Goal: Task Accomplishment & Management: Use online tool/utility

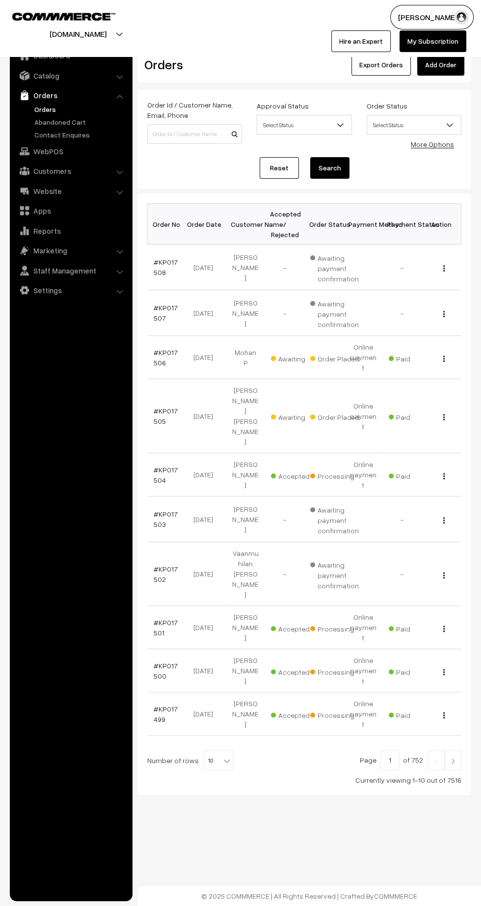
click at [45, 110] on link "Orders" at bounding box center [80, 109] width 97 height 10
click at [189, 137] on input at bounding box center [194, 134] width 95 height 20
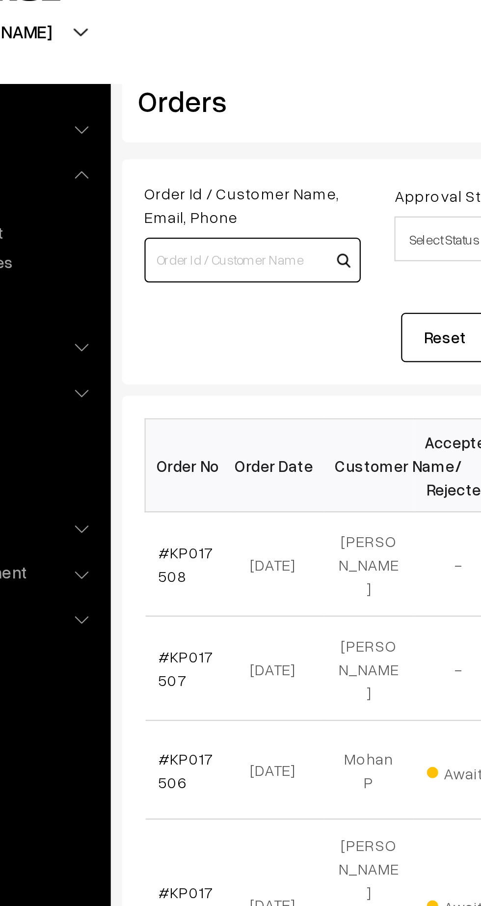
type input "k"
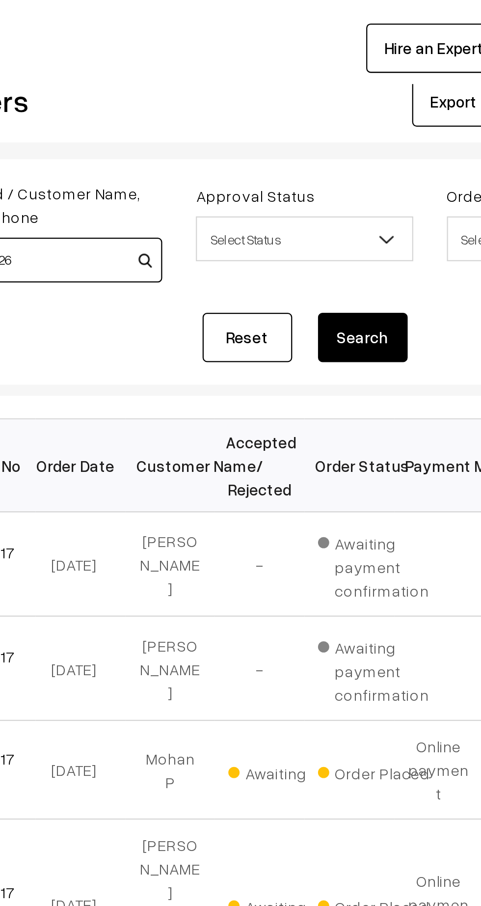
type input "KP017226"
click at [333, 159] on button "Search" at bounding box center [329, 168] width 39 height 22
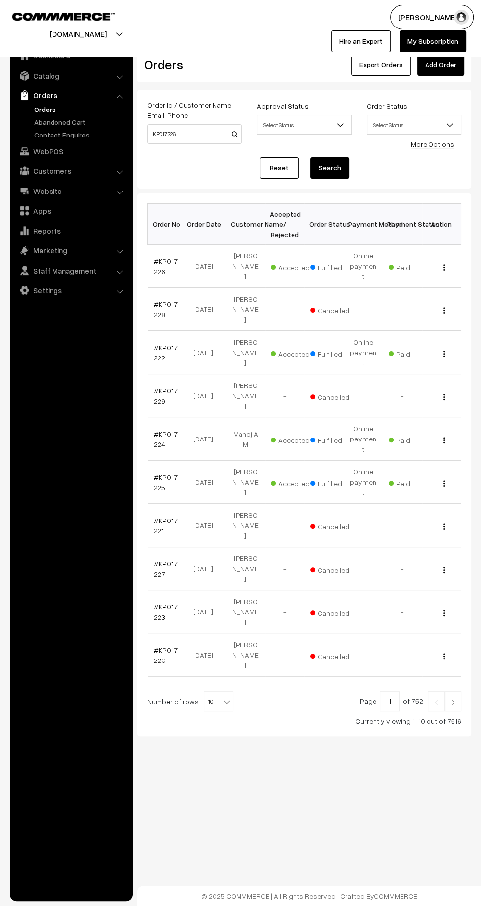
click at [161, 257] on link "#KP017226" at bounding box center [166, 266] width 24 height 19
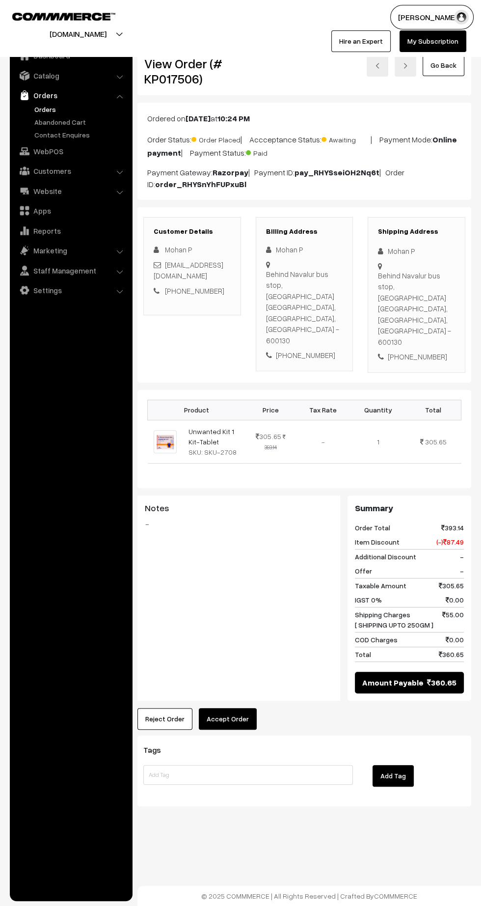
click at [233, 708] on button "Accept Order" at bounding box center [228, 719] width 58 height 22
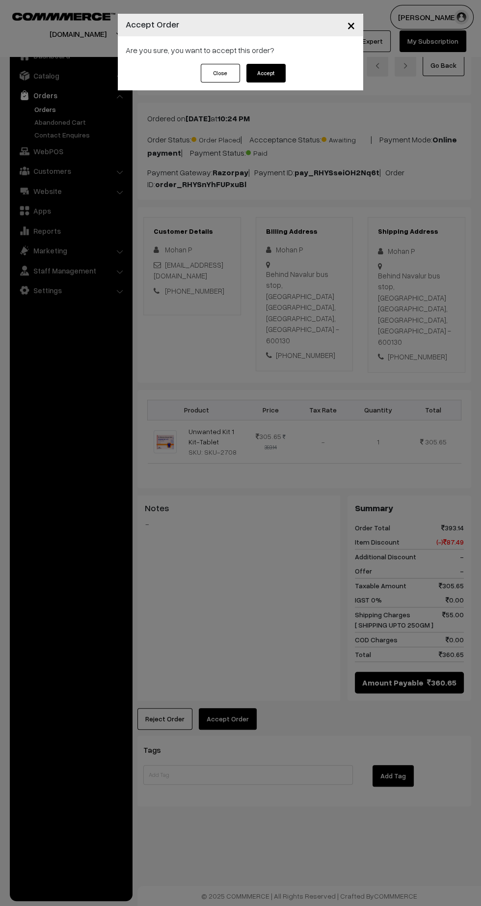
click at [280, 75] on button "Accept" at bounding box center [266, 73] width 39 height 19
click at [267, 68] on button "Confirm" at bounding box center [266, 73] width 39 height 19
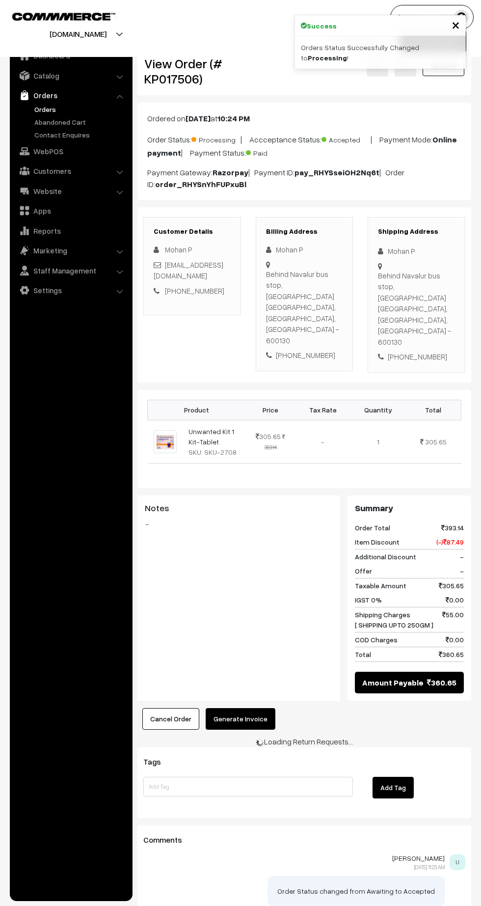
click at [248, 708] on button "Generate Invoice" at bounding box center [241, 719] width 70 height 22
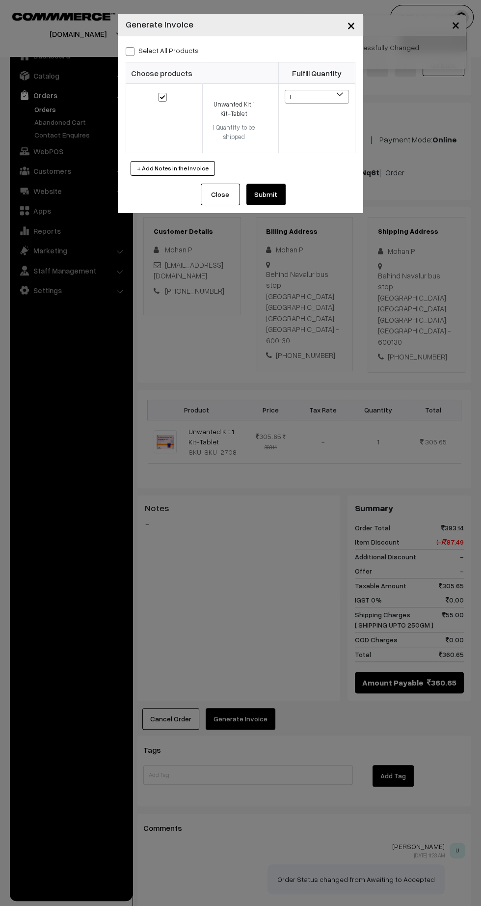
click at [278, 193] on button "Submit" at bounding box center [266, 195] width 39 height 22
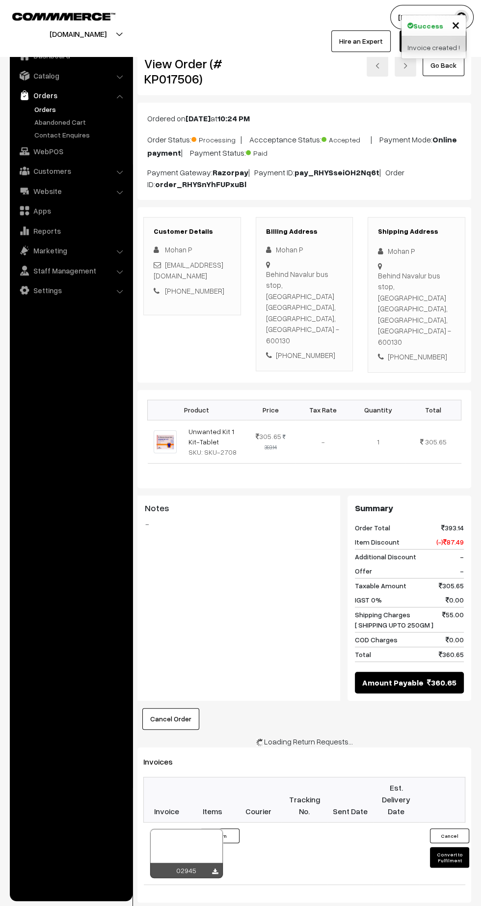
click at [215, 863] on div "02945" at bounding box center [186, 870] width 73 height 15
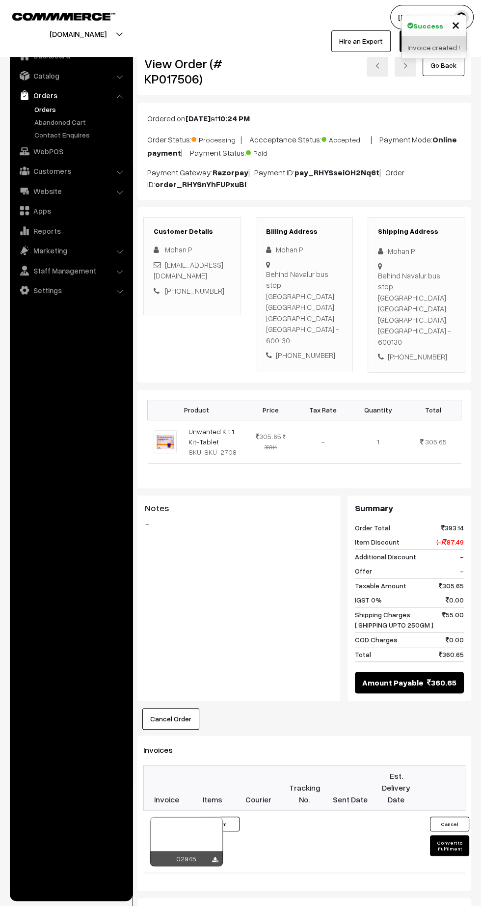
click at [215, 857] on icon at bounding box center [215, 860] width 6 height 6
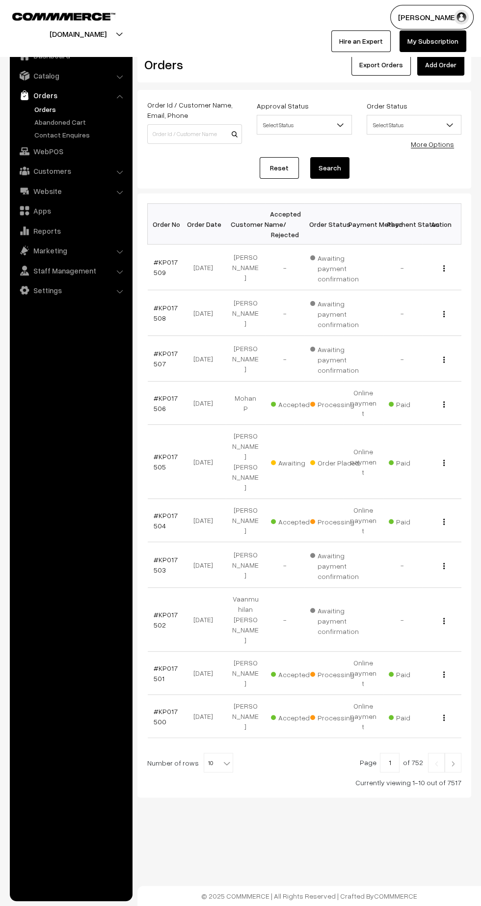
click at [166, 452] on link "#KP017505" at bounding box center [166, 461] width 24 height 19
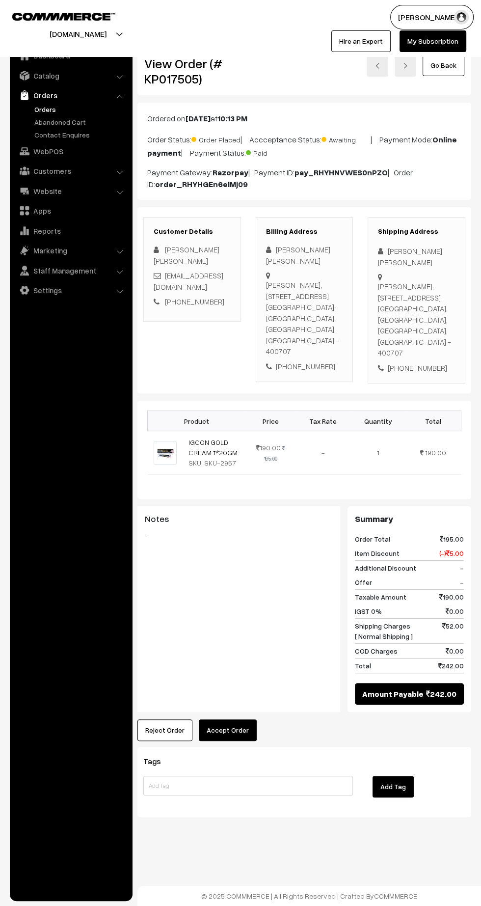
click at [228, 726] on button "Accept Order" at bounding box center [228, 731] width 58 height 22
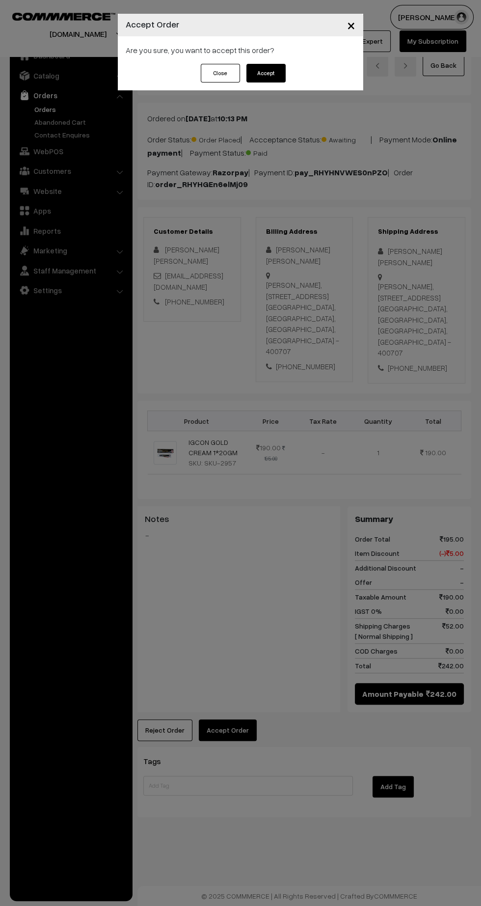
click at [258, 74] on button "Accept" at bounding box center [266, 73] width 39 height 19
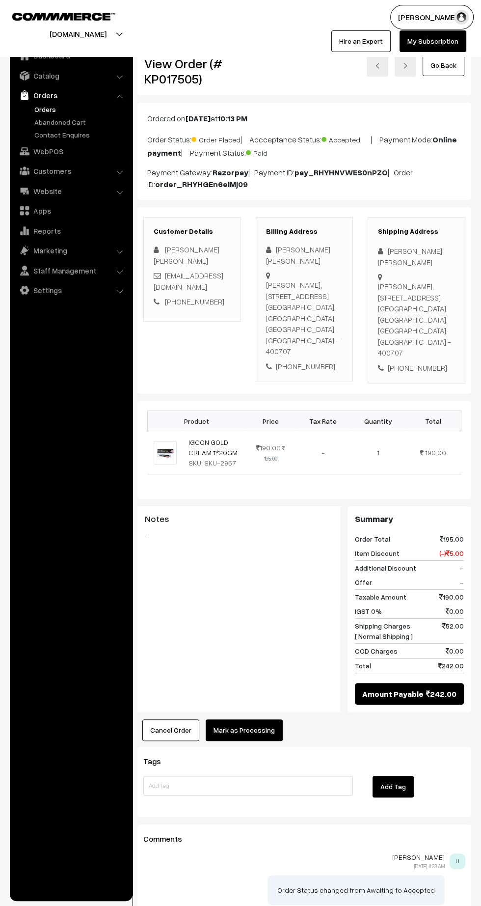
click at [256, 726] on button "Mark as Processing" at bounding box center [244, 731] width 77 height 22
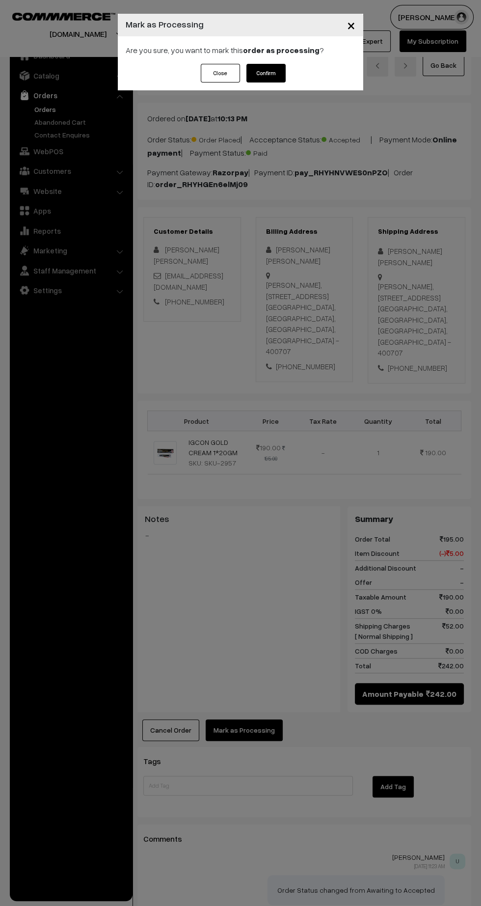
click at [266, 72] on button "Confirm" at bounding box center [266, 73] width 39 height 19
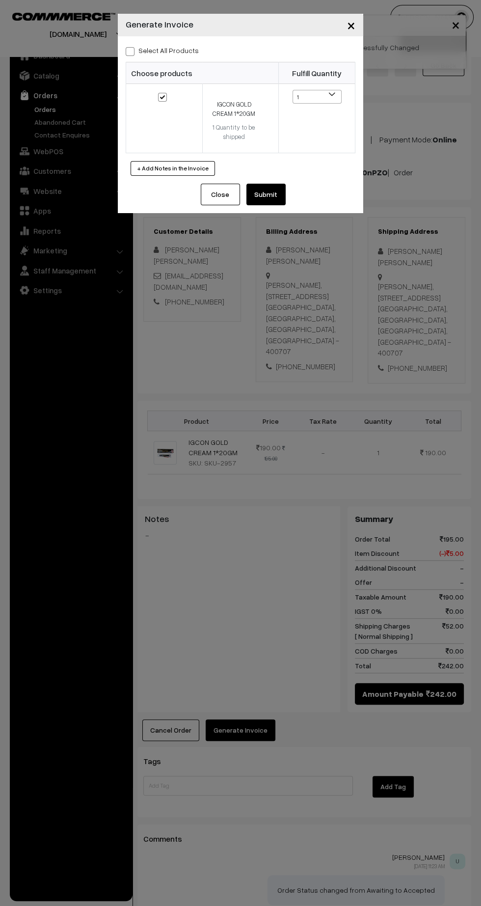
click at [278, 189] on button "Submit" at bounding box center [266, 195] width 39 height 22
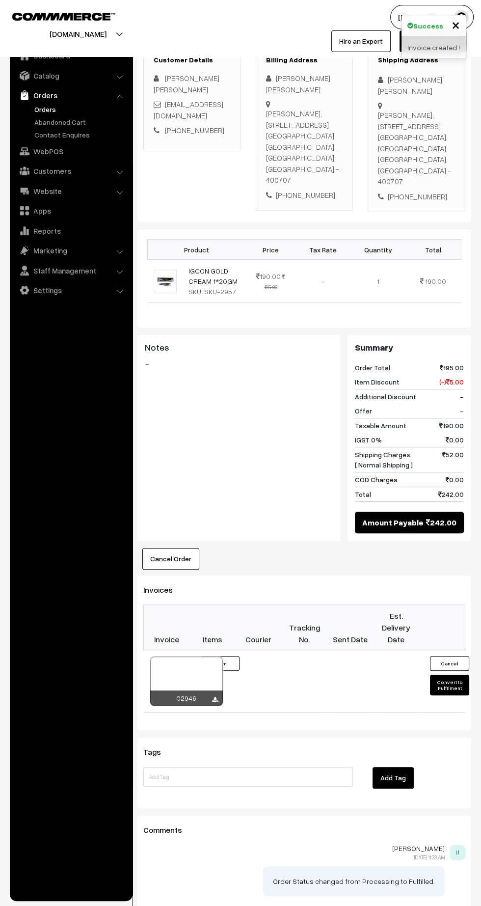
scroll to position [172, 0]
click at [215, 696] on icon at bounding box center [215, 699] width 6 height 6
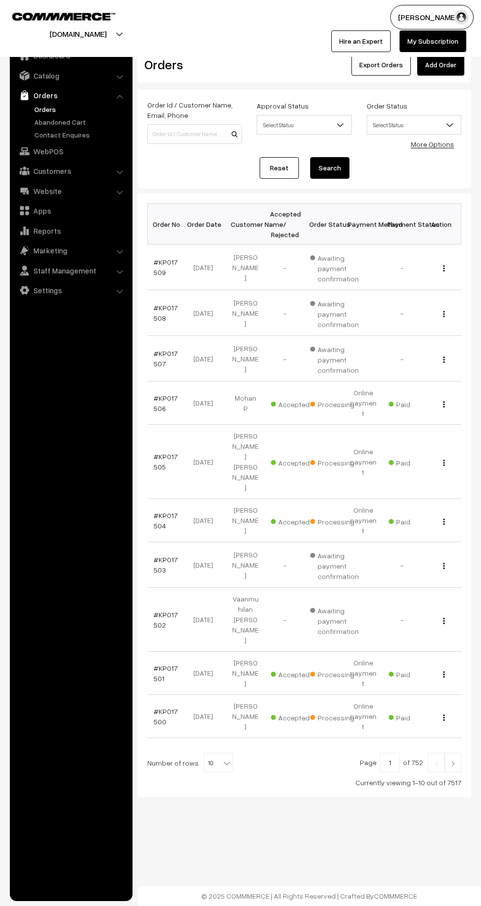
click at [166, 511] on link "#KP017504" at bounding box center [166, 520] width 24 height 19
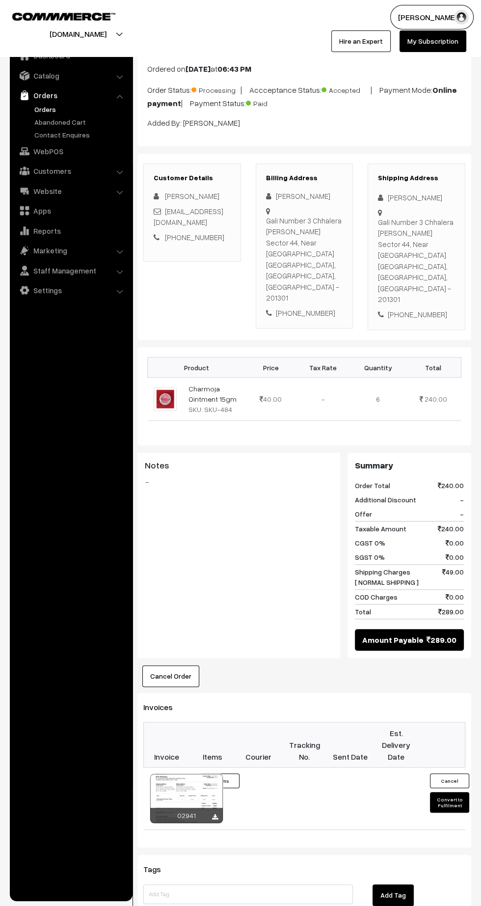
scroll to position [67, 0]
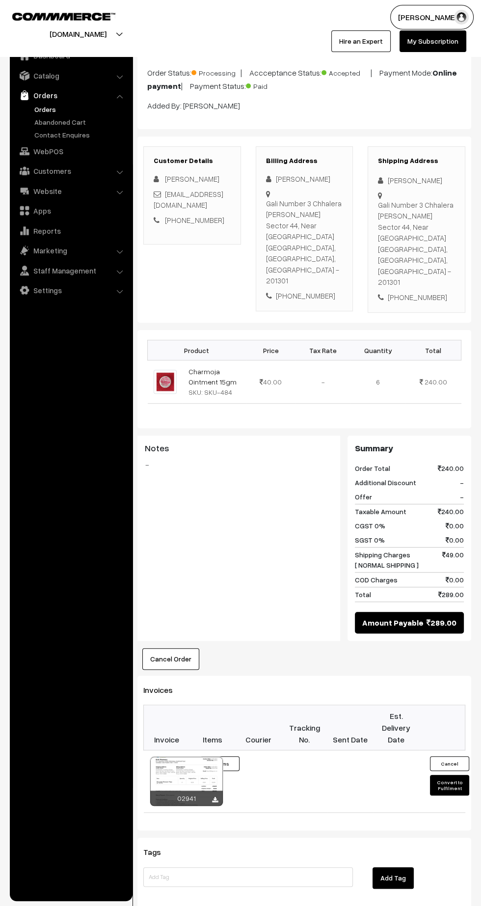
click at [215, 797] on icon at bounding box center [215, 800] width 6 height 6
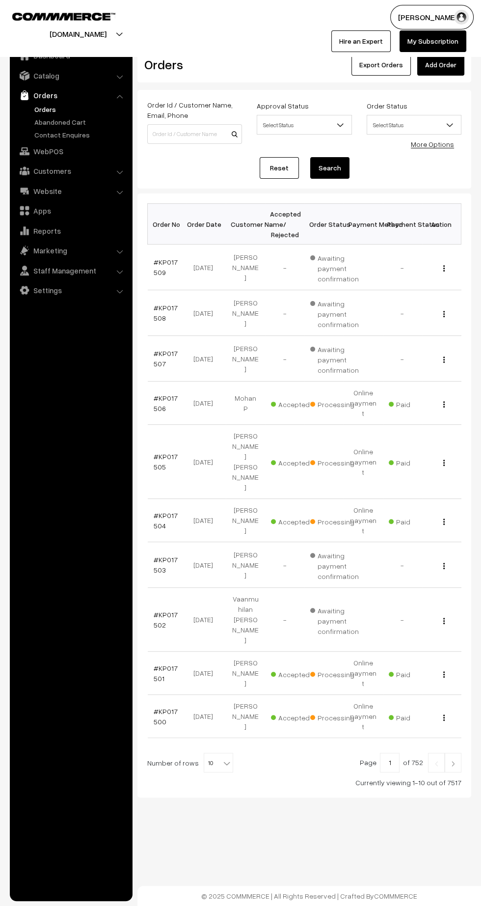
click at [156, 664] on link "#KP017501" at bounding box center [166, 673] width 24 height 19
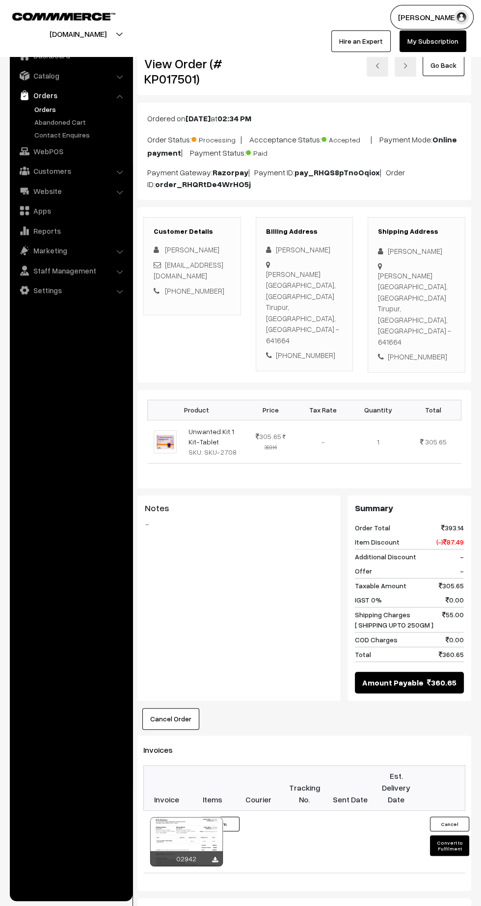
click at [215, 857] on icon at bounding box center [215, 860] width 6 height 6
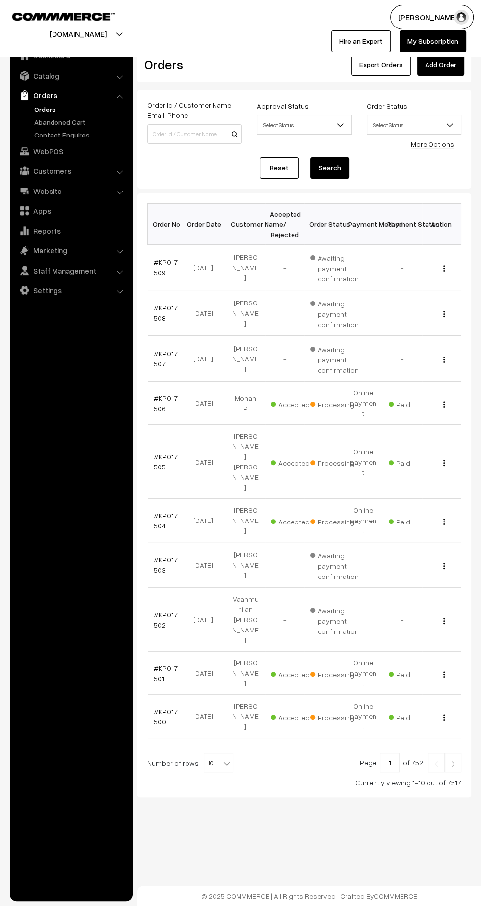
click at [161, 707] on link "#KP017500" at bounding box center [166, 716] width 24 height 19
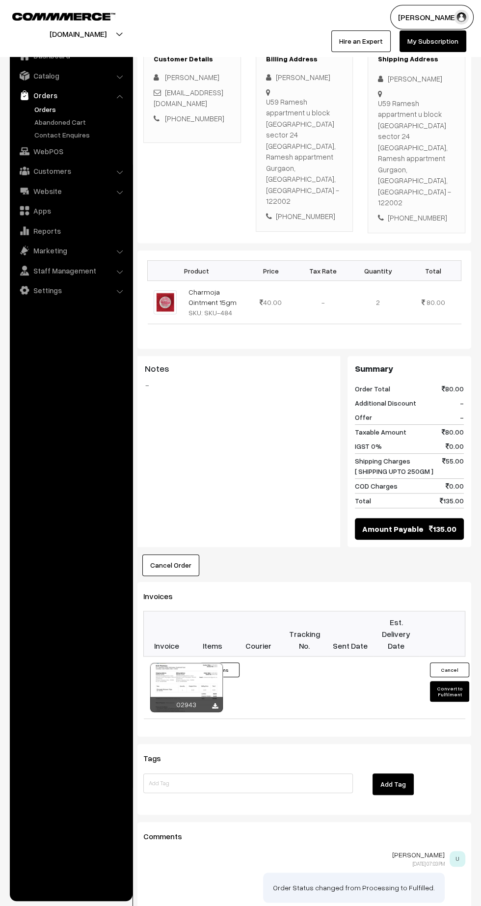
scroll to position [173, 0]
click at [212, 702] on icon at bounding box center [215, 705] width 6 height 6
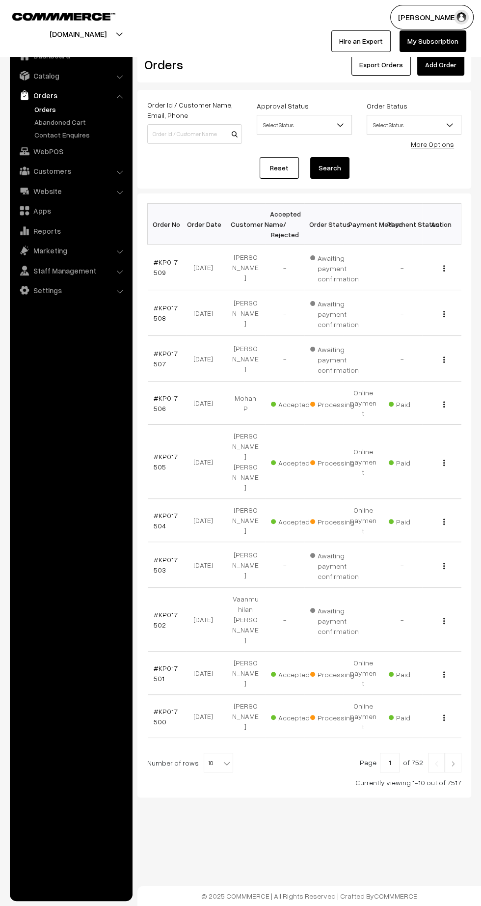
click at [451, 761] on img at bounding box center [453, 764] width 9 height 6
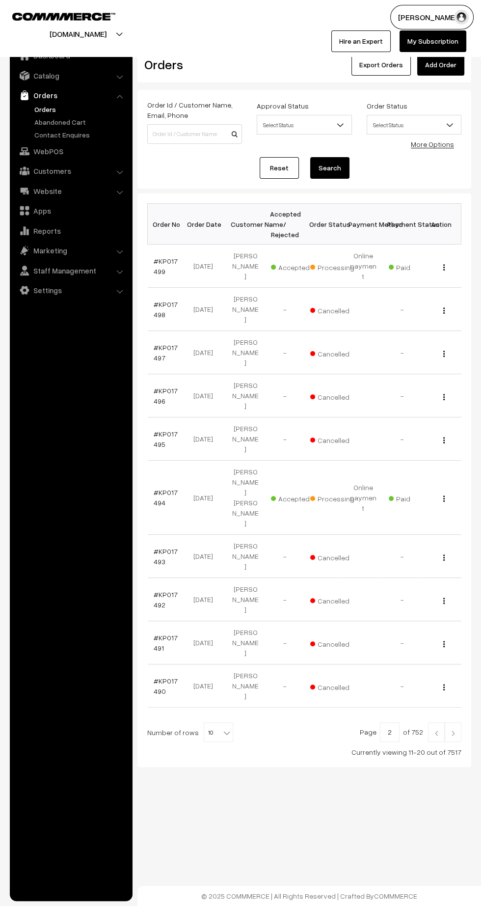
click at [157, 265] on link "#KP017499" at bounding box center [166, 266] width 24 height 19
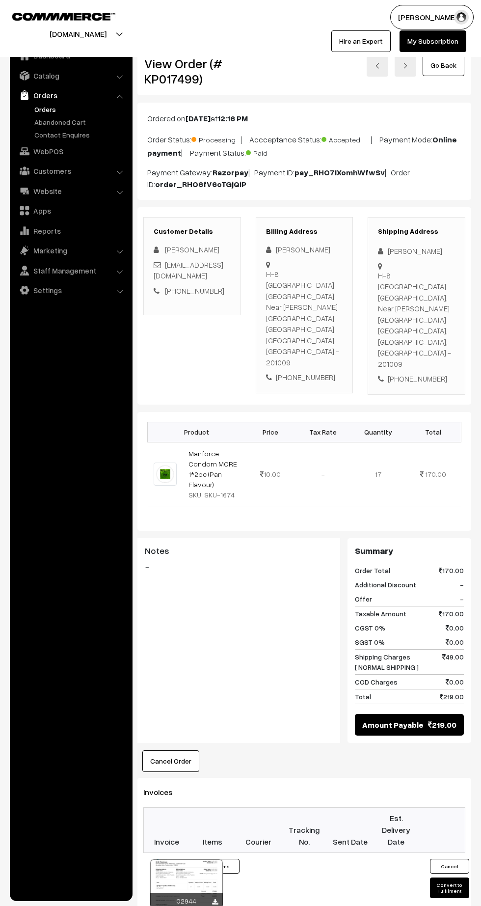
scroll to position [30, 0]
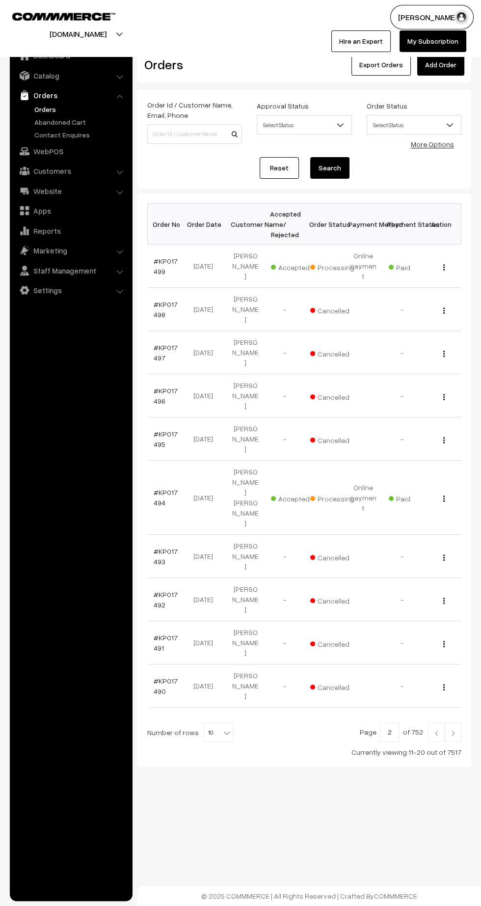
click at [40, 107] on link "Orders" at bounding box center [80, 109] width 97 height 10
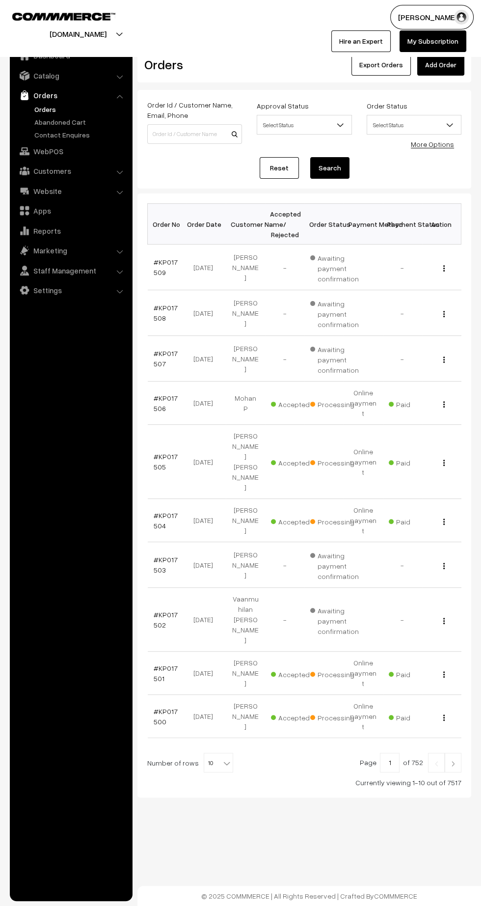
click at [453, 761] on img at bounding box center [453, 764] width 9 height 6
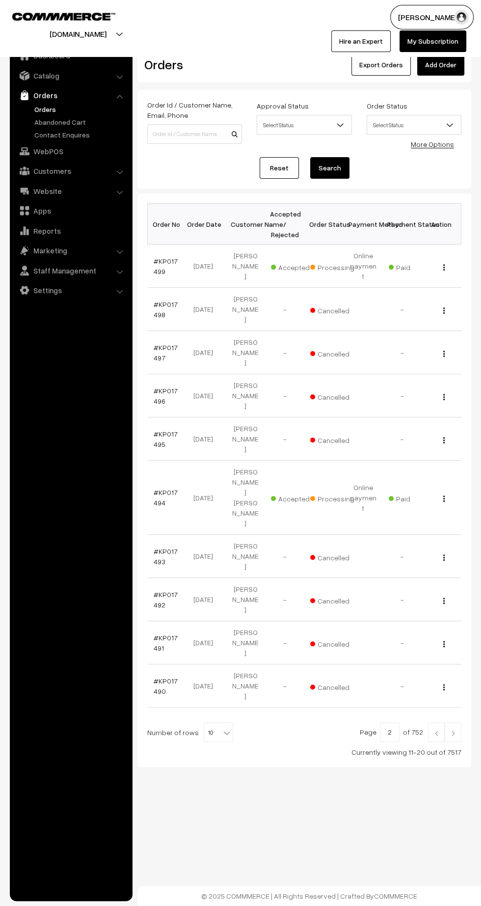
click at [451, 730] on img at bounding box center [453, 733] width 9 height 6
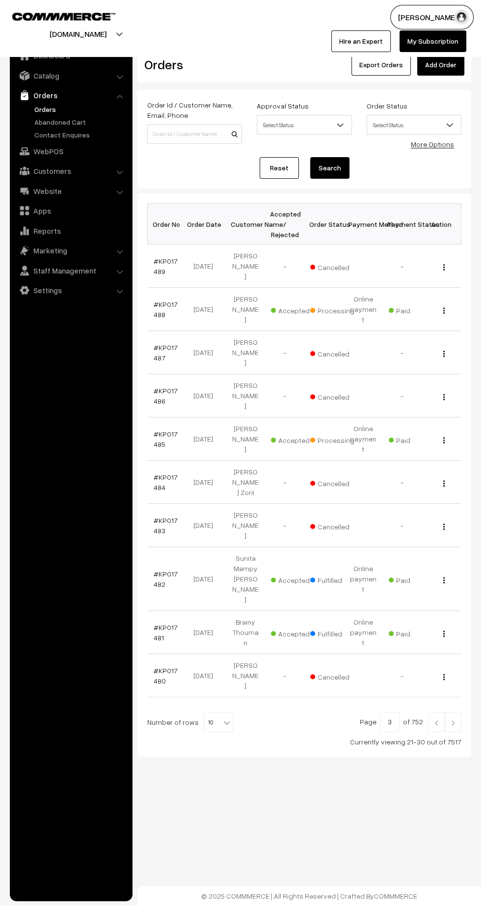
click at [157, 430] on link "#KP017485" at bounding box center [166, 439] width 24 height 19
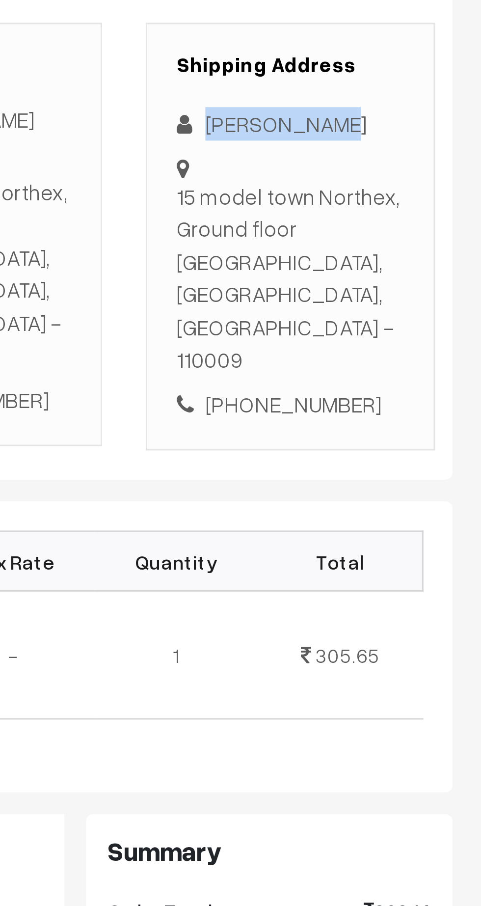
click at [408, 254] on div "Kgupta Gupta" at bounding box center [416, 251] width 77 height 11
copy div "Kgupta Gupta"
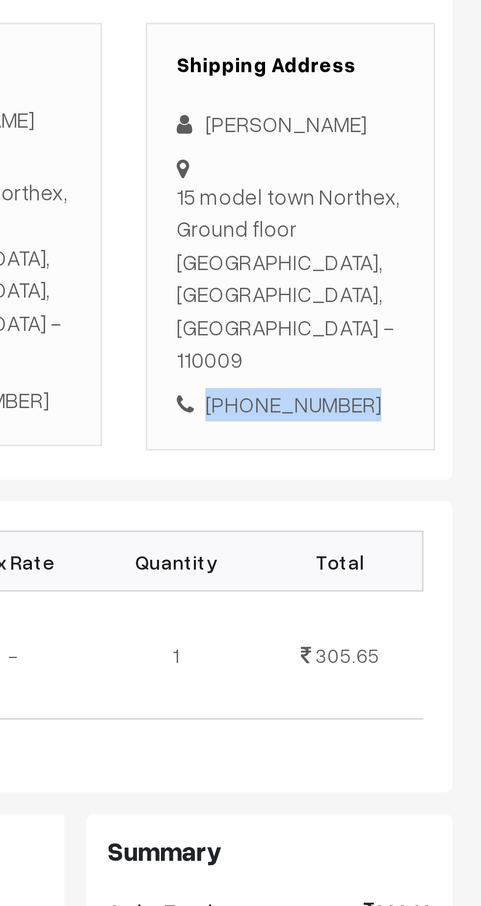
click at [427, 340] on div "+91 9643781295" at bounding box center [416, 345] width 77 height 11
copy div "9643781295"
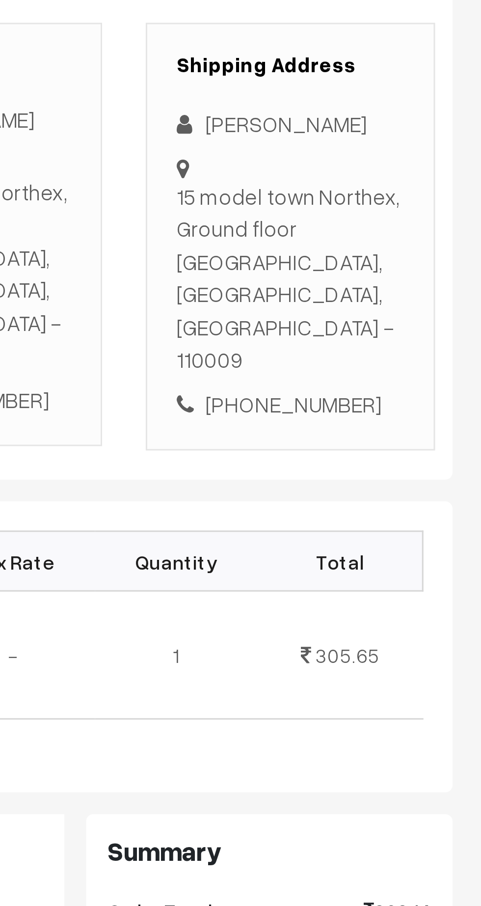
copy div "15 model town Northex, Ground floor Delhi, Delhi, India - 110009"
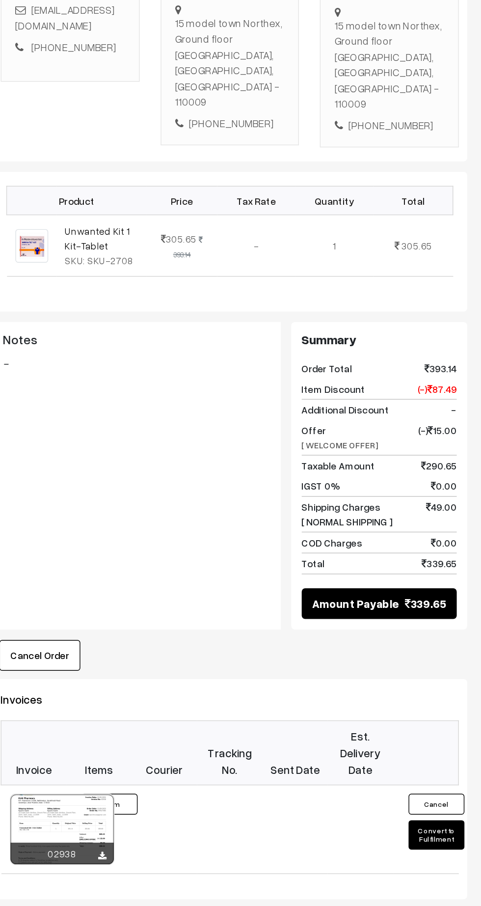
scroll to position [25, 0]
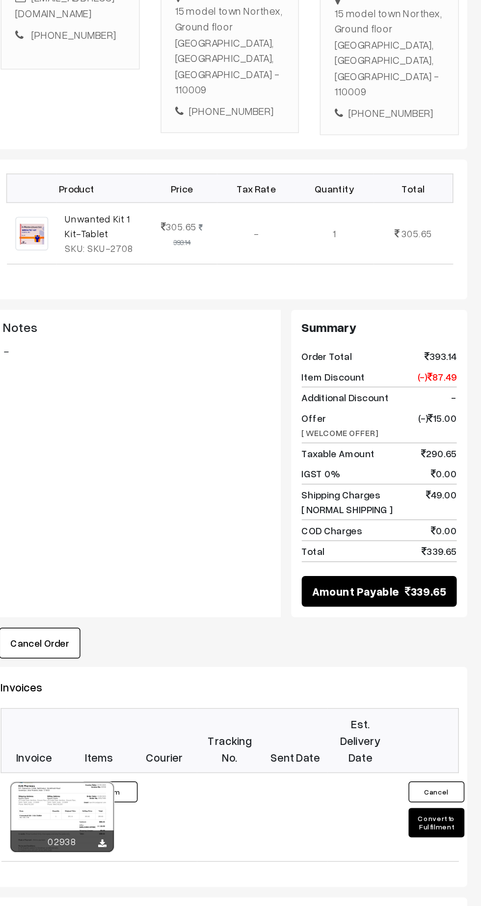
click at [447, 809] on button "Convert to Fulfilment" at bounding box center [449, 819] width 39 height 21
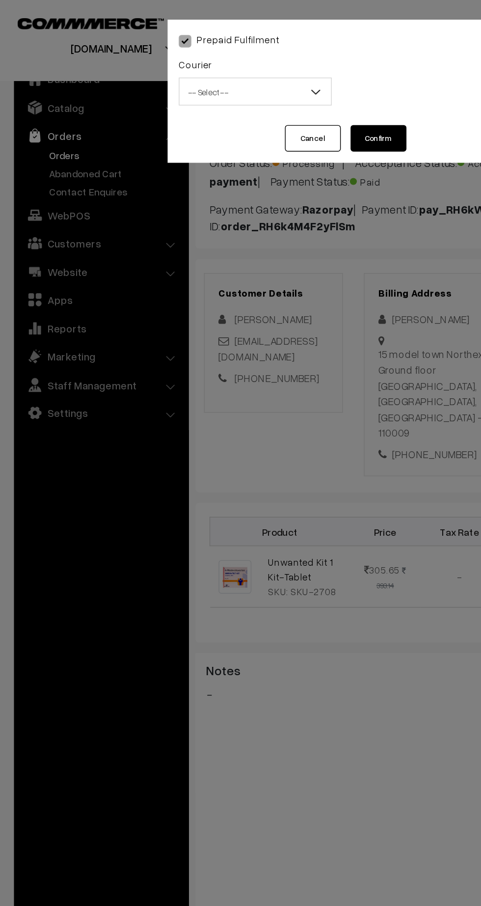
click at [170, 70] on span "-- Select --" at bounding box center [179, 64] width 107 height 17
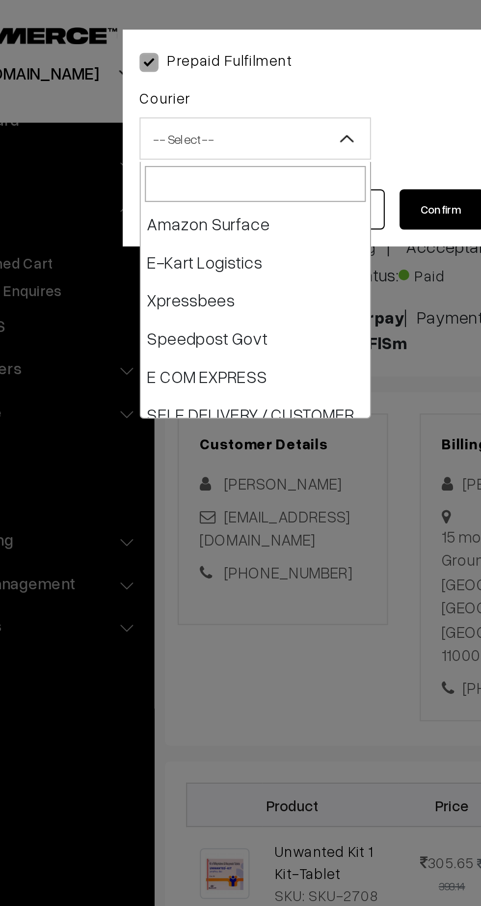
scroll to position [89, 0]
select select "6"
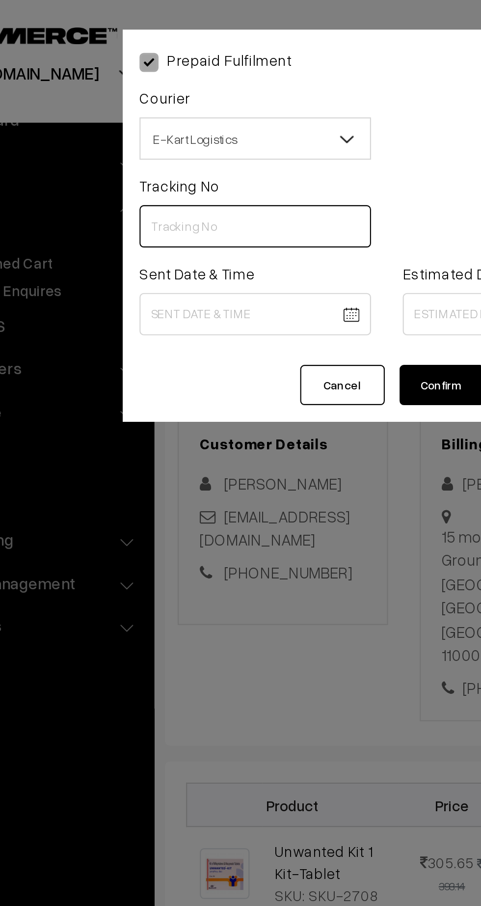
paste input "ICYP0004138430"
type input "ICYP0004138430"
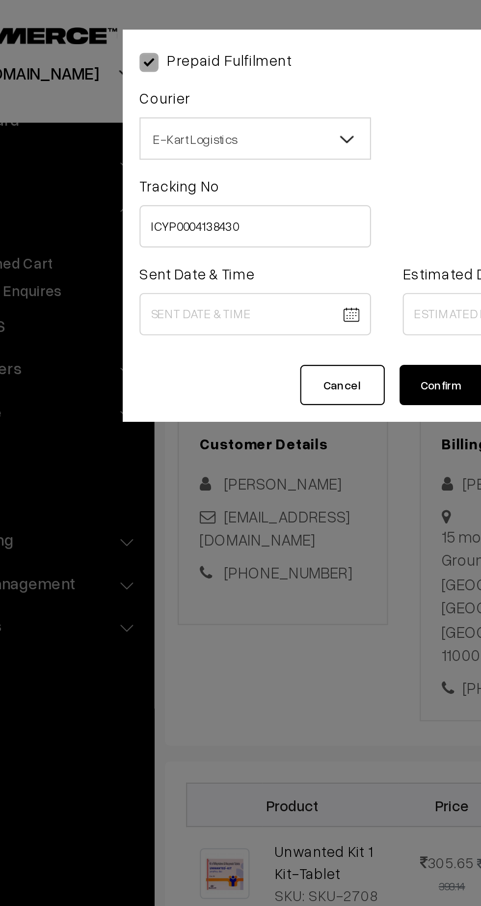
click at [182, 145] on body "Thank you for showing interest. Our team will call you shortly. Close kirtiphar…" at bounding box center [240, 575] width 481 height 1201
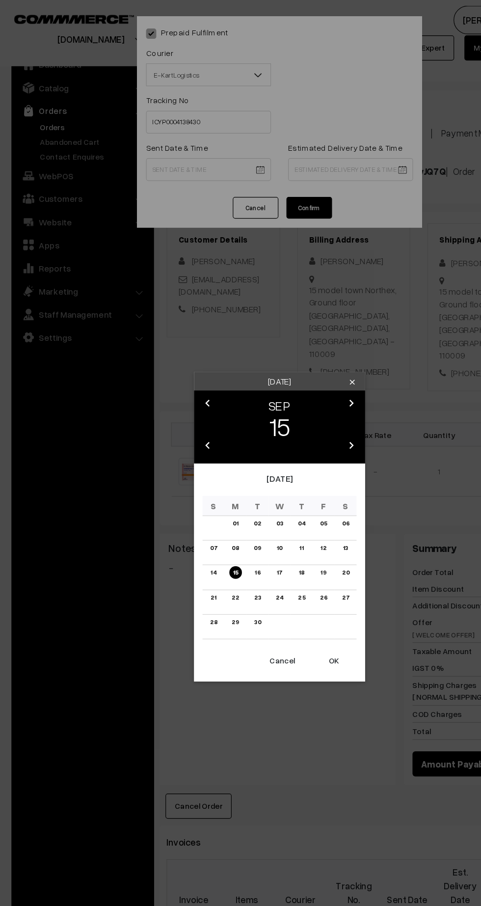
click at [293, 578] on button "OK" at bounding box center [287, 568] width 39 height 22
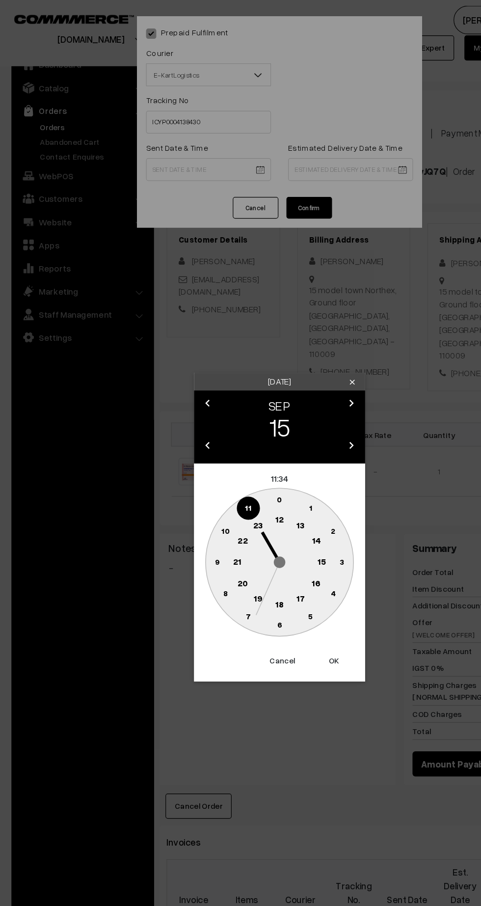
click at [235, 457] on circle at bounding box center [240, 483] width 127 height 127
click at [256, 451] on text "13" at bounding box center [258, 451] width 7 height 9
click at [185, 484] on text "45" at bounding box center [187, 483] width 8 height 8
type input "15-09-2025 13:45"
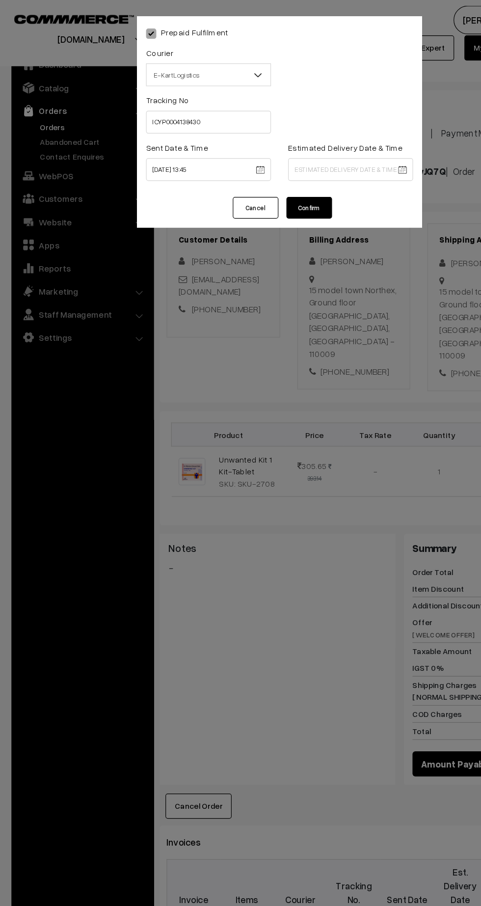
click at [320, 144] on body "Thank you for showing interest. Our team will call you shortly. Close kirtiphar…" at bounding box center [240, 575] width 481 height 1201
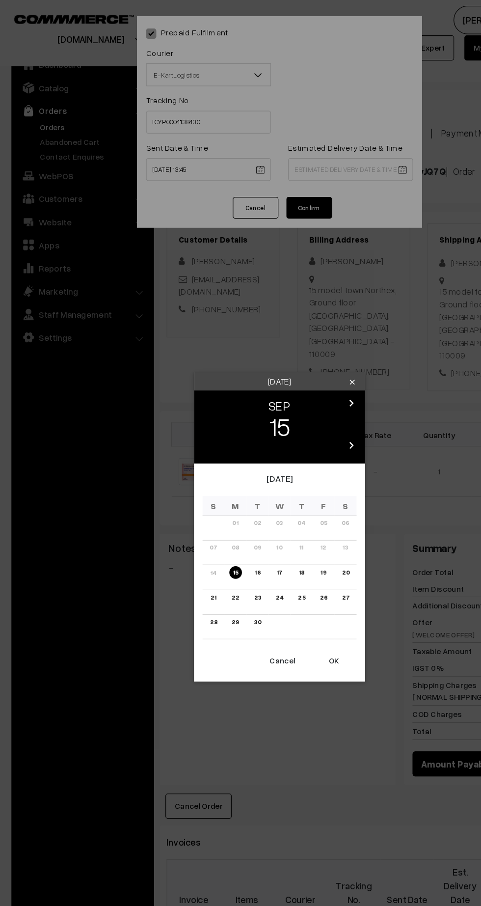
click at [298, 493] on link "20" at bounding box center [297, 492] width 12 height 10
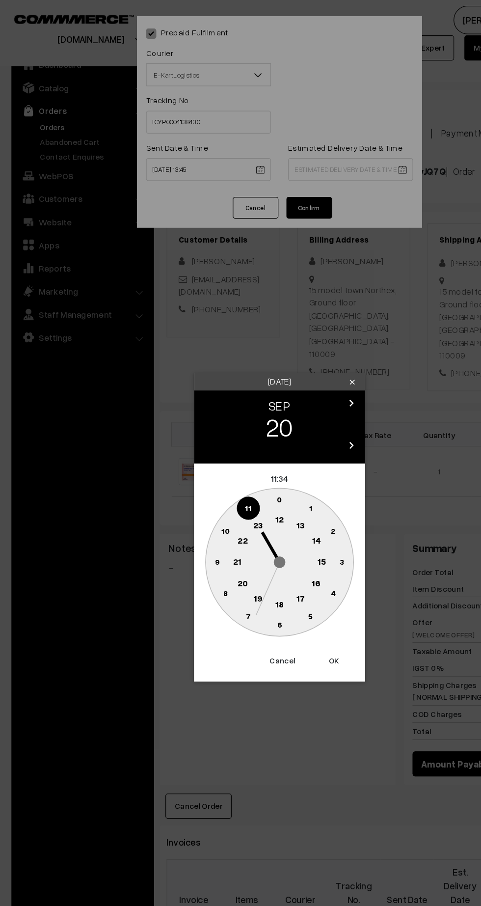
click at [204, 483] on text "21" at bounding box center [203, 482] width 7 height 9
click at [244, 538] on text "30" at bounding box center [241, 537] width 8 height 8
type input "20-09-2025 21:30"
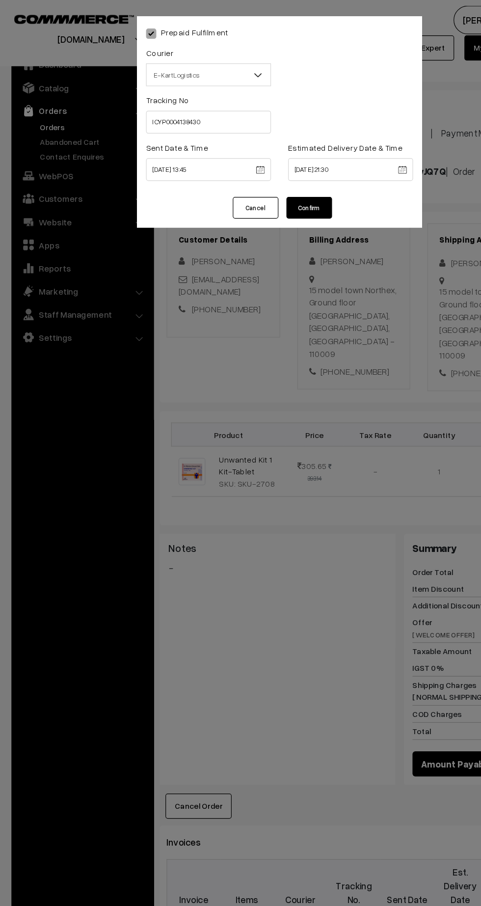
click at [275, 180] on button "Confirm" at bounding box center [266, 178] width 39 height 19
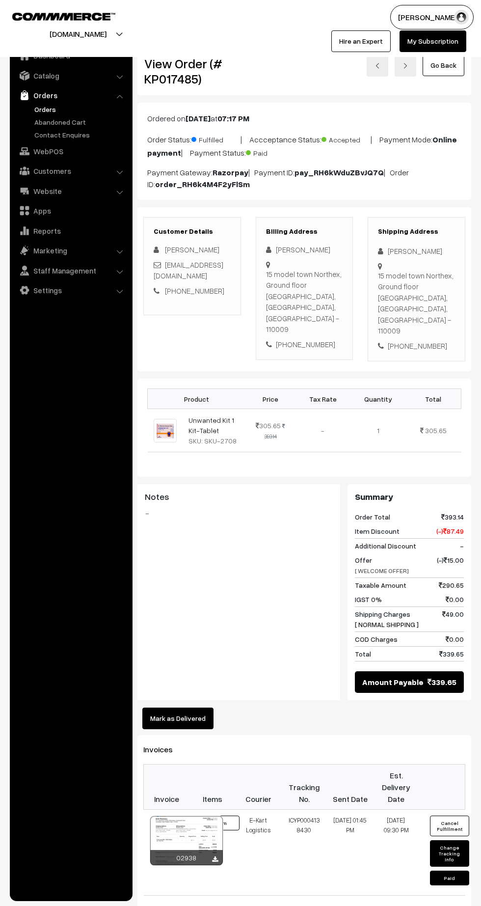
scroll to position [17, 0]
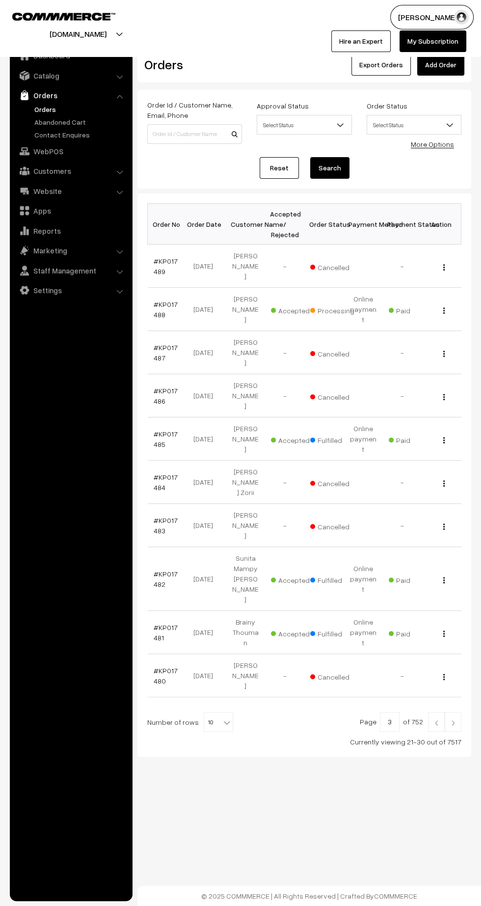
click at [157, 308] on link "#KP017488" at bounding box center [166, 309] width 24 height 19
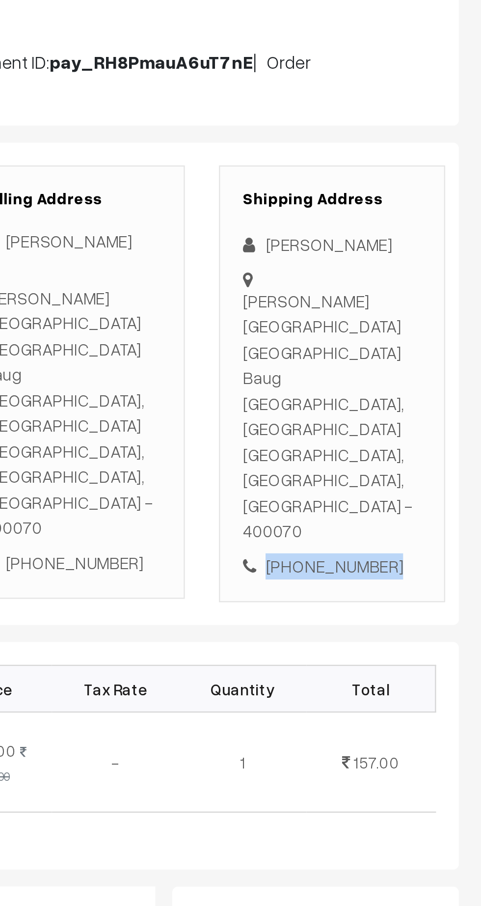
click at [427, 385] on div "[PHONE_NUMBER]" at bounding box center [416, 390] width 77 height 11
copy div "8591273763"
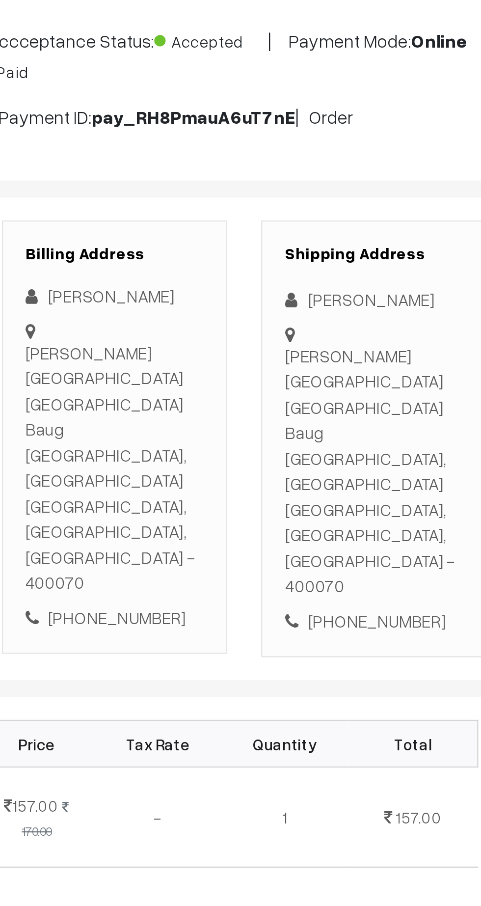
copy div "GAUSIYA MOBILE CENTER Sanjay Nagar SundR Baug Kurla Kamani, Maharashtra Mumbai,…"
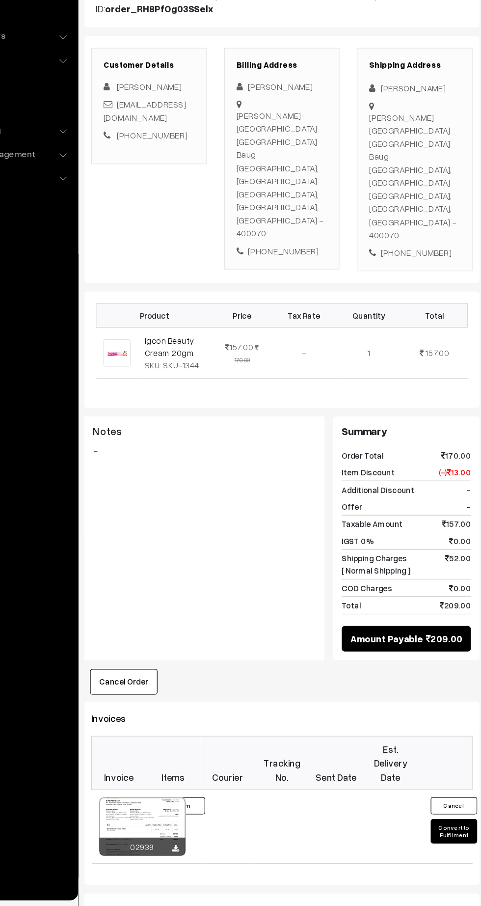
scroll to position [40, 0]
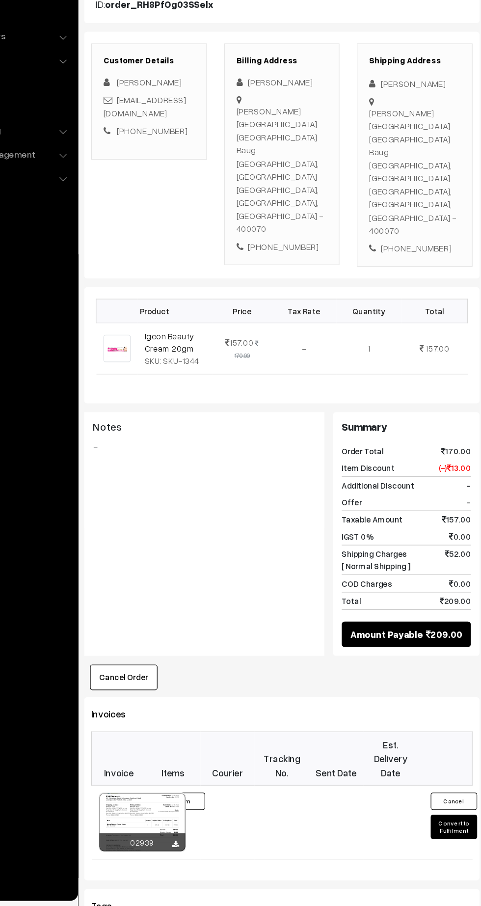
click at [445, 829] on button "Convert to Fulfilment" at bounding box center [449, 839] width 39 height 21
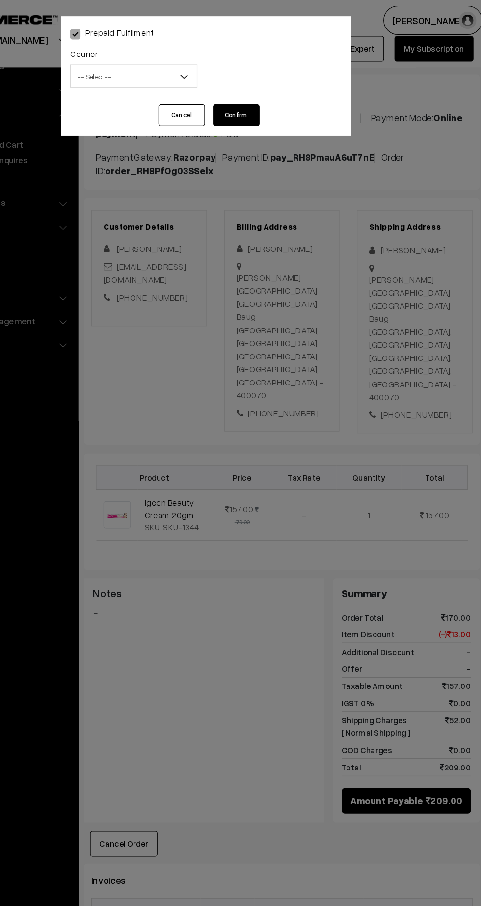
click at [157, 69] on span "-- Select --" at bounding box center [179, 64] width 107 height 17
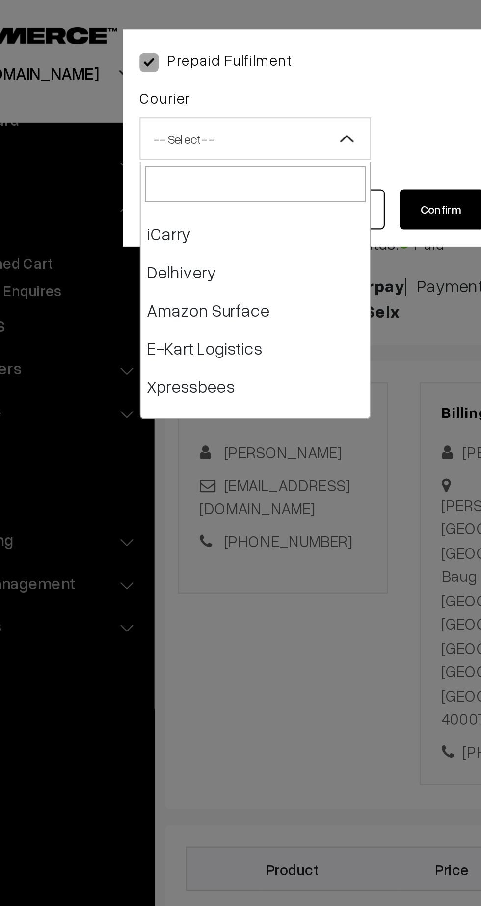
scroll to position [50, 0]
select select "6"
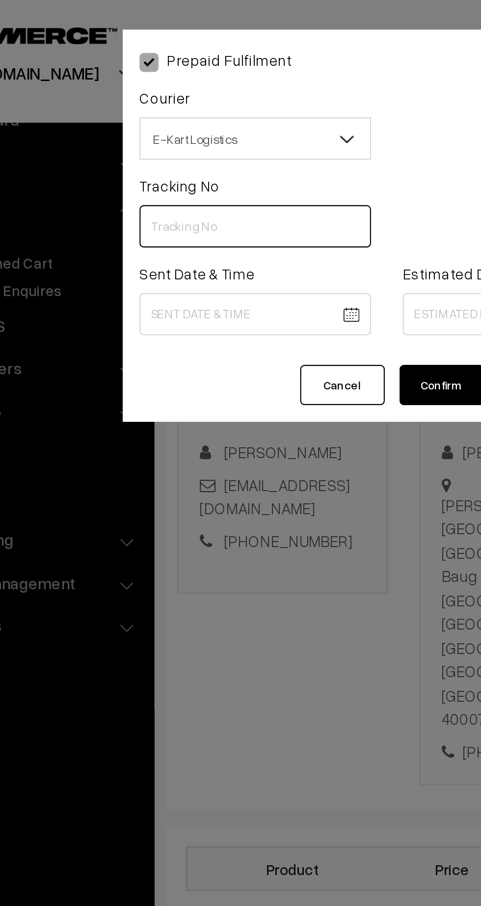
paste input "ICYP0004138505"
type input "ICYP0004138505"
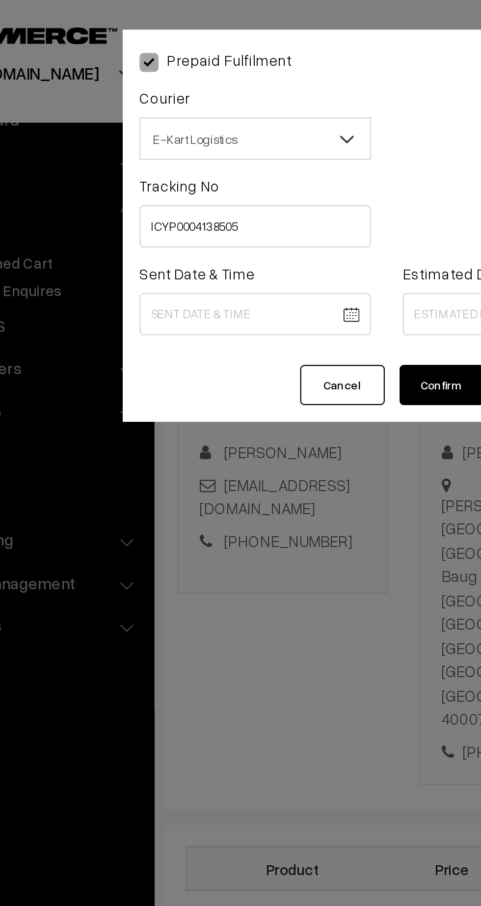
click at [189, 150] on body "Thank you for showing interest. Our team will call you shortly. Close kirtiphar…" at bounding box center [240, 577] width 481 height 1235
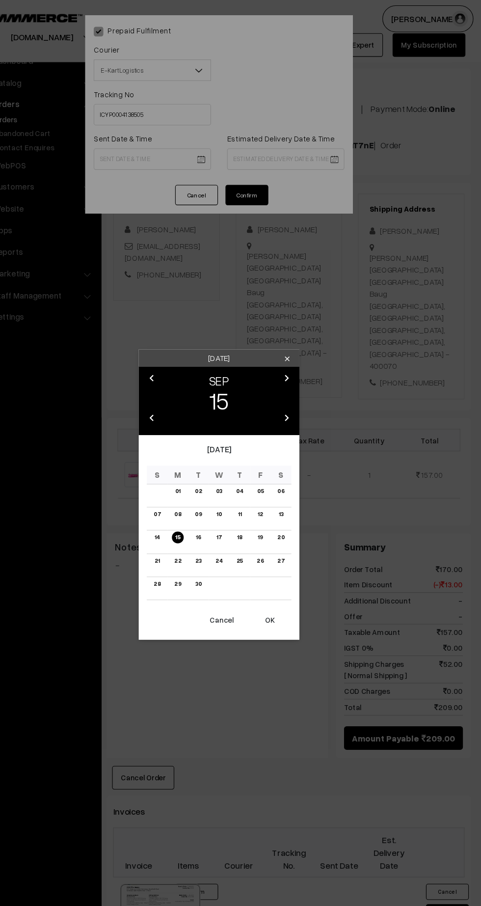
click at [289, 572] on button "OK" at bounding box center [287, 568] width 39 height 22
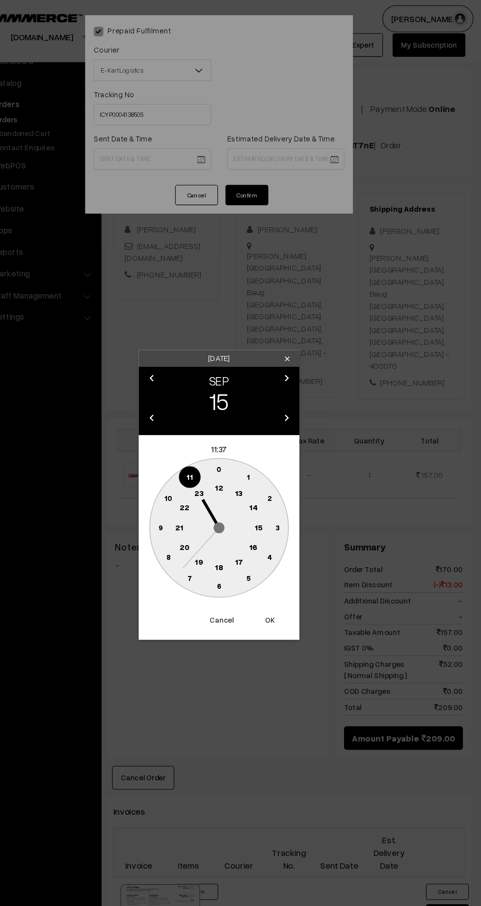
click at [257, 456] on text "13" at bounding box center [258, 451] width 7 height 9
click at [190, 487] on text "45" at bounding box center [187, 483] width 8 height 8
type input "15-09-2025 13:45"
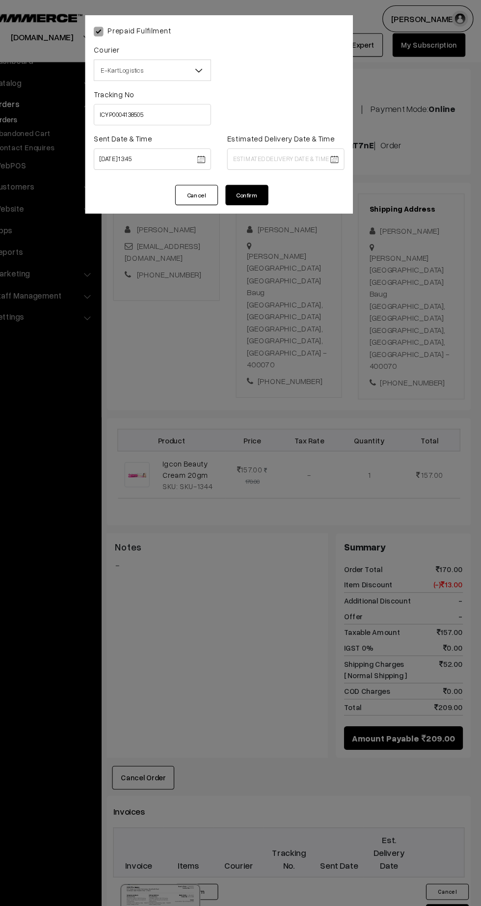
click at [322, 143] on body "Thank you for showing interest. Our team will call you shortly. Close kirtiphar…" at bounding box center [240, 577] width 481 height 1235
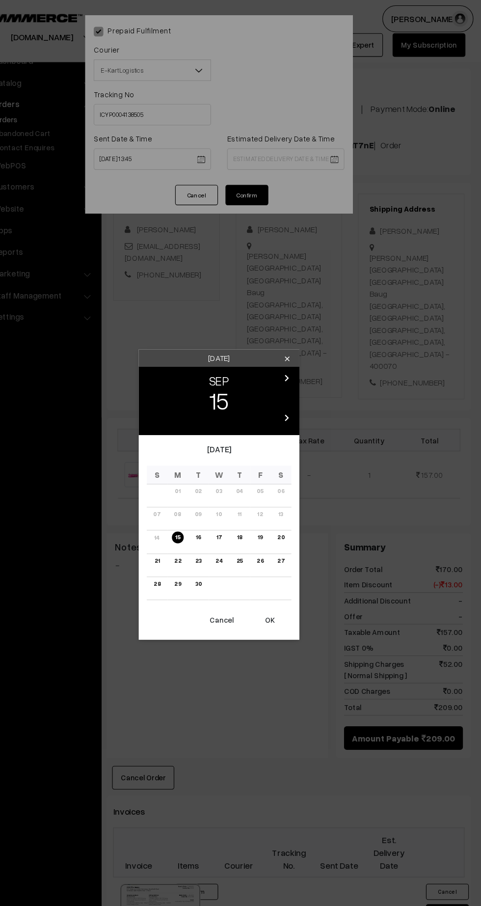
click at [184, 514] on link "21" at bounding box center [183, 514] width 11 height 10
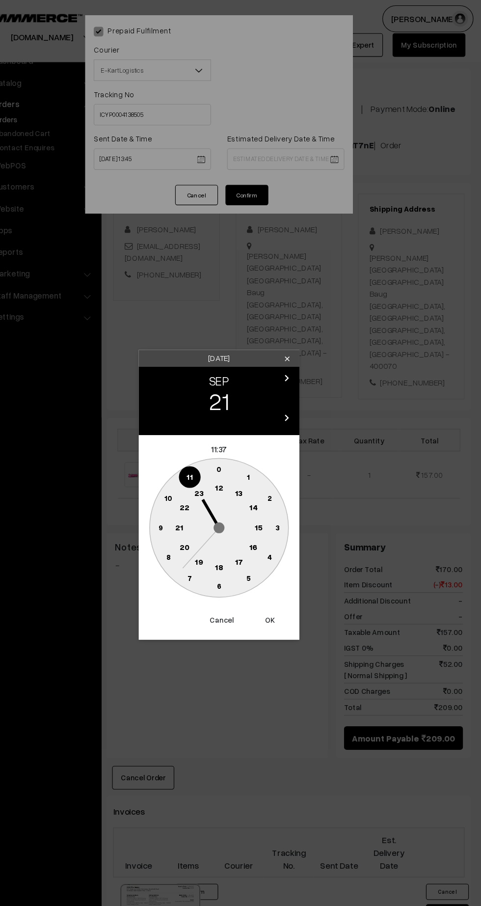
click at [204, 483] on text "21" at bounding box center [203, 482] width 7 height 9
click at [240, 537] on text "30" at bounding box center [241, 537] width 8 height 8
type input "21-09-2025 21:30"
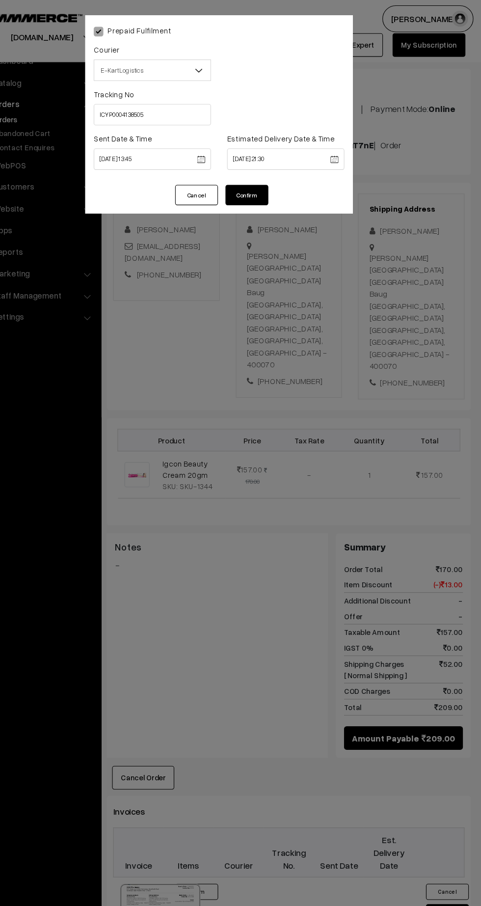
click at [282, 183] on button "Confirm" at bounding box center [266, 178] width 39 height 19
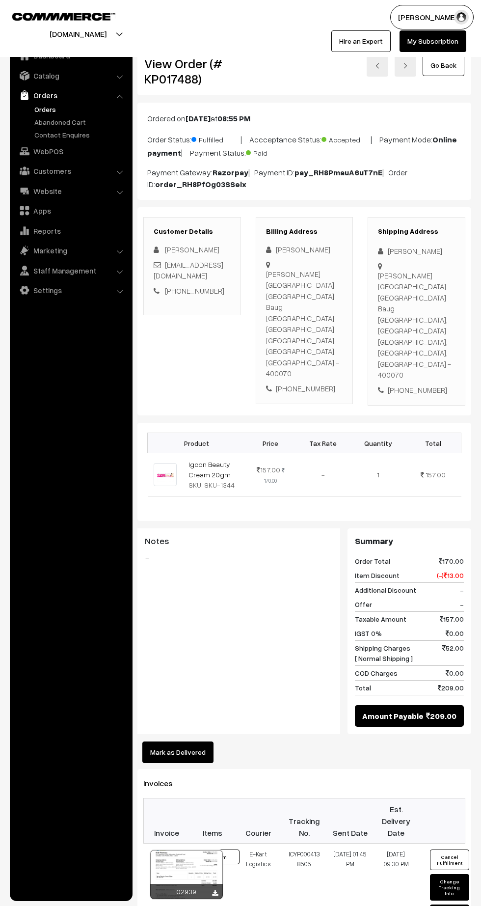
scroll to position [40, 0]
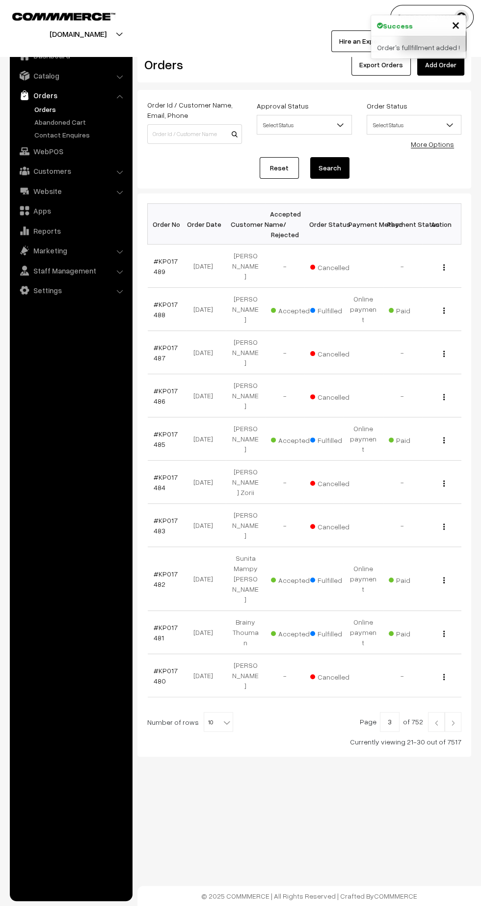
click at [435, 712] on link at bounding box center [436, 722] width 17 height 20
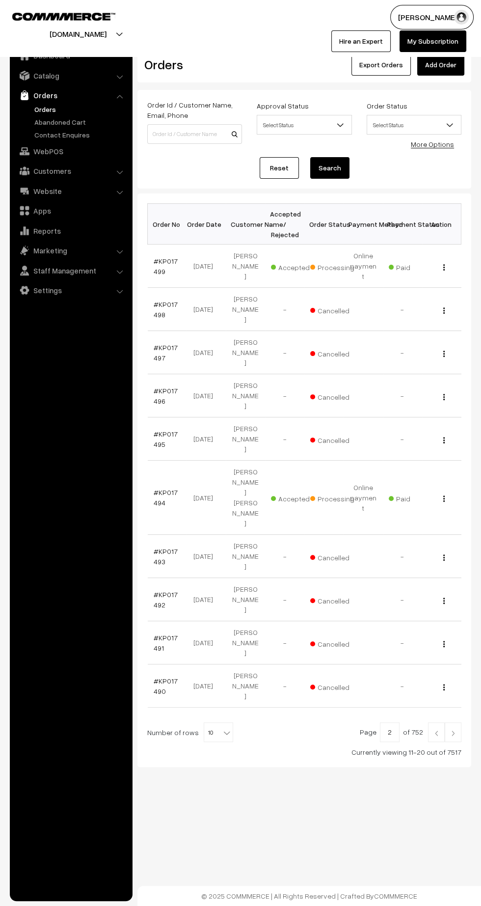
click at [157, 488] on link "#KP017494" at bounding box center [166, 497] width 24 height 19
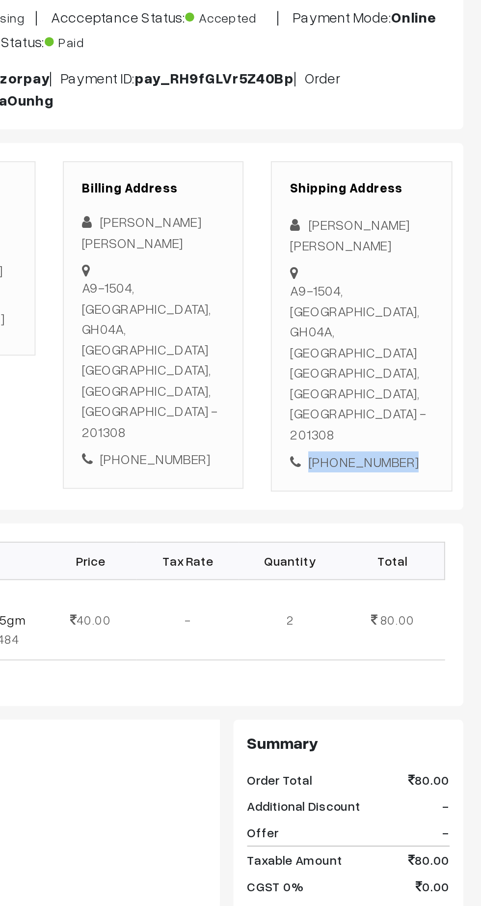
click at [424, 373] on div "[PHONE_NUMBER]" at bounding box center [416, 378] width 77 height 11
copy div "8130797581"
copy div "A9-1504, CASA GREENS 1, GH04A, Sector-16, Noida Extension GREATER NOIDA, Uttar …"
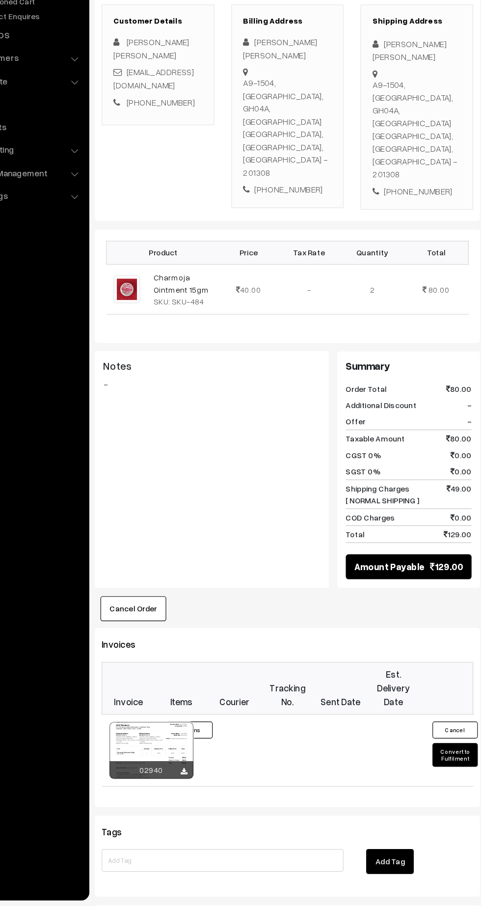
scroll to position [121, 0]
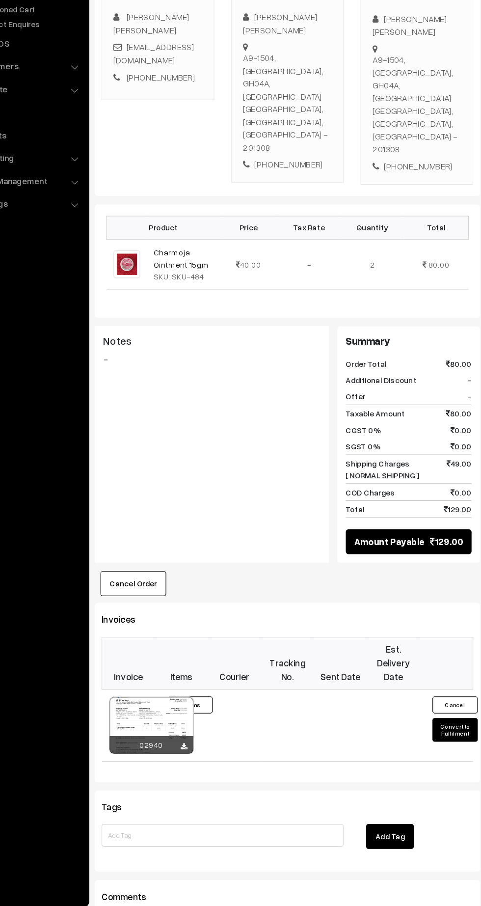
click at [442, 736] on button "Convert to Fulfilment" at bounding box center [449, 746] width 39 height 21
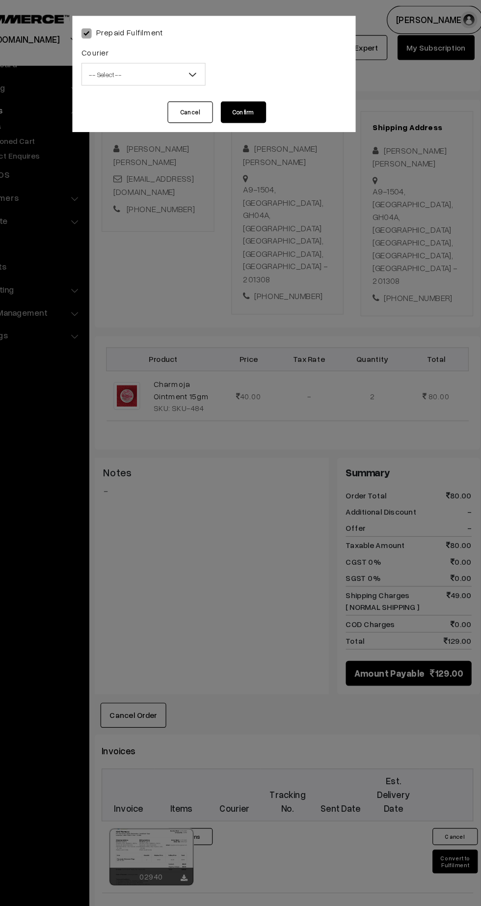
click at [170, 60] on span "-- Select --" at bounding box center [179, 64] width 107 height 17
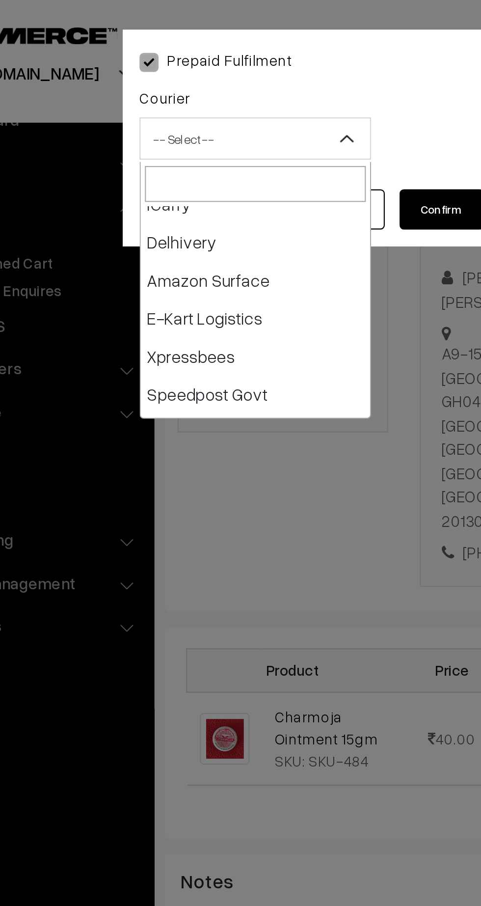
scroll to position [63, 0]
select select "6"
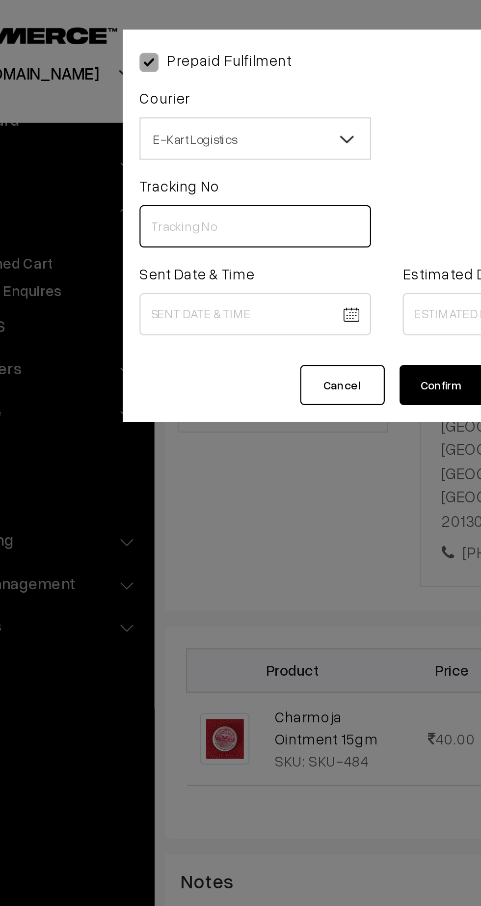
click at [164, 106] on input "text" at bounding box center [180, 105] width 108 height 20
click at [185, 106] on input "text" at bounding box center [180, 105] width 108 height 20
paste input "ICYP0004138538"
type input "ICYP0004138538"
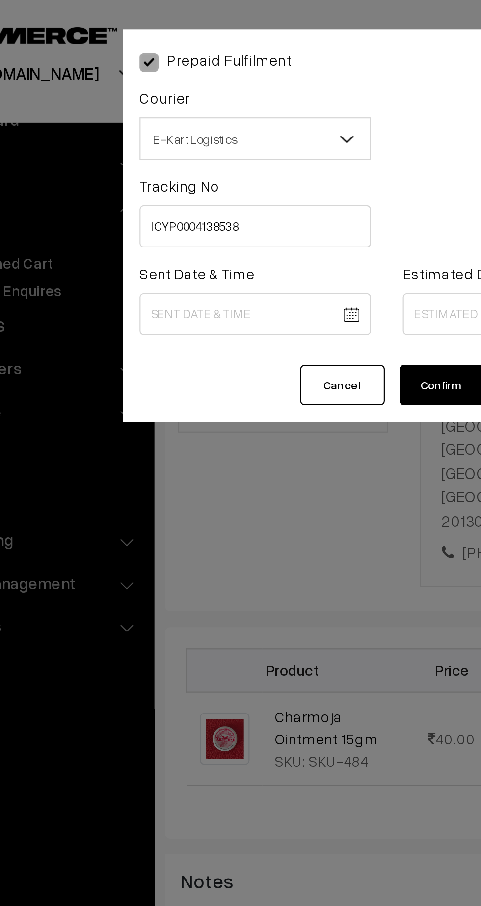
click at [176, 143] on body "Thank you for showing interest. Our team will call you shortly. Close kirtiphar…" at bounding box center [240, 490] width 481 height 1223
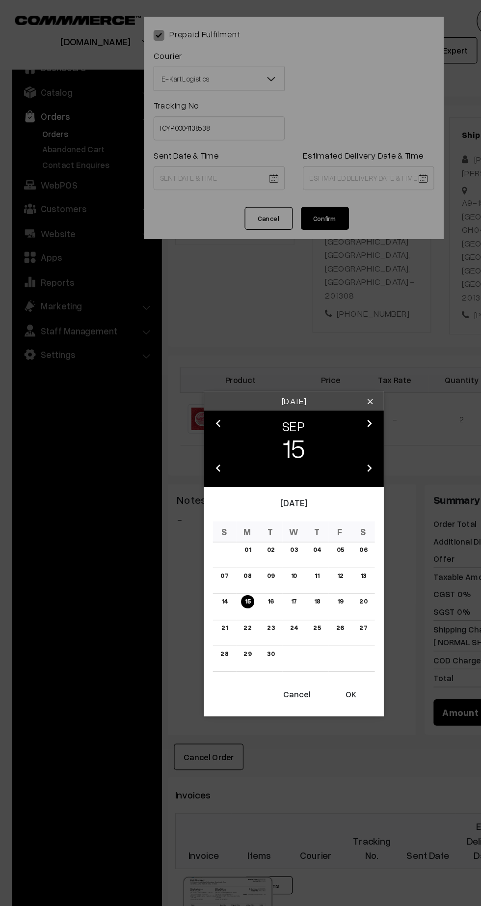
click at [288, 568] on button "OK" at bounding box center [287, 568] width 39 height 22
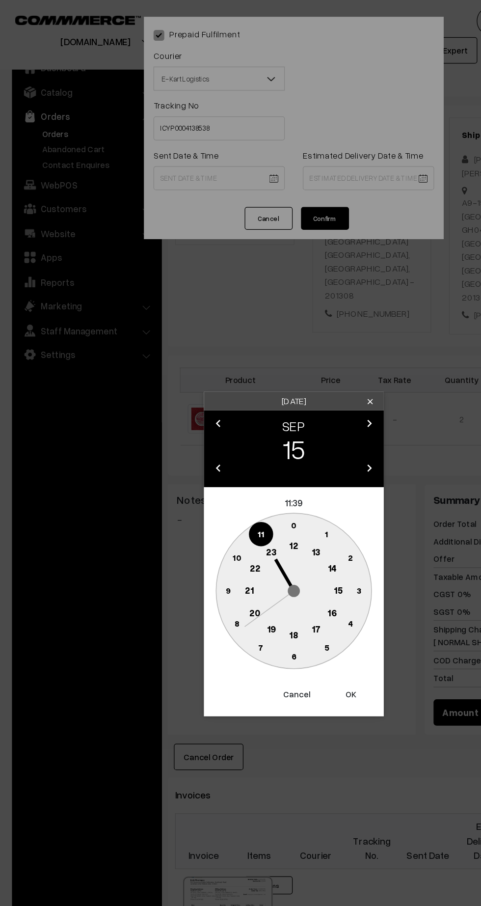
click at [256, 458] on circle at bounding box center [259, 452] width 20 height 20
click at [187, 483] on text "45" at bounding box center [187, 483] width 8 height 8
type input "15-09-2025 13:45"
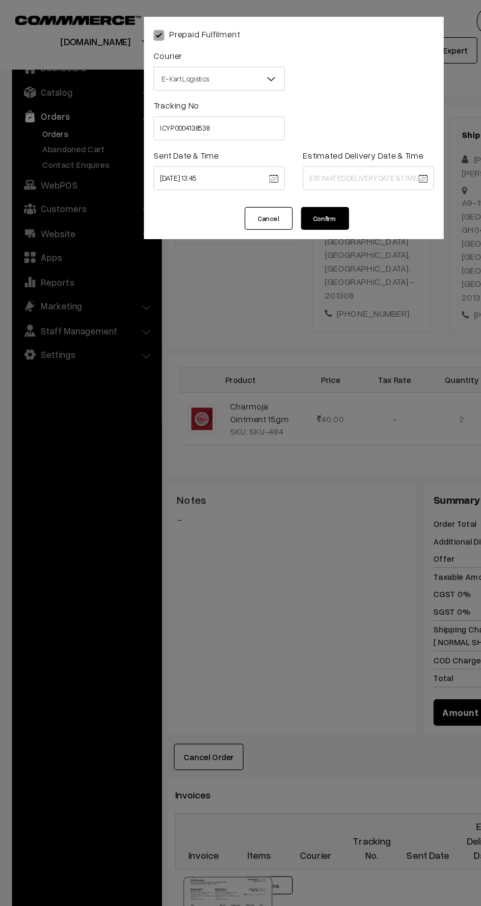
click at [303, 146] on body "Thank you for showing interest. Our team will call you shortly. Close kirtiphar…" at bounding box center [240, 490] width 481 height 1223
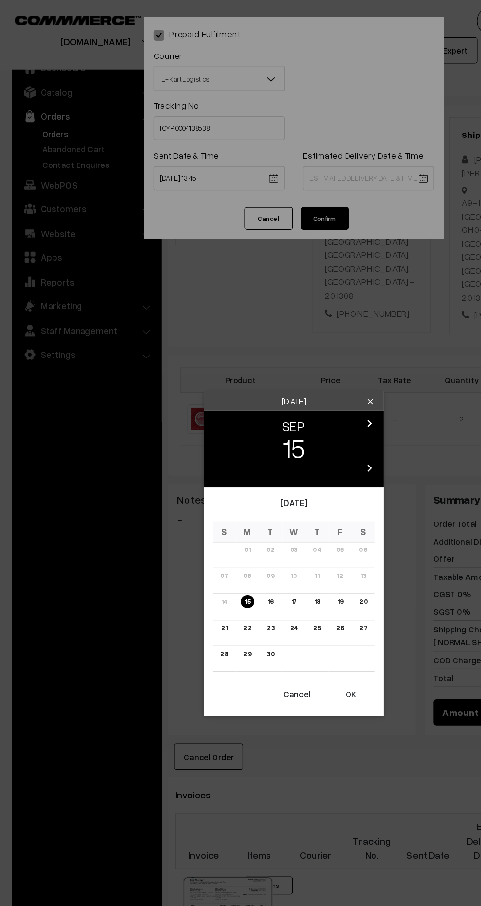
click at [298, 493] on link "20" at bounding box center [297, 492] width 12 height 10
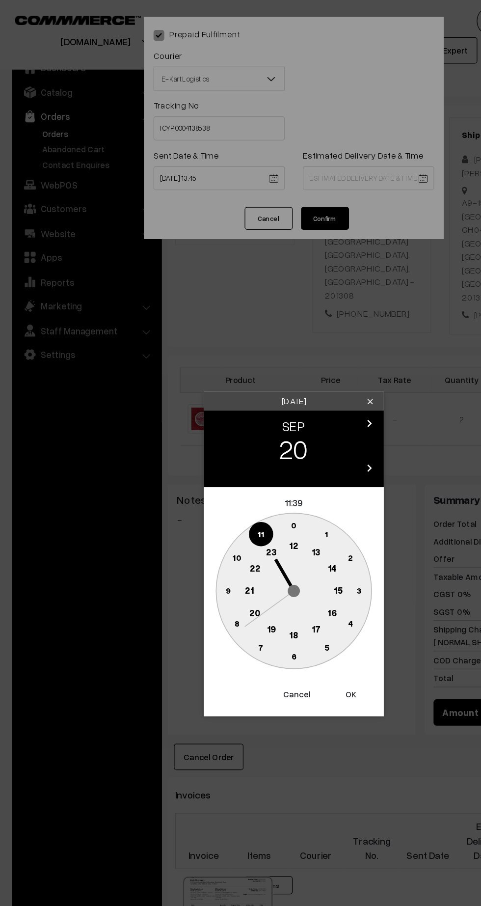
click at [204, 482] on text "21" at bounding box center [203, 482] width 7 height 9
click at [246, 546] on circle at bounding box center [240, 483] width 127 height 127
click at [272, 175] on div "Saturday clear chevron_left SEP chevron_right 20 chevron_left 2025 chevron_righ…" at bounding box center [240, 453] width 481 height 906
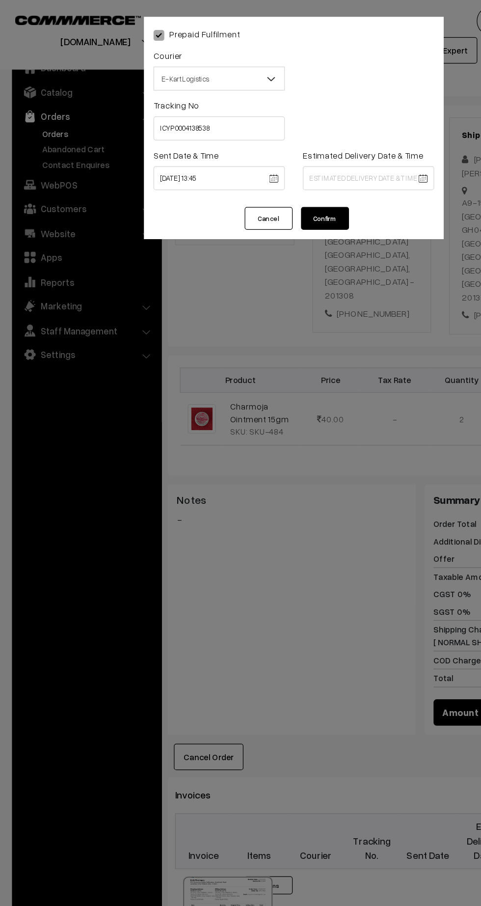
click at [303, 146] on body "Thank you for showing interest. Our team will call you shortly. Close kirtiphar…" at bounding box center [240, 490] width 481 height 1223
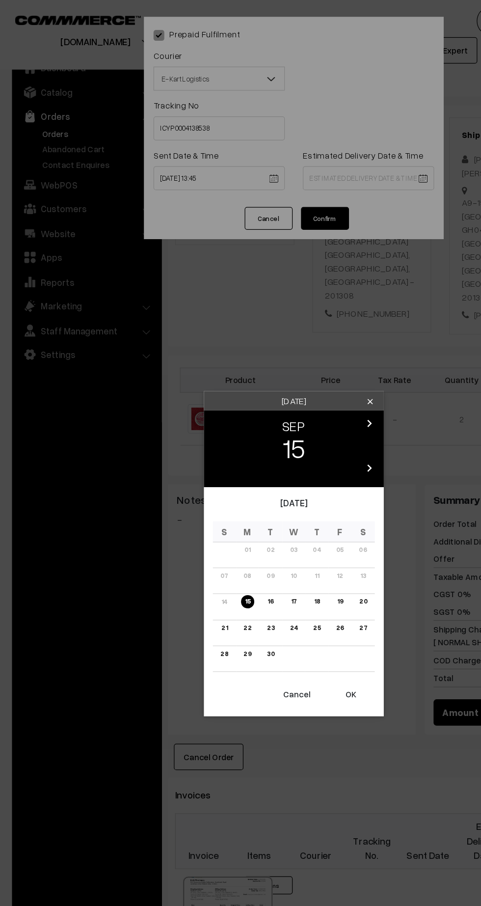
click at [298, 493] on link "20" at bounding box center [297, 492] width 12 height 10
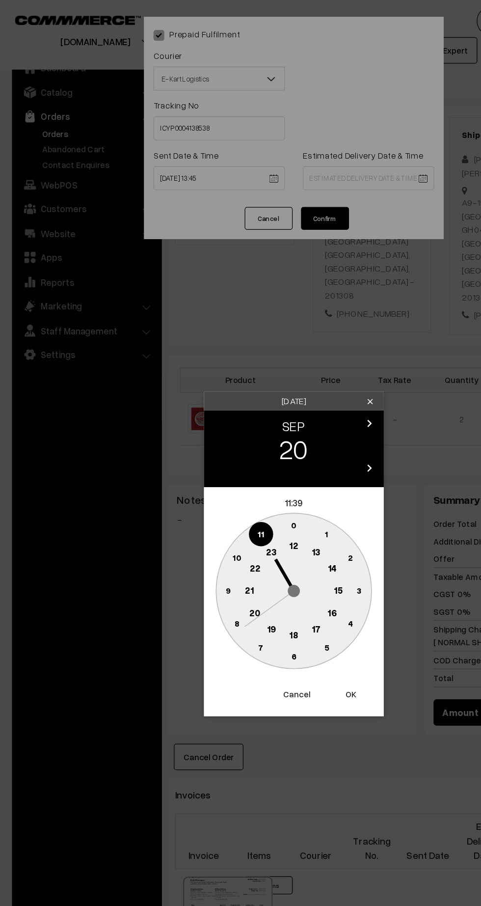
click at [205, 482] on text "21" at bounding box center [203, 482] width 7 height 9
click at [241, 535] on text "30" at bounding box center [241, 537] width 8 height 8
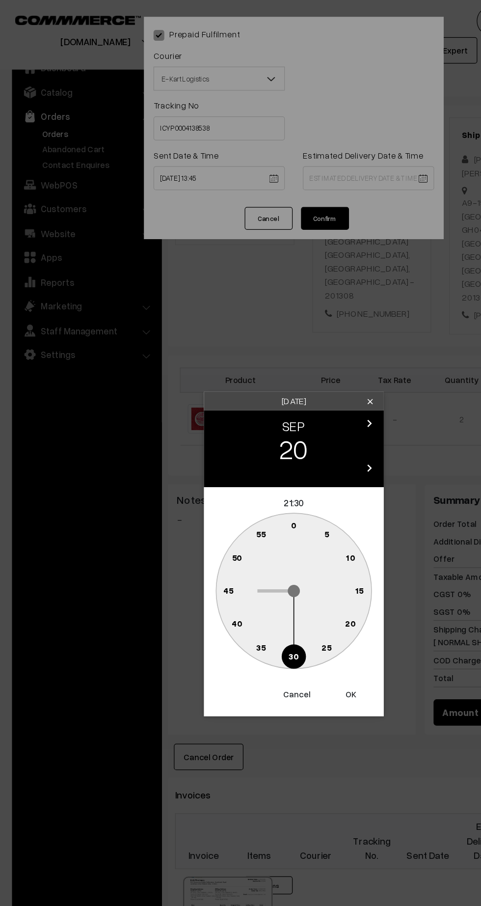
type input "20-09-2025 21:30"
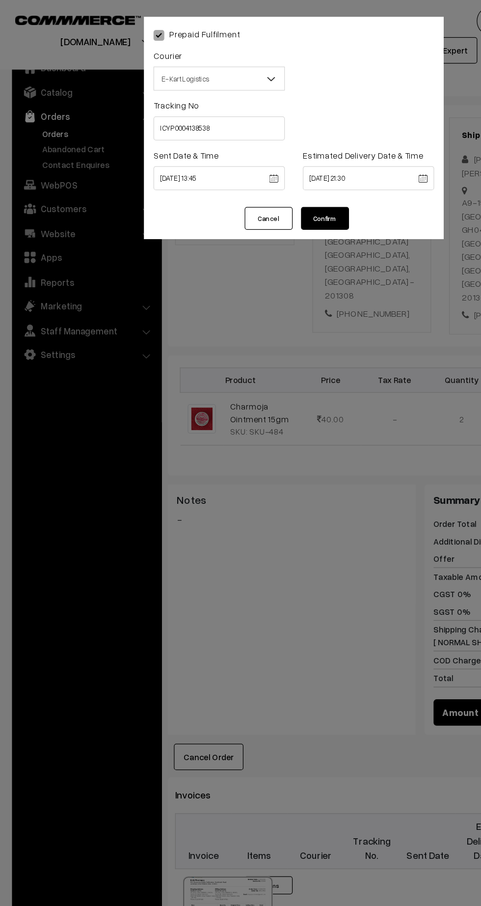
click at [264, 179] on button "Confirm" at bounding box center [266, 178] width 39 height 19
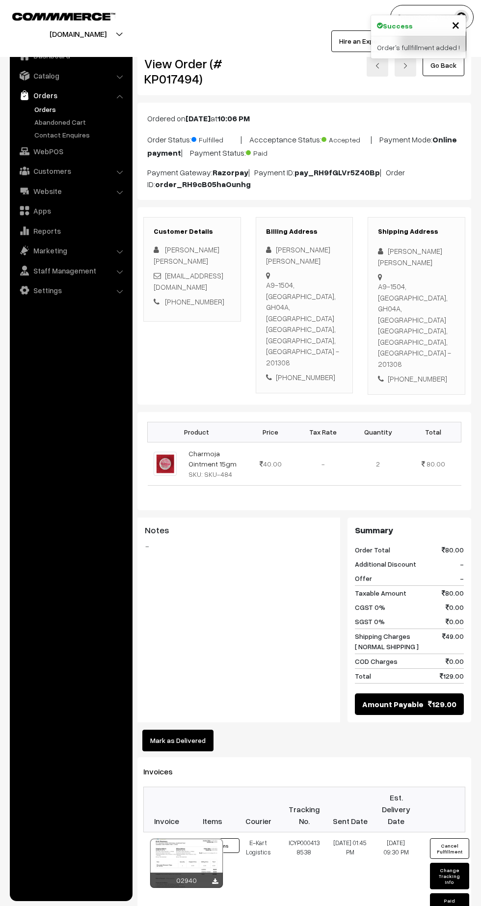
scroll to position [121, 0]
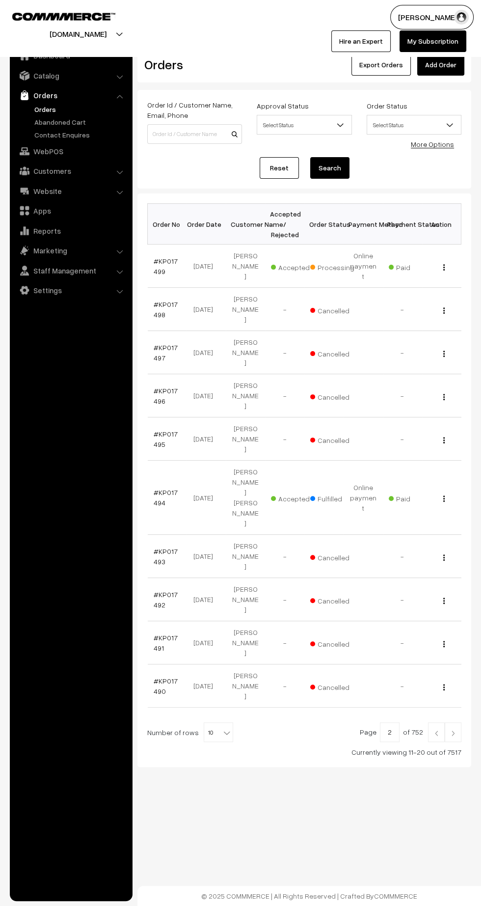
click at [437, 730] on img at bounding box center [436, 733] width 9 height 6
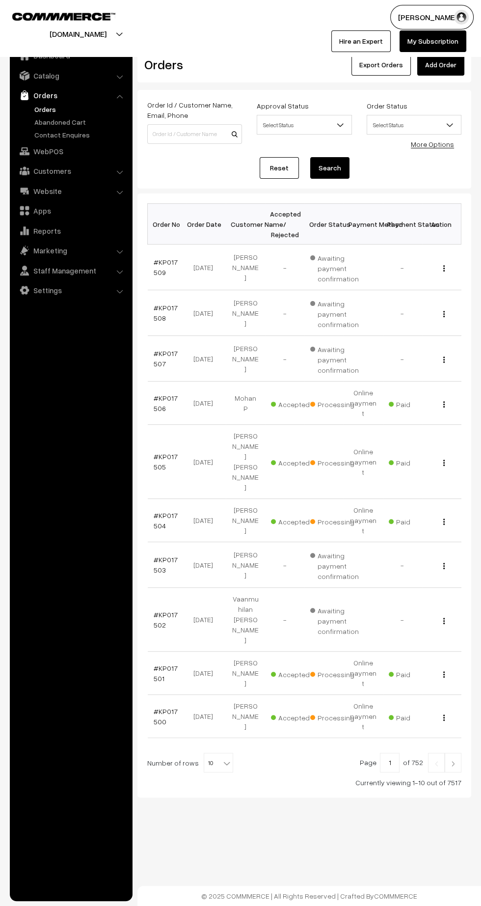
click at [452, 761] on img at bounding box center [453, 764] width 9 height 6
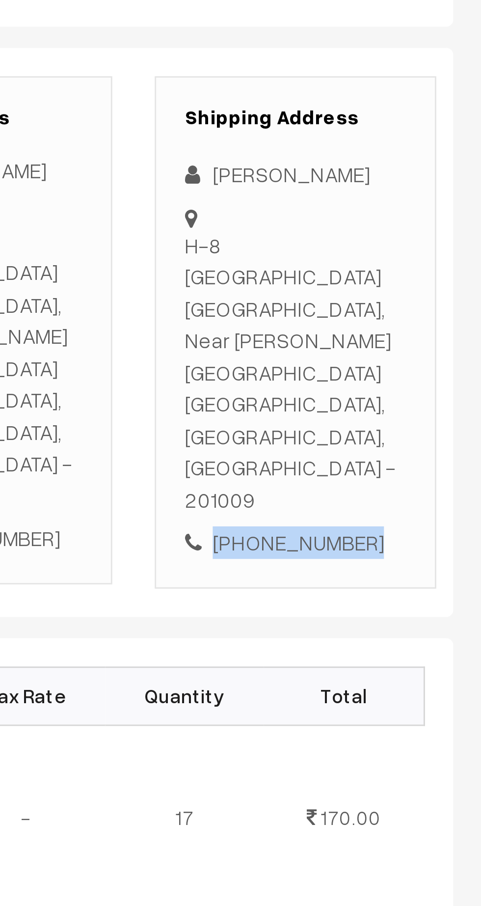
click at [422, 373] on div "+91 9634513020" at bounding box center [416, 378] width 77 height 11
copy div "9634513020"
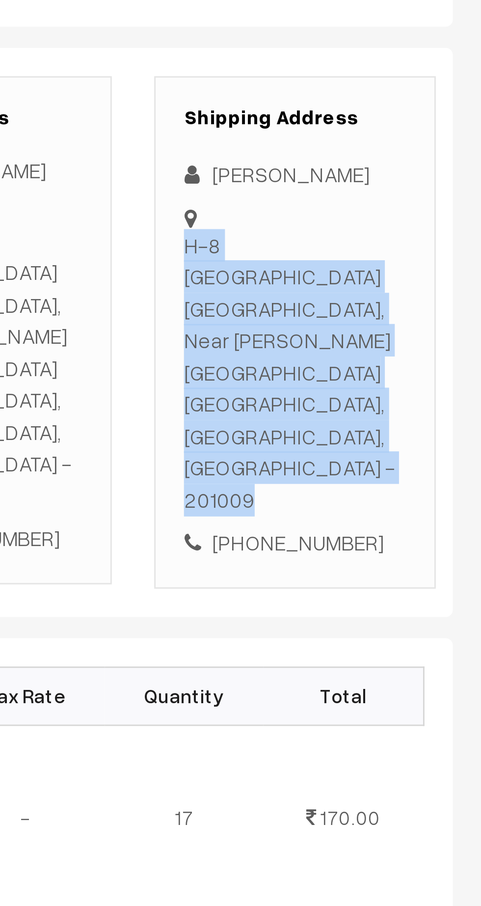
copy div "H-8 Vrindavan Garden Chipiyana Buzurg, Near Swastik Gym Greater Noida West, Utt…"
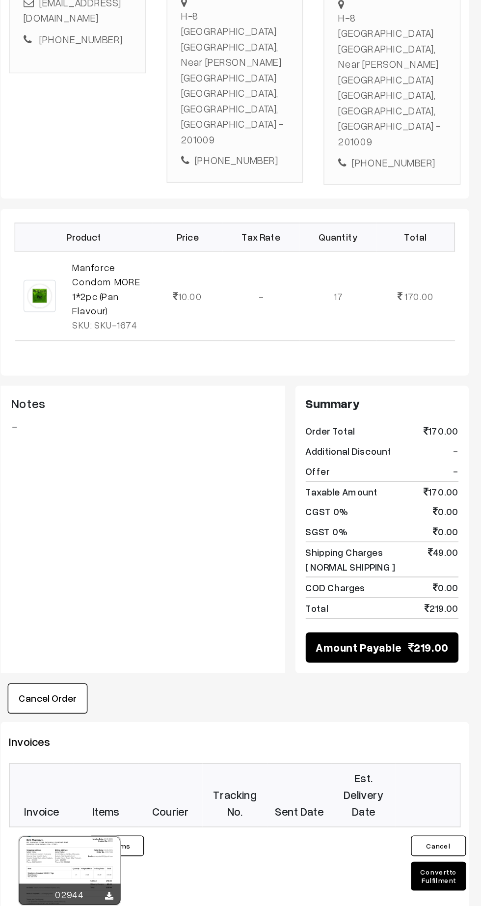
scroll to position [2, 0]
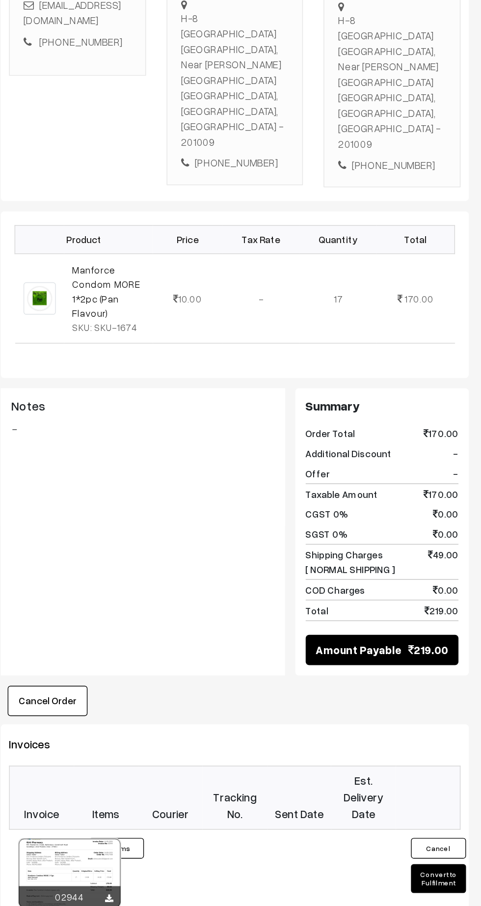
click at [449, 876] on button "Convert to Fulfilment" at bounding box center [449, 886] width 39 height 21
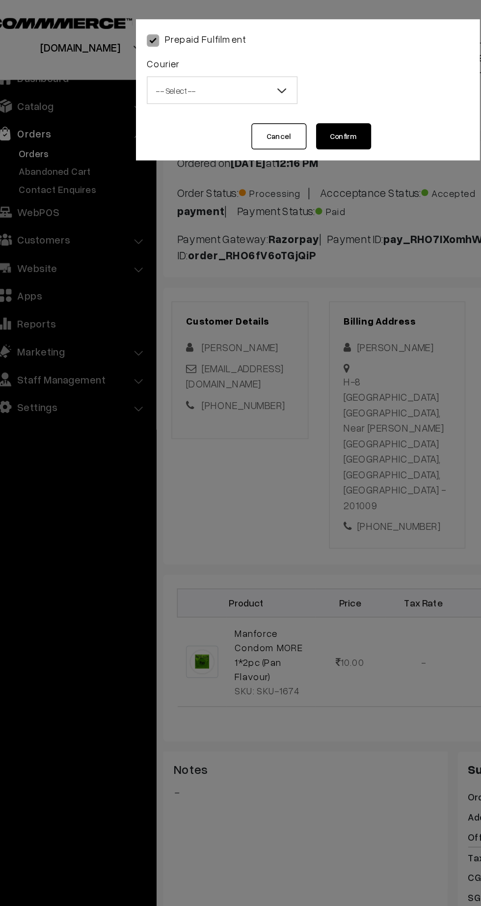
click at [167, 71] on span "-- Select --" at bounding box center [179, 64] width 107 height 17
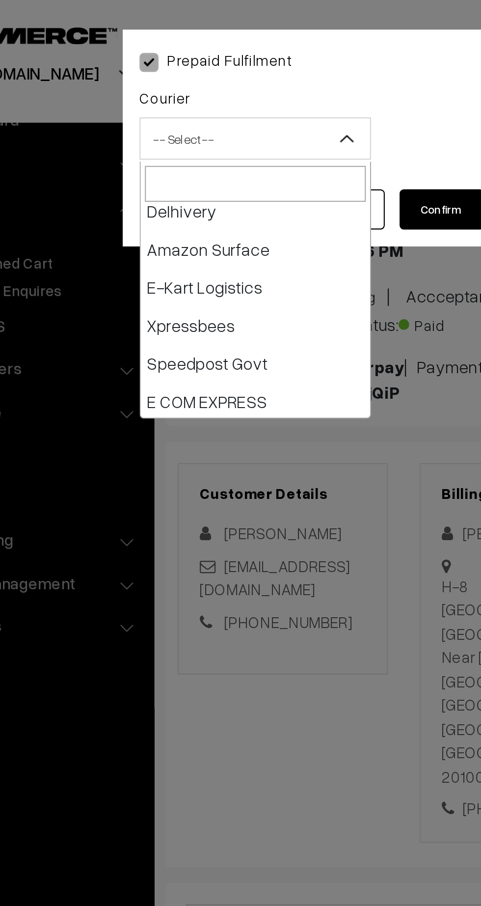
scroll to position [76, 0]
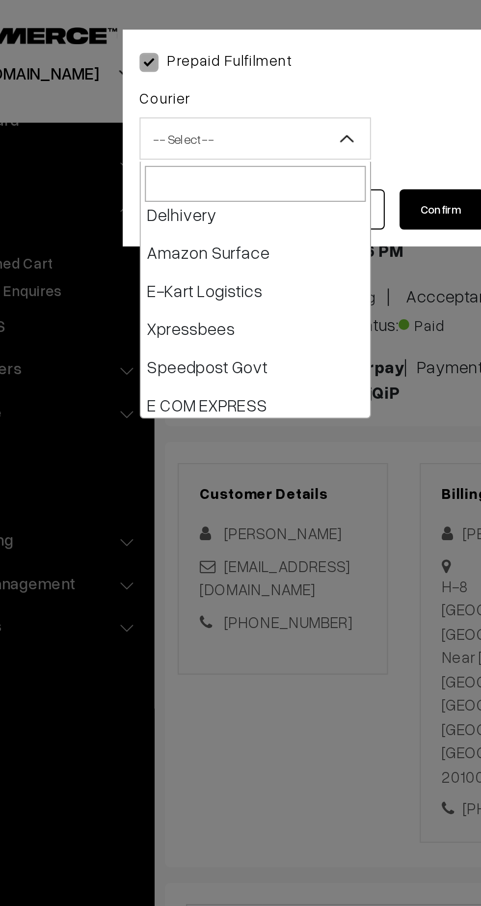
select select "6"
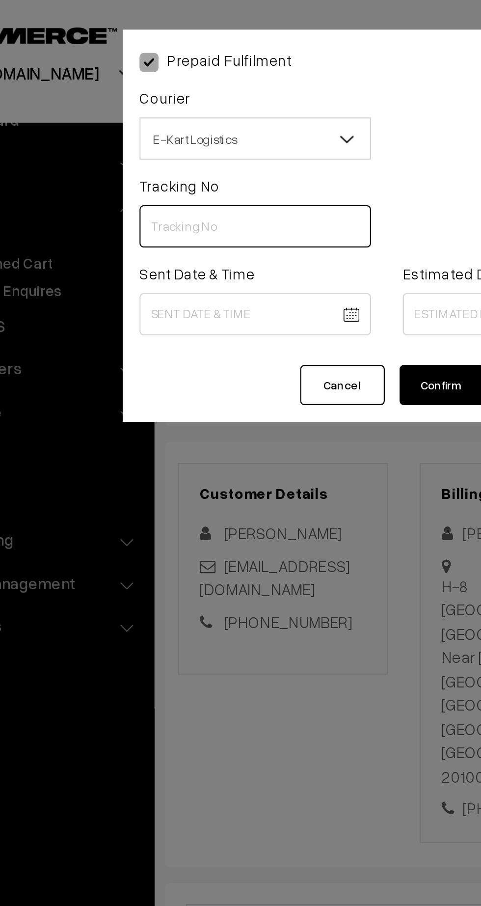
paste input "ICYP0004138770"
type input "ICYP0004138770"
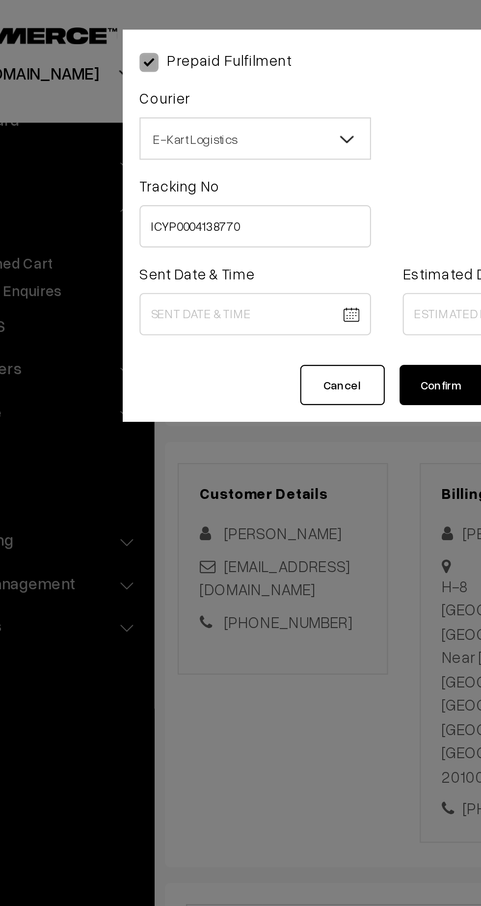
click at [182, 146] on body "Thank you for showing interest. Our team will call you shortly. Close kirtiphar…" at bounding box center [240, 620] width 481 height 1244
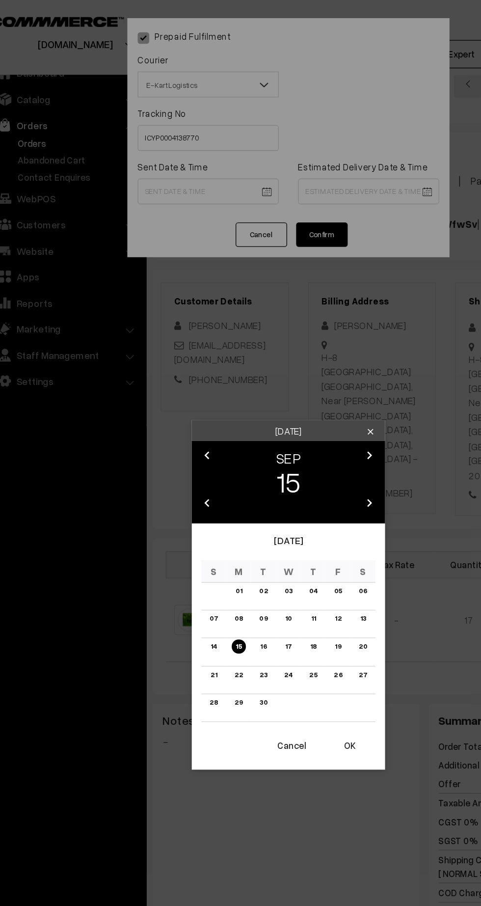
click at [222, 493] on link "16" at bounding box center [221, 492] width 11 height 10
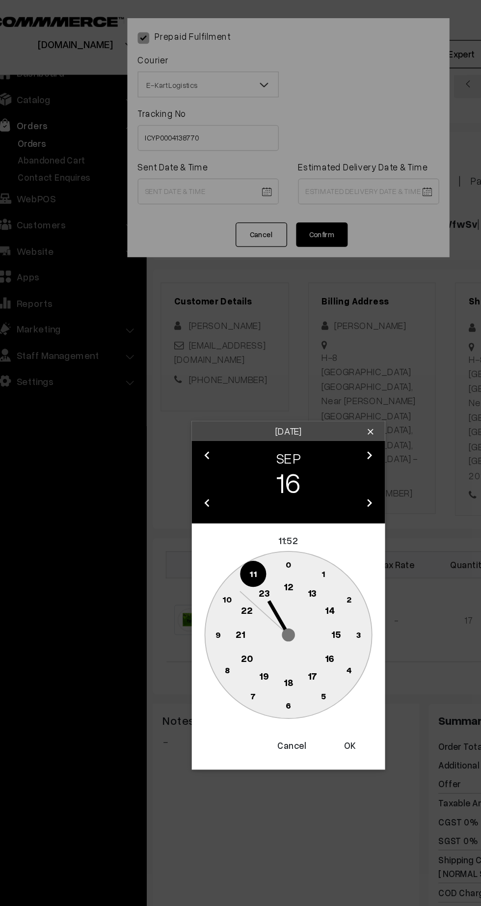
click at [241, 567] on button "Cancel" at bounding box center [242, 568] width 39 height 22
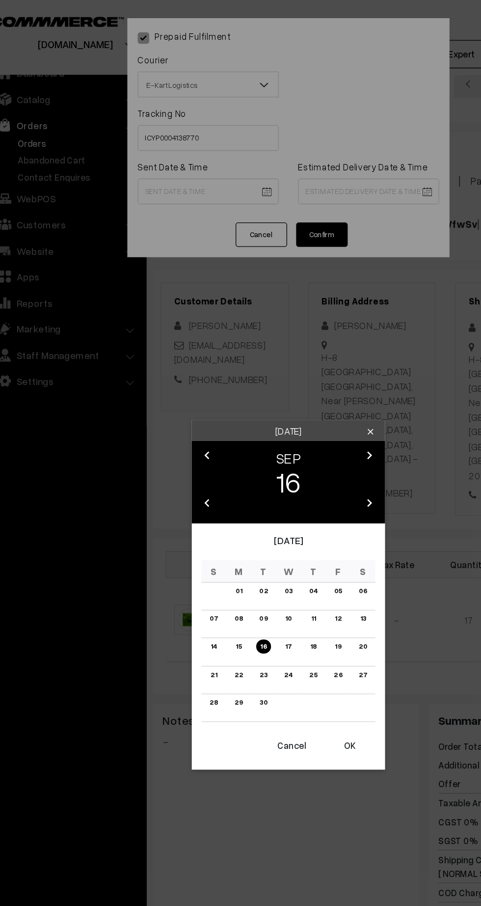
click at [203, 490] on link "15" at bounding box center [202, 492] width 10 height 10
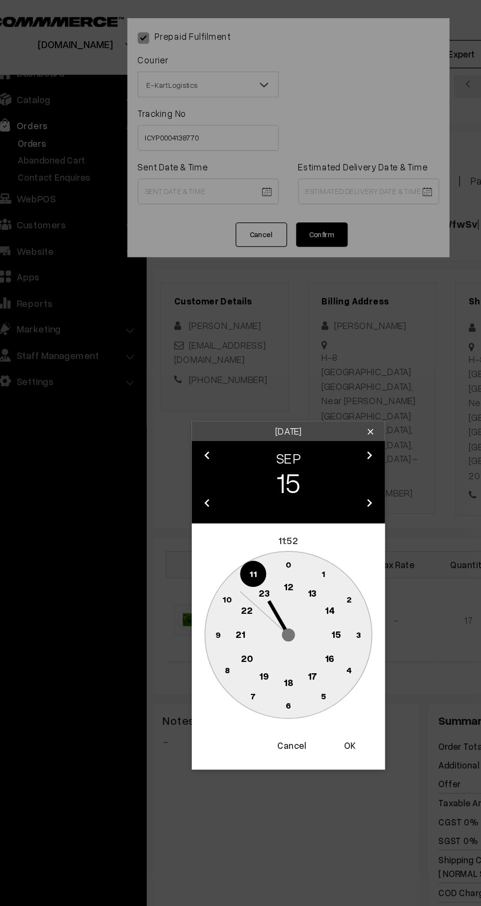
click at [240, 446] on text "12" at bounding box center [240, 446] width 7 height 9
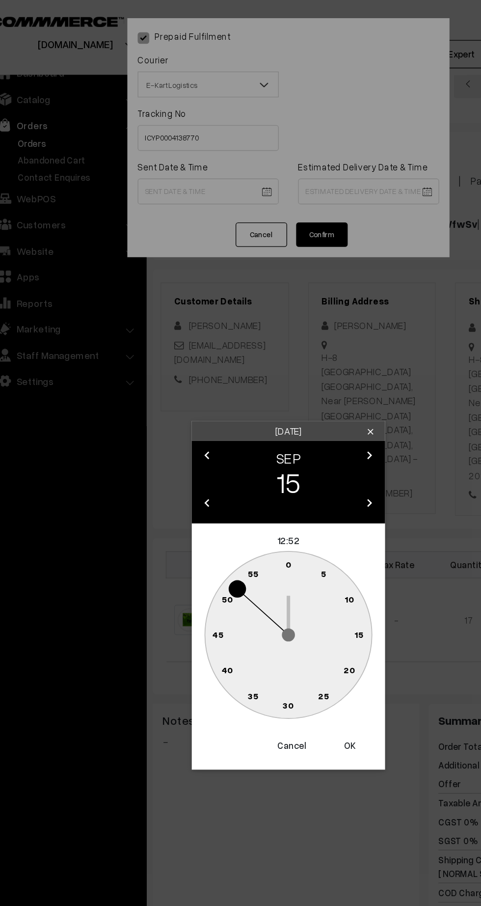
click at [186, 483] on text "45" at bounding box center [187, 483] width 8 height 8
type input "15-09-2025 12:45"
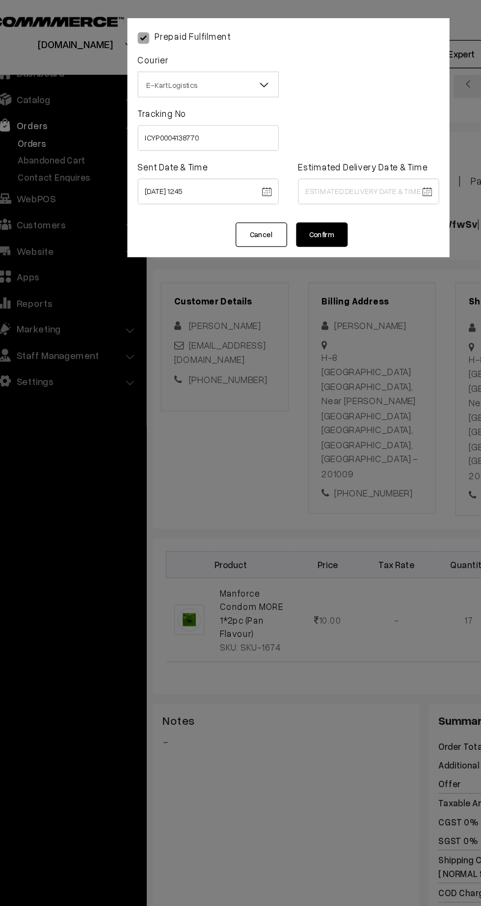
click at [318, 139] on body "Thank you for showing interest. Our team will call you shortly. Close [DOMAIN_N…" at bounding box center [240, 620] width 481 height 1244
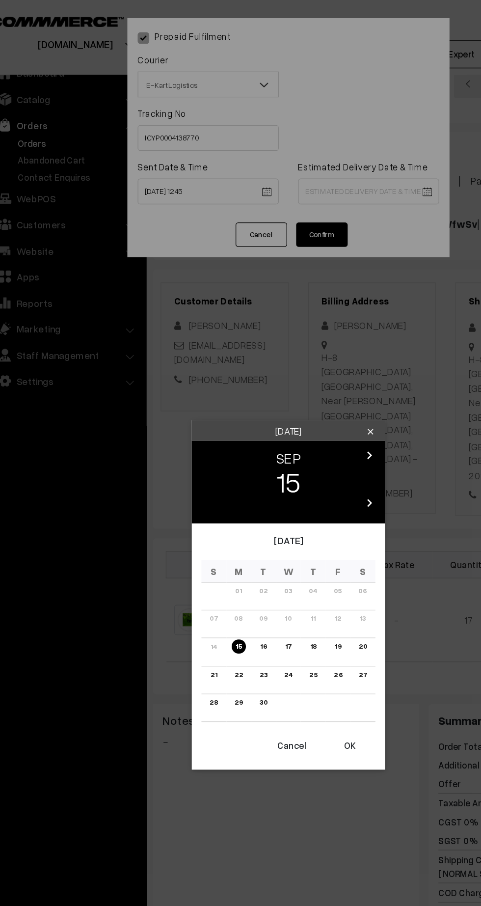
click at [298, 493] on link "20" at bounding box center [297, 492] width 12 height 10
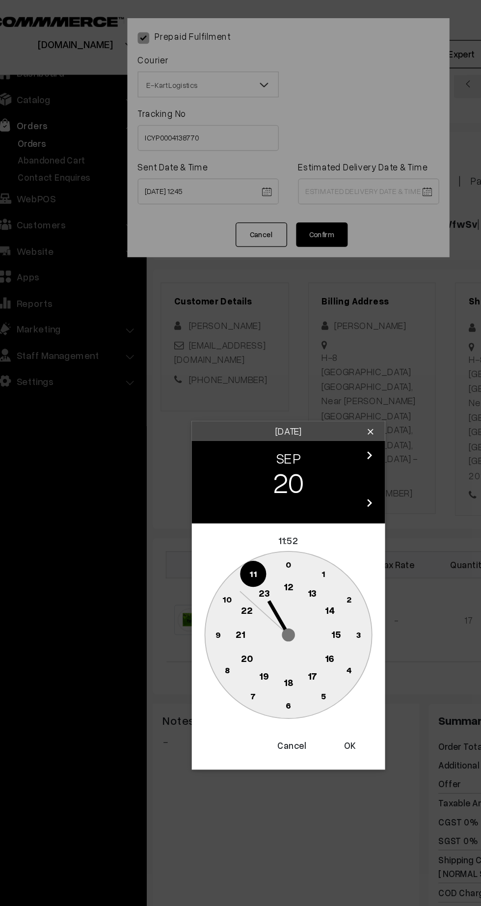
click at [205, 489] on circle at bounding box center [205, 483] width 20 height 20
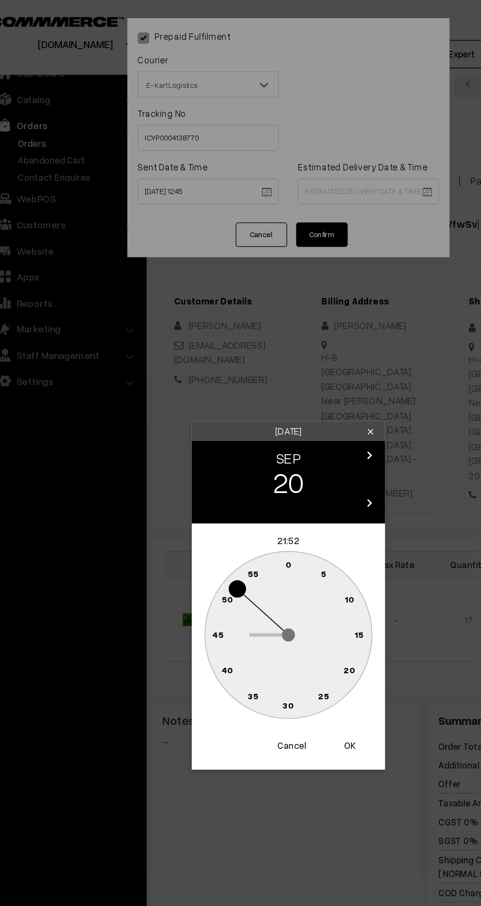
click at [240, 537] on text "30" at bounding box center [241, 537] width 8 height 8
type input "[DATE] 21:30"
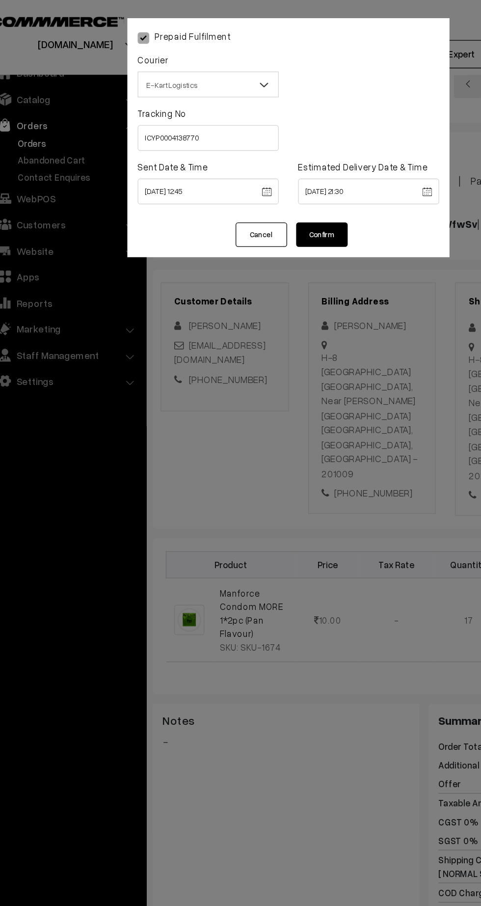
click at [276, 175] on button "Confirm" at bounding box center [266, 178] width 39 height 19
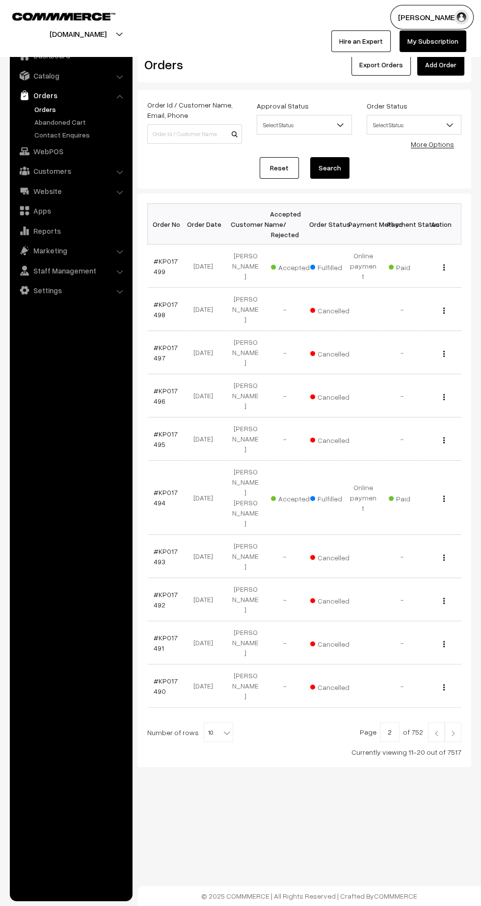
click at [435, 723] on link at bounding box center [436, 733] width 17 height 20
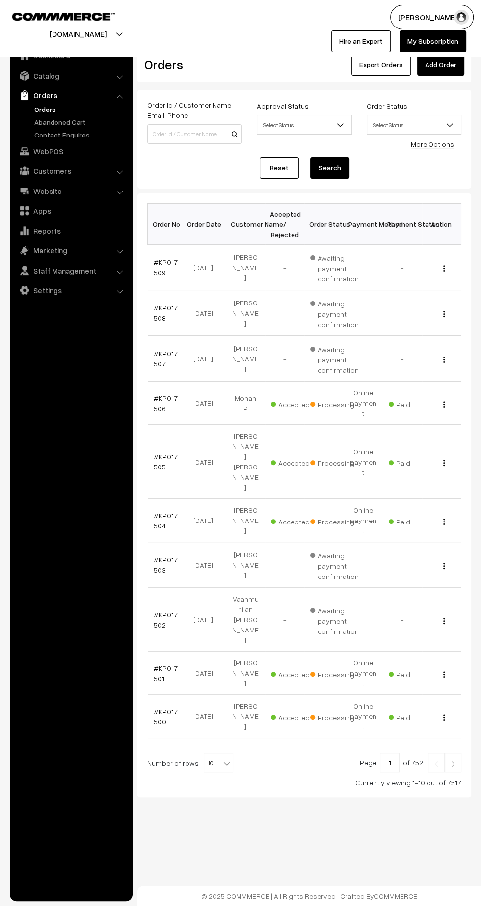
click at [156, 707] on link "#KP017500" at bounding box center [166, 716] width 24 height 19
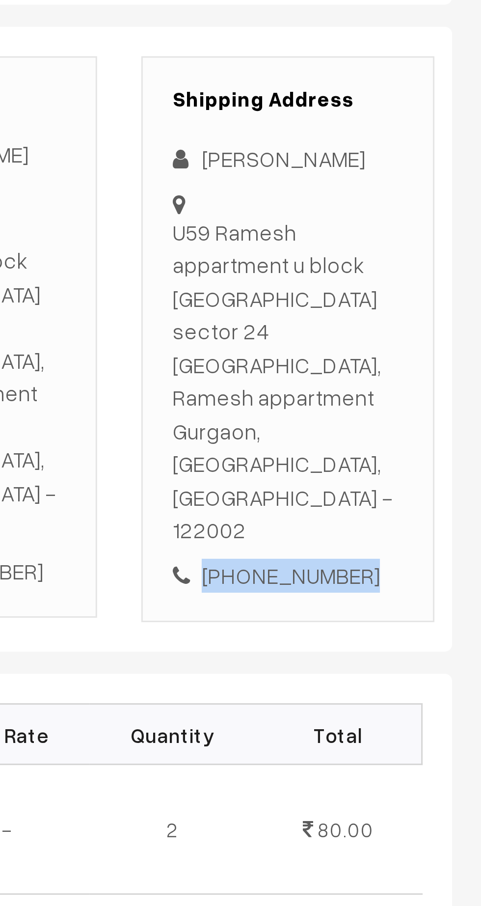
click at [423, 385] on div "+91 8700676899" at bounding box center [416, 390] width 77 height 11
copy div "8700676899"
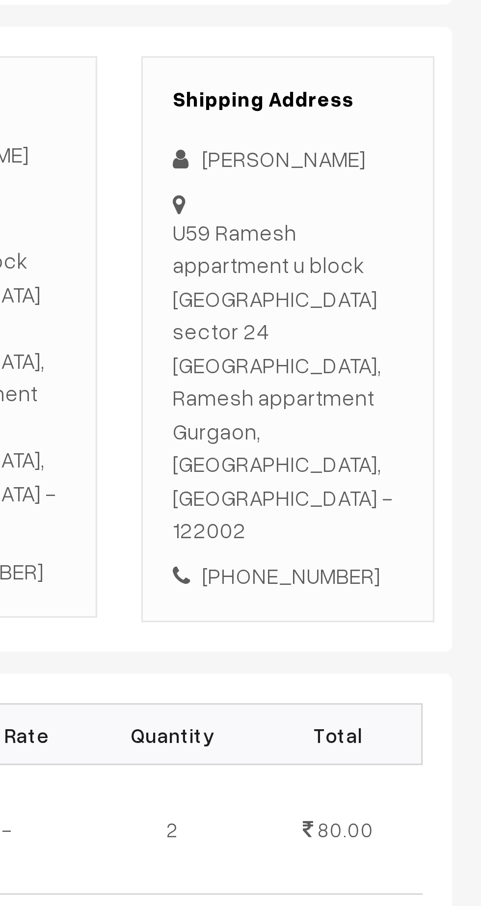
click at [381, 275] on div "U59 Ramesh appartment u block Nathupur sector 24 gurgaon, Ramesh appartment Gur…" at bounding box center [416, 325] width 77 height 111
copy div "U59 Ramesh appartment u block Nathupur sector 24 gurgaon, Ramesh appartment Gur…"
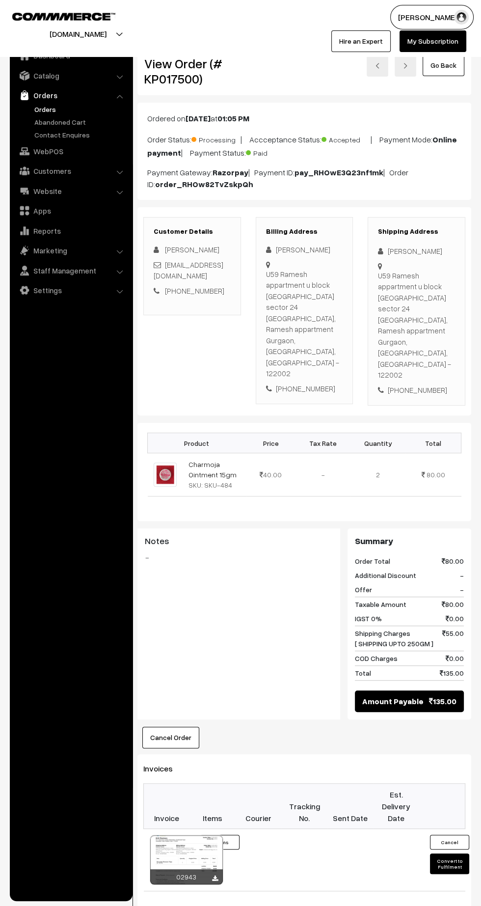
click at [449, 854] on button "Convert to Fulfilment" at bounding box center [449, 864] width 39 height 21
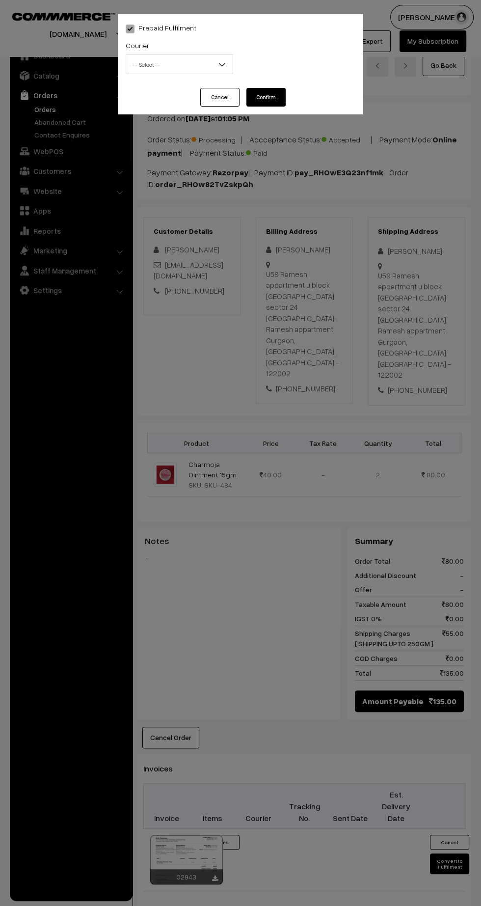
click at [195, 68] on span "-- Select --" at bounding box center [179, 64] width 107 height 17
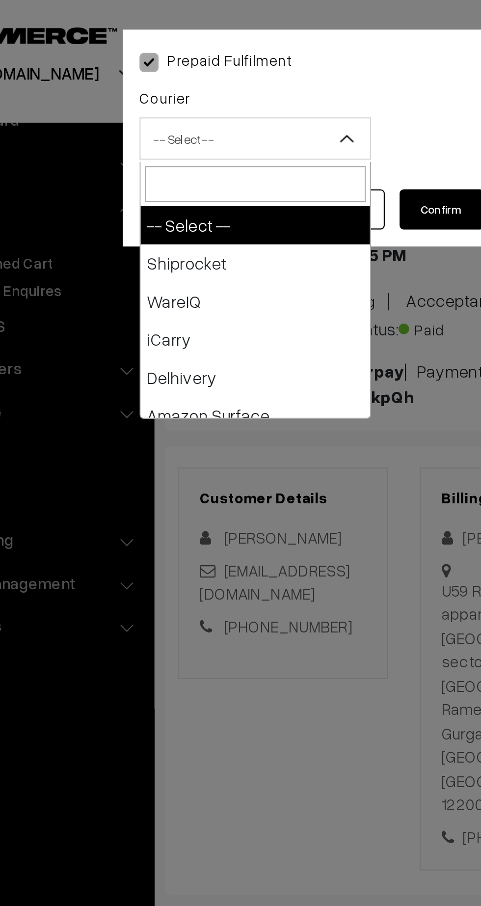
type input "e"
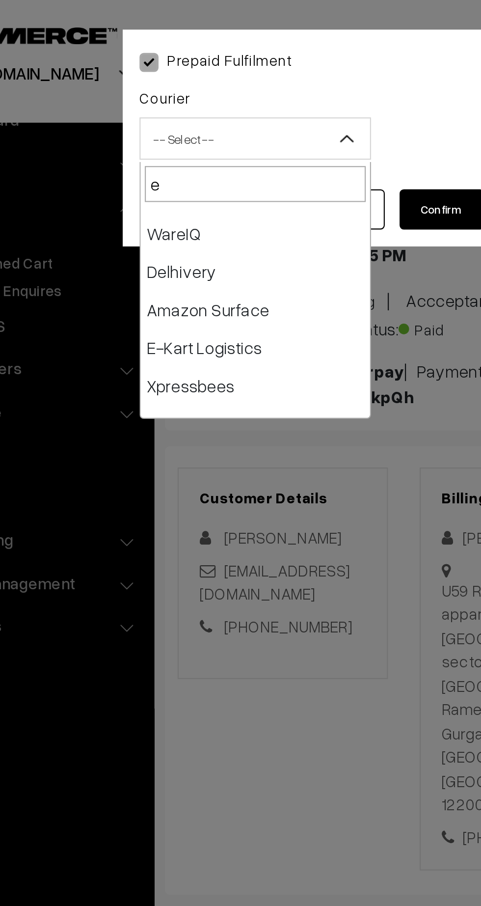
scroll to position [50, 0]
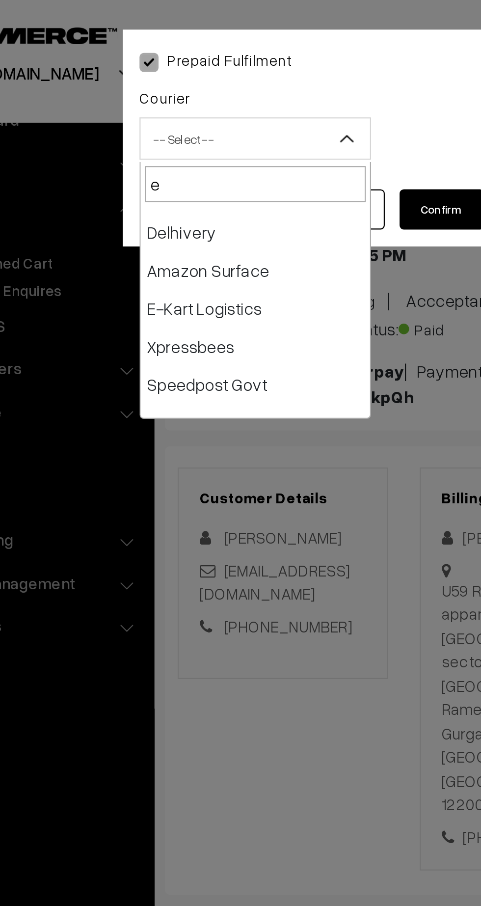
select select "6"
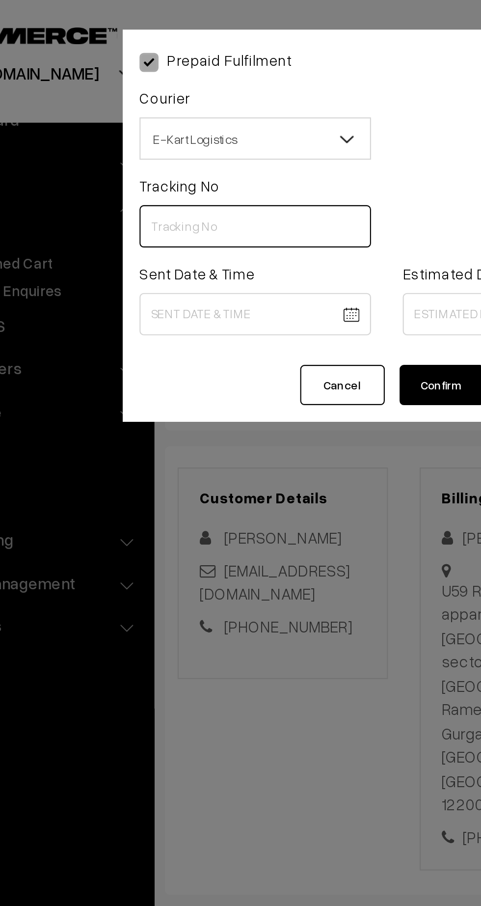
paste input "ICYP0004138822"
type input "ICYP0004138822"
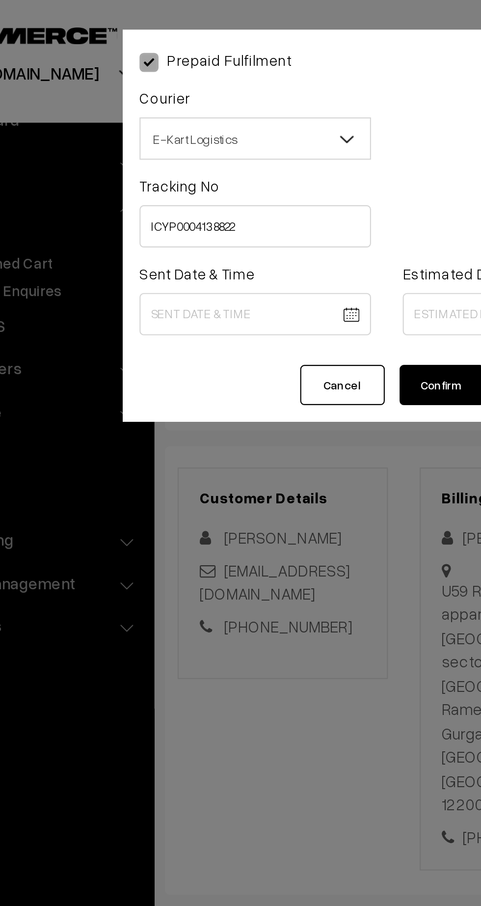
click at [185, 143] on body "Thank you for showing interest. Our team will call you shortly. Close [DOMAIN_N…" at bounding box center [240, 610] width 481 height 1220
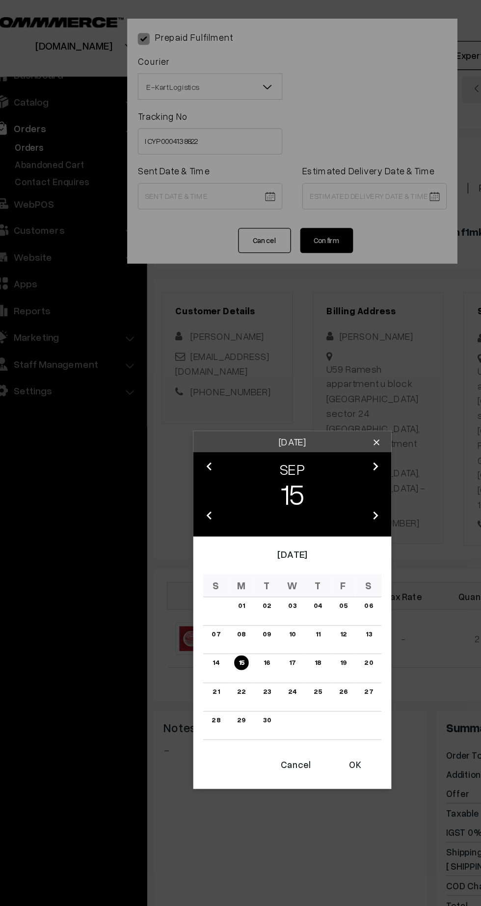
click at [222, 495] on link "16" at bounding box center [221, 492] width 11 height 10
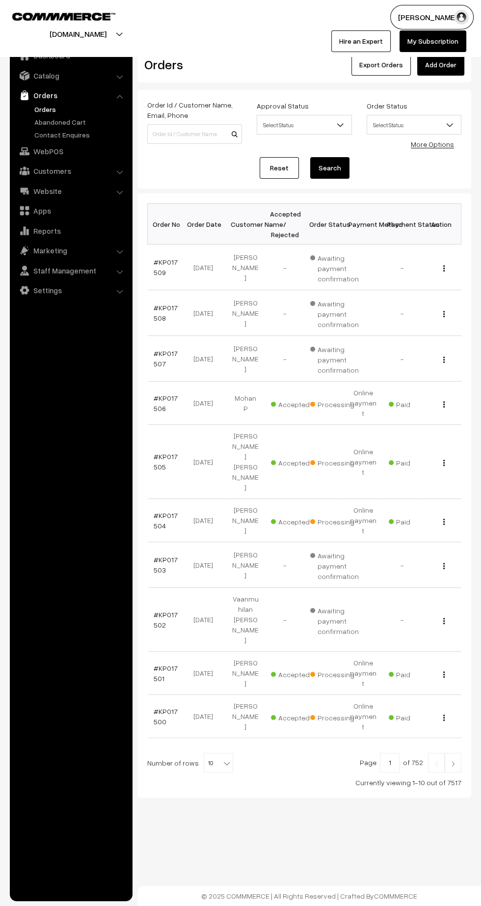
click at [157, 707] on link "#KP017500" at bounding box center [166, 716] width 24 height 19
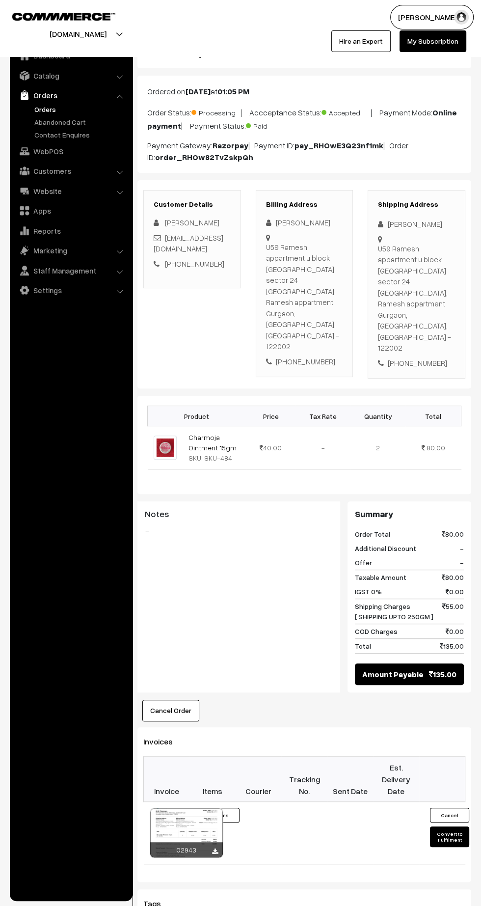
scroll to position [64, 0]
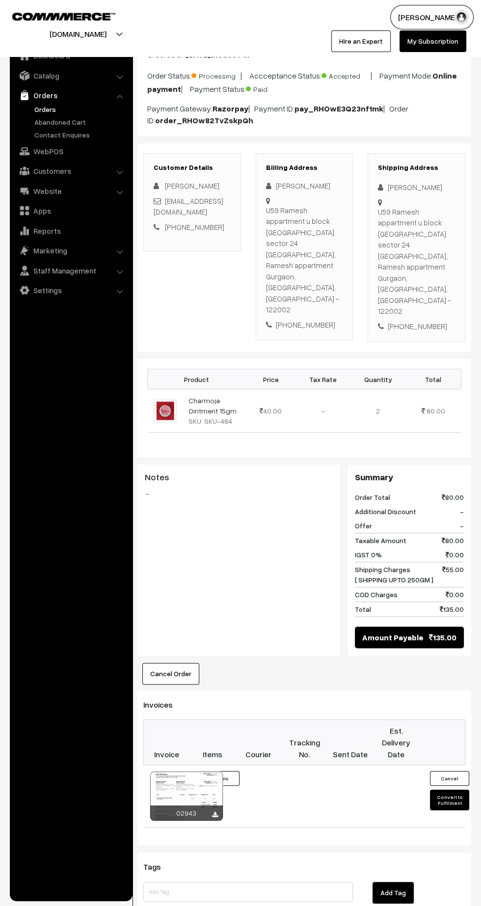
click at [449, 790] on button "Convert to Fulfilment" at bounding box center [449, 800] width 39 height 21
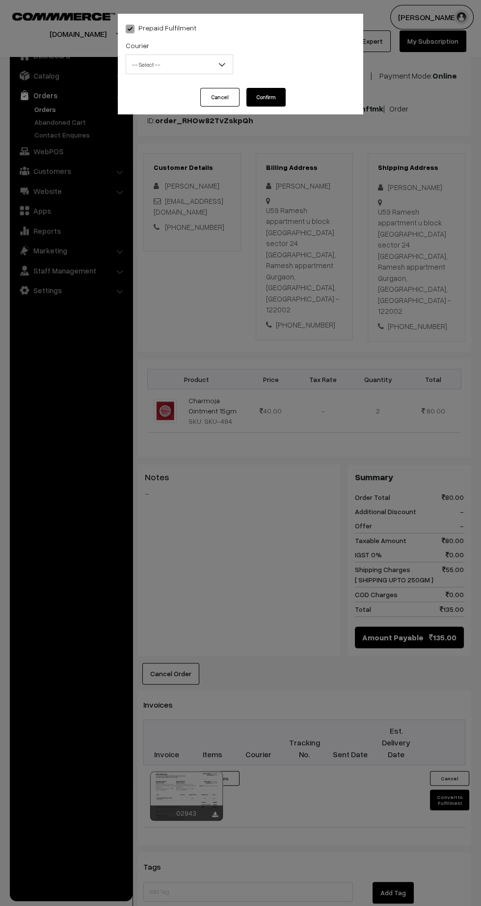
click at [168, 65] on span "-- Select --" at bounding box center [179, 64] width 107 height 17
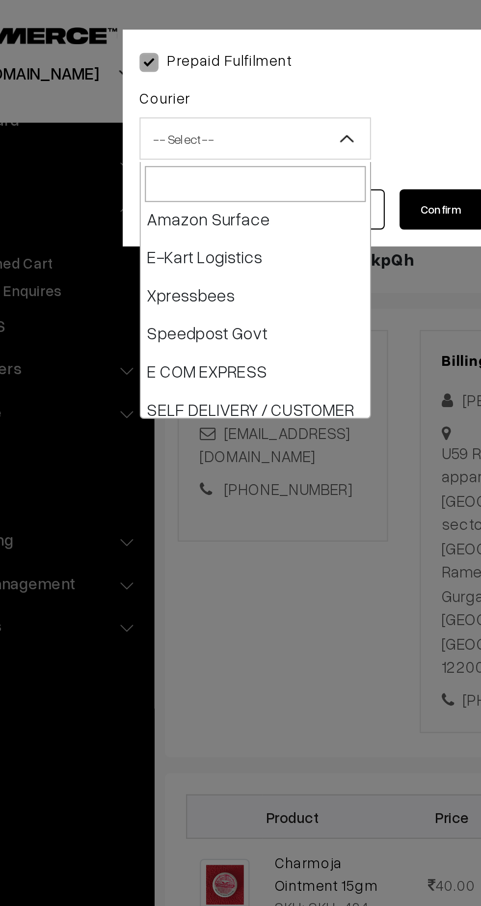
scroll to position [91, 0]
select select "6"
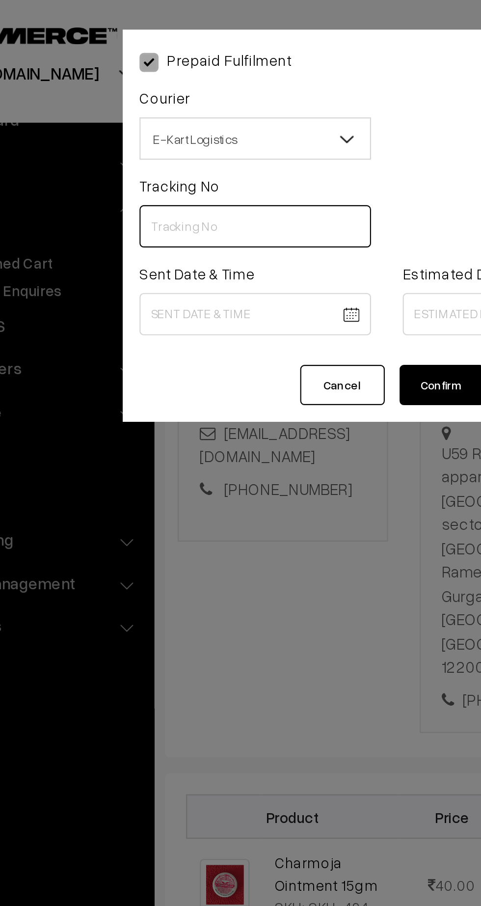
paste input "ICYP0004138822"
type input "ICYP0004138822"
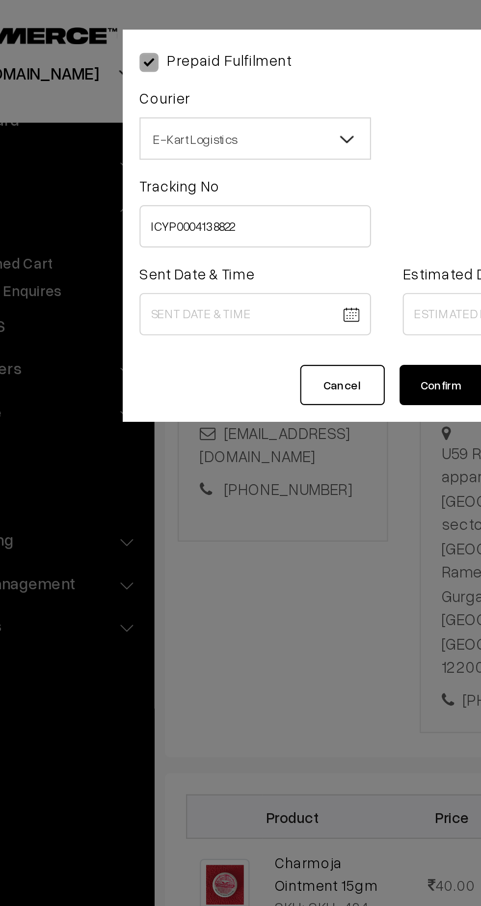
click at [191, 147] on body "Thank you for showing interest. Our team will call you shortly. Close [DOMAIN_N…" at bounding box center [240, 546] width 481 height 1220
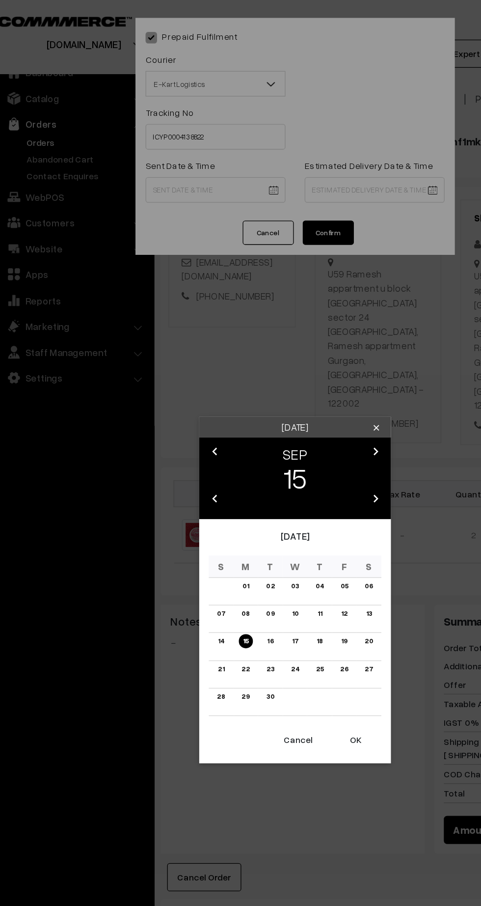
click at [287, 568] on button "OK" at bounding box center [287, 568] width 39 height 22
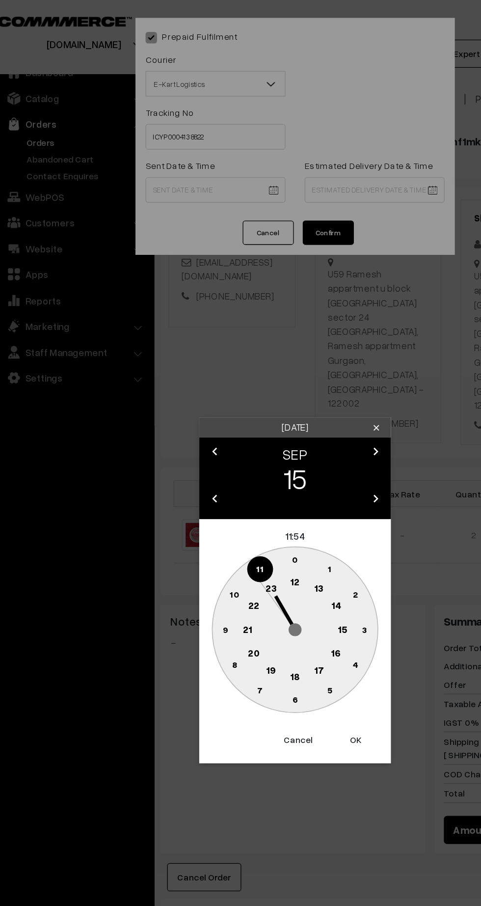
click at [259, 451] on text "13" at bounding box center [258, 451] width 7 height 9
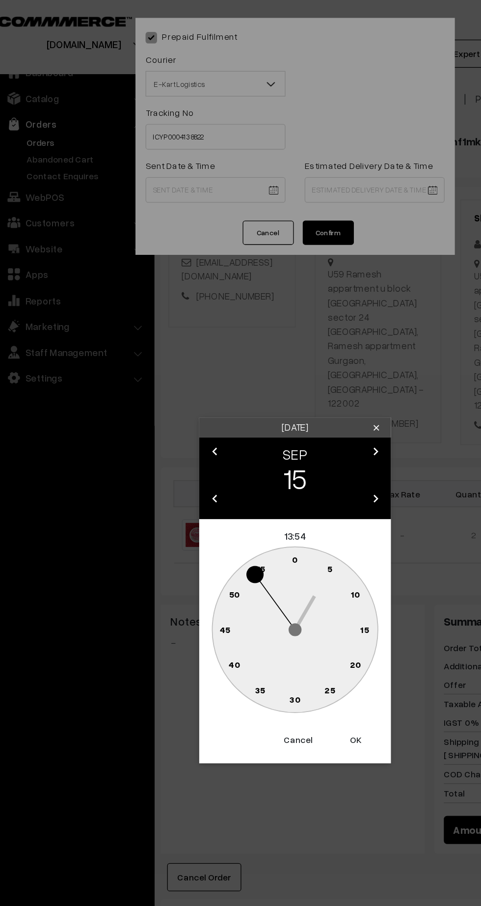
click at [184, 490] on circle at bounding box center [187, 483] width 20 height 20
type input "[DATE] 13:45"
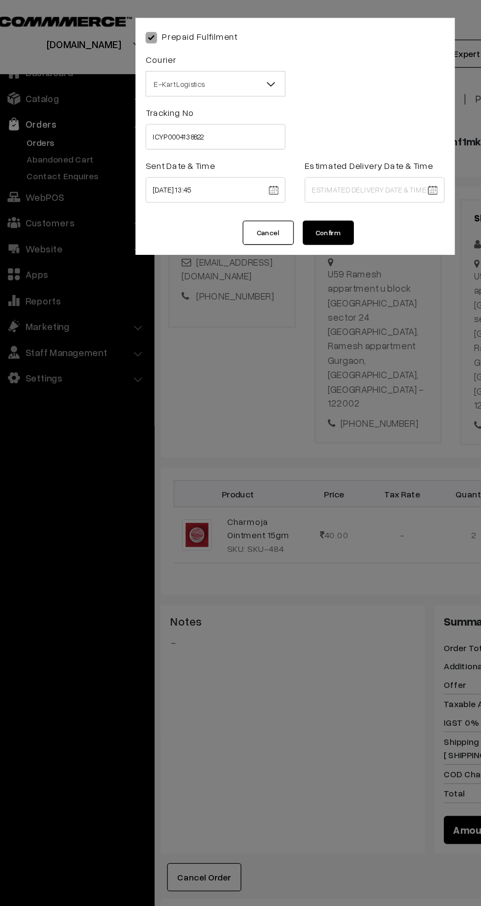
click at [307, 147] on body "Thank you for showing interest. Our team will call you shortly. Close [DOMAIN_N…" at bounding box center [240, 546] width 481 height 1220
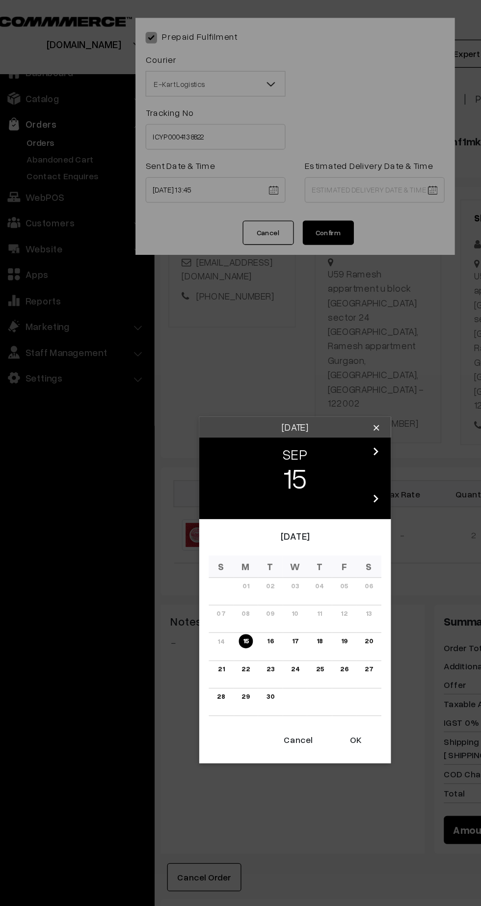
click at [298, 493] on link "20" at bounding box center [297, 492] width 12 height 10
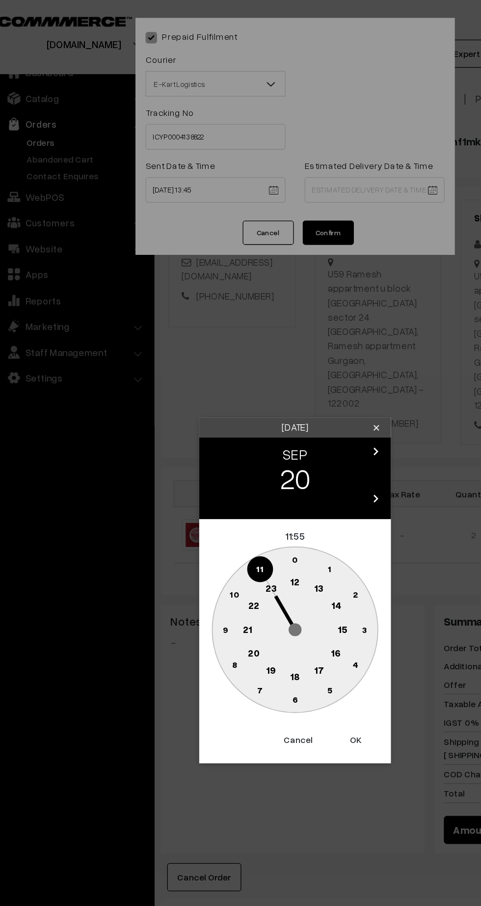
click at [205, 480] on text "21" at bounding box center [203, 482] width 7 height 9
click at [242, 540] on text "30" at bounding box center [241, 537] width 8 height 8
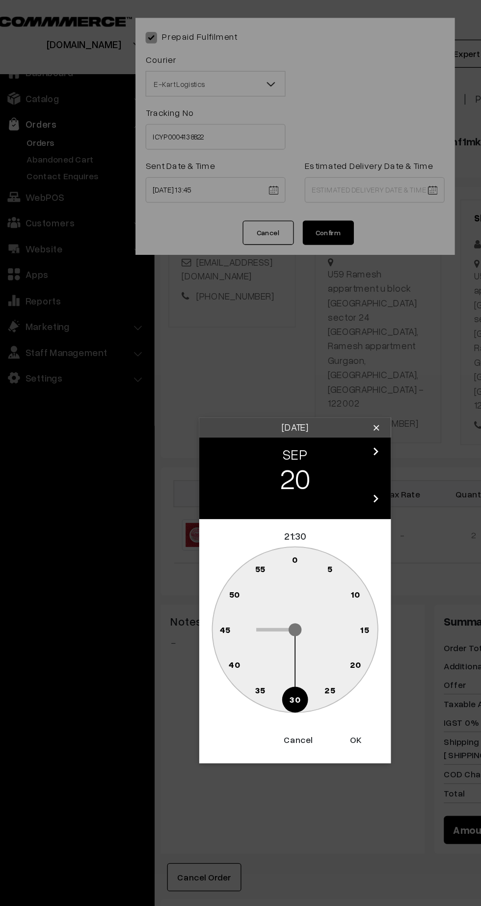
type input "[DATE] 21:30"
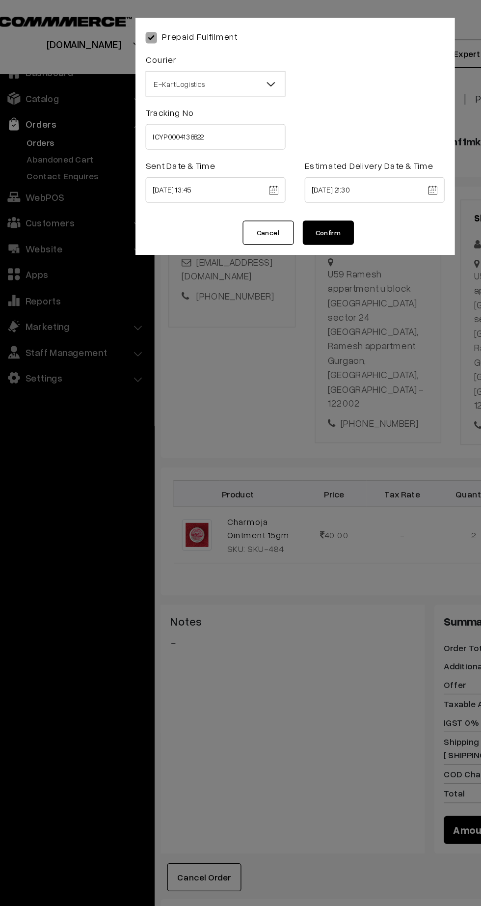
click at [277, 176] on button "Confirm" at bounding box center [266, 178] width 39 height 19
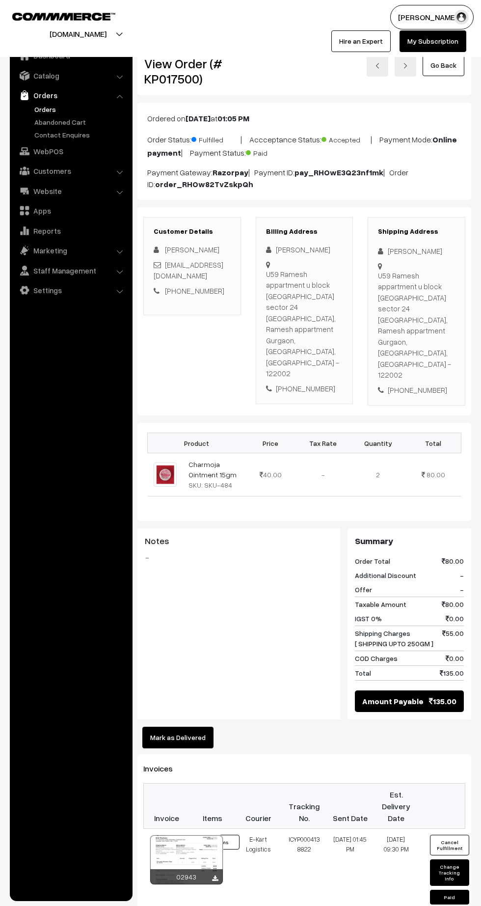
scroll to position [64, 0]
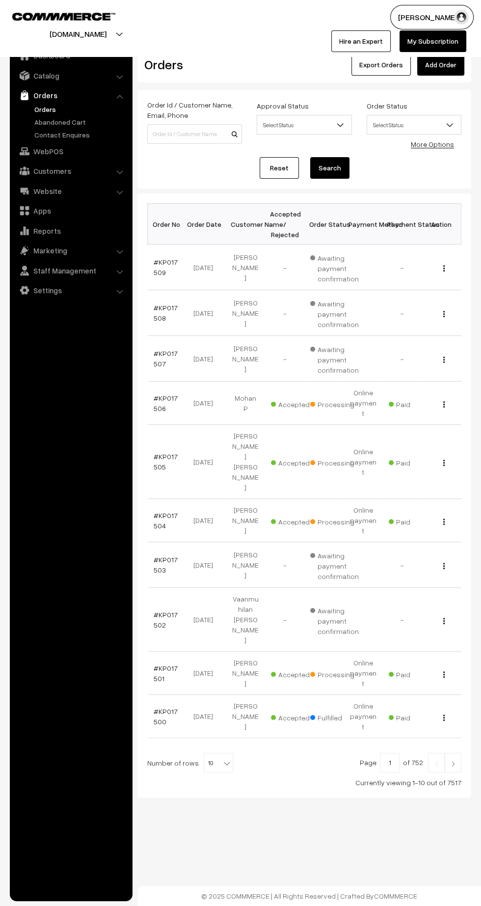
click at [453, 761] on img at bounding box center [453, 764] width 9 height 6
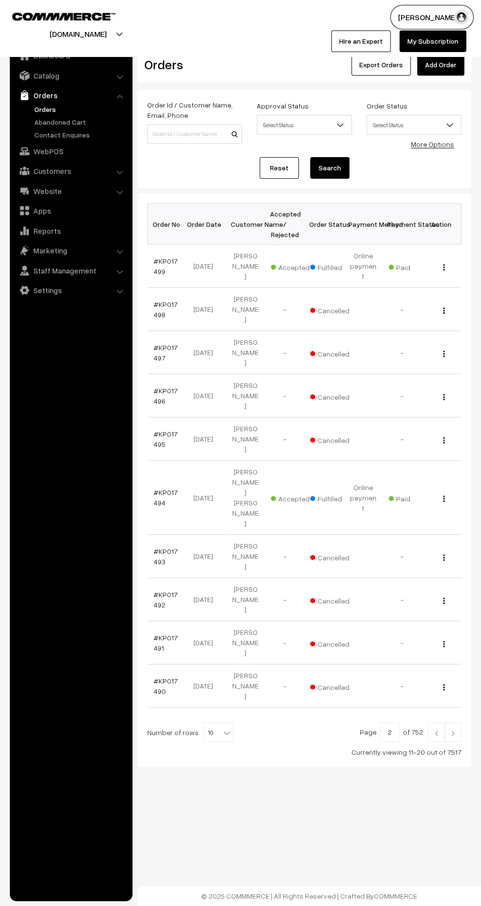
click at [433, 730] on img at bounding box center [436, 733] width 9 height 6
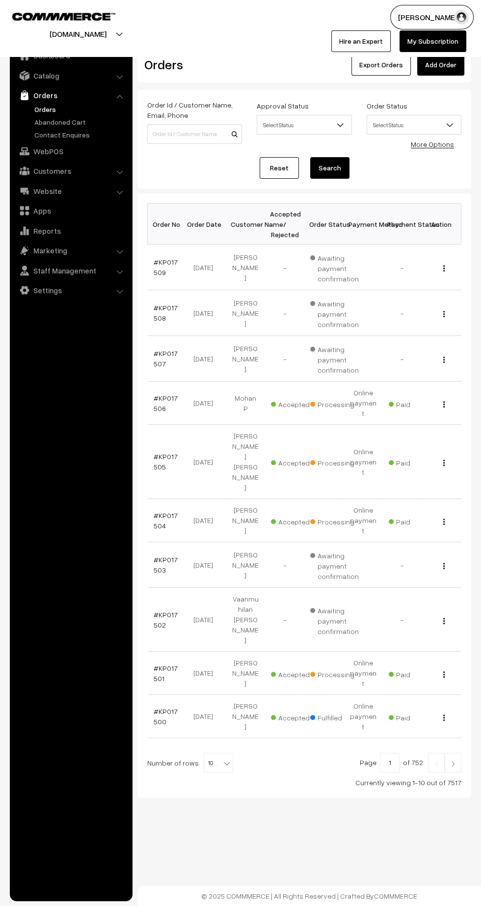
click at [157, 664] on link "#KP017501" at bounding box center [166, 673] width 24 height 19
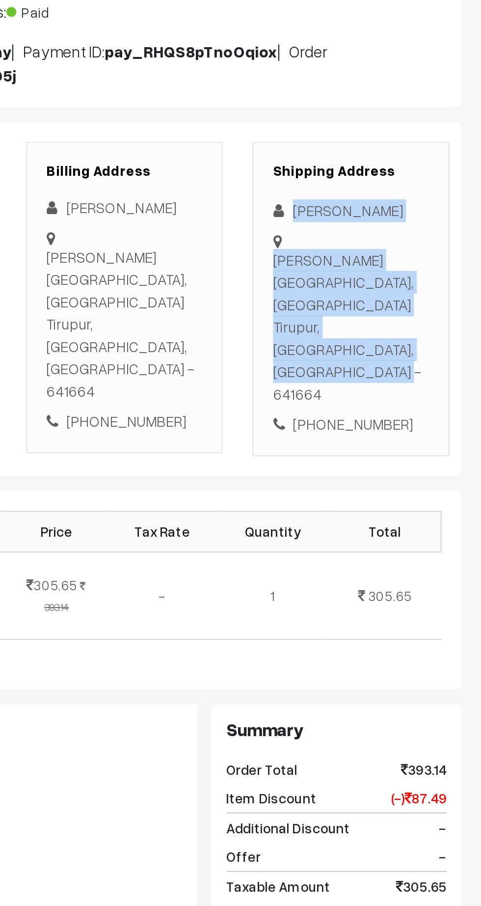
click at [415, 292] on div "Mahalaxmi nagar, Palladam Tirupur, Tamil Nadu, India - 641664" at bounding box center [416, 309] width 77 height 78
click at [412, 251] on div "Ravi Kumar" at bounding box center [416, 251] width 77 height 11
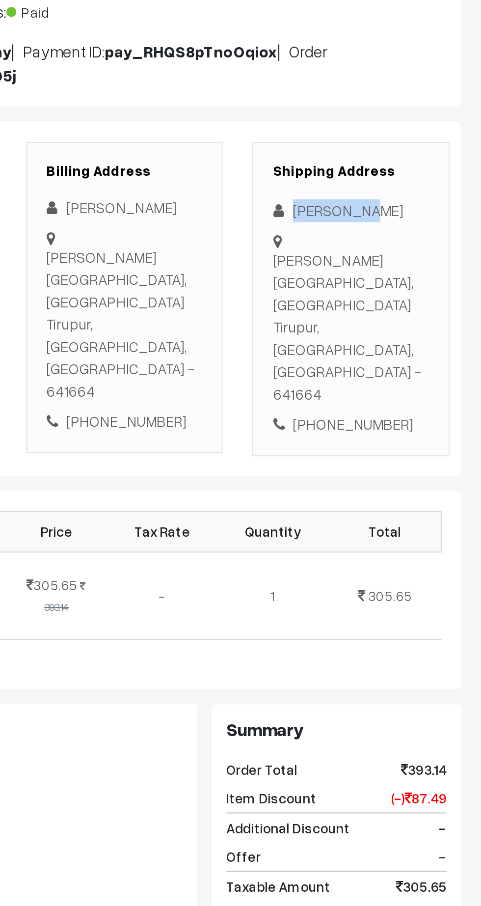
copy div "Ravi Kumar"
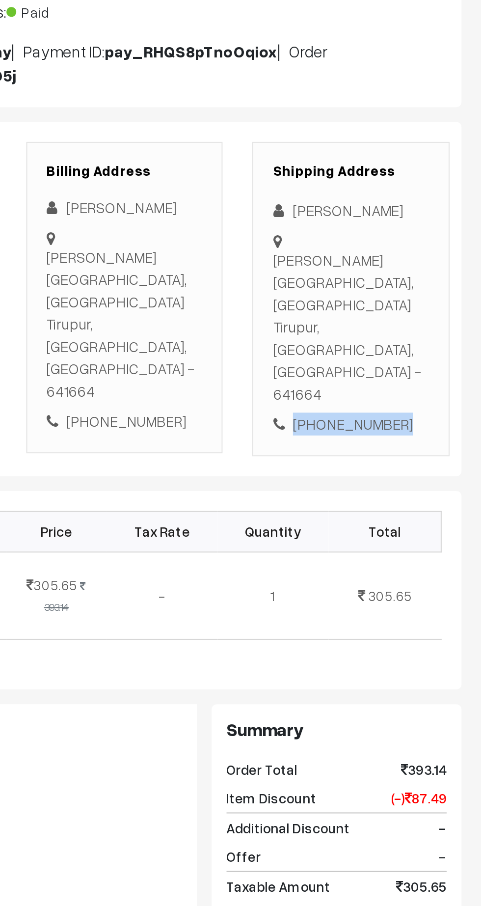
click at [428, 329] on div "Shipping Address Ravi Kumar Mahalaxmi nagar, Palladam Tirupur, Tamil Nadu, Indi…" at bounding box center [417, 294] width 98 height 155
copy div "9442894089"
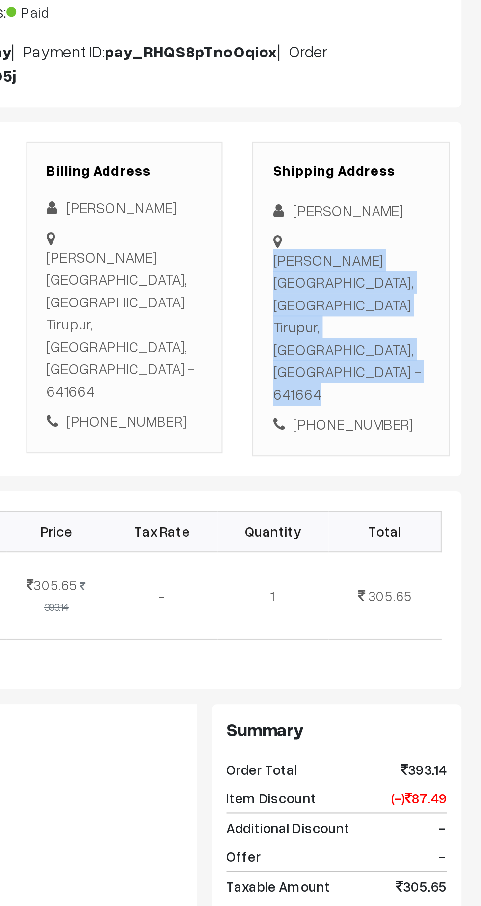
copy div "Mahalaxmi nagar, Palladam Tirupur, Tamil Nadu, India - 641664"
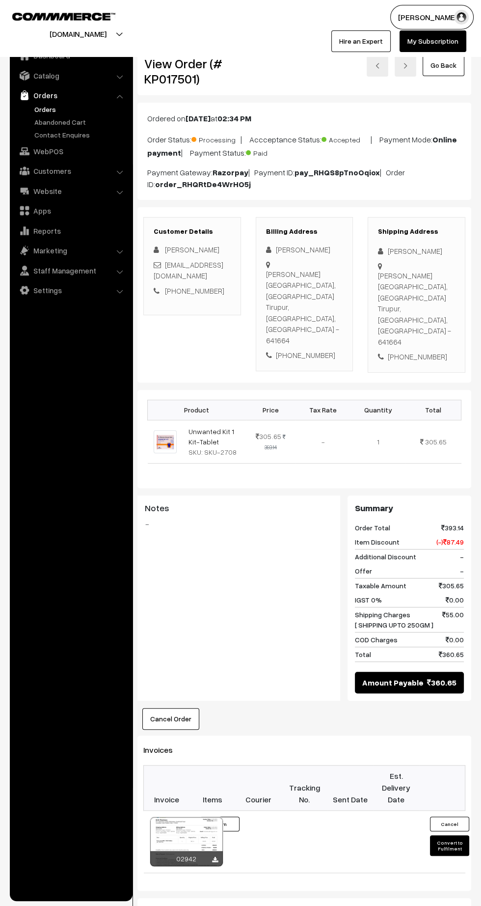
click at [449, 835] on button "Convert to Fulfilment" at bounding box center [449, 845] width 39 height 21
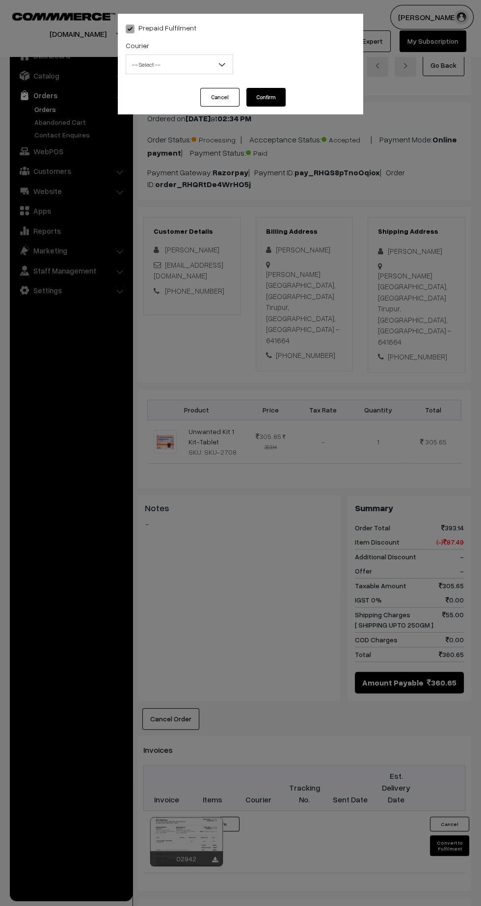
click at [185, 69] on span "-- Select --" at bounding box center [179, 64] width 107 height 17
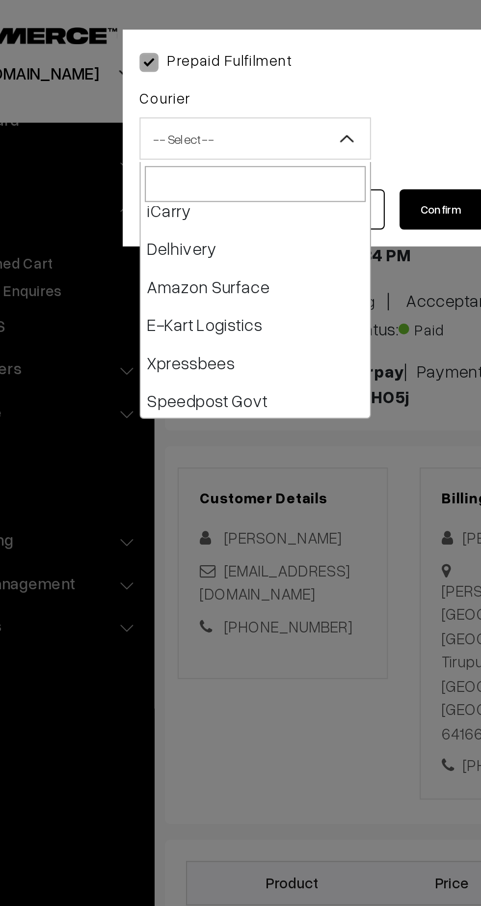
scroll to position [60, 0]
select select "6"
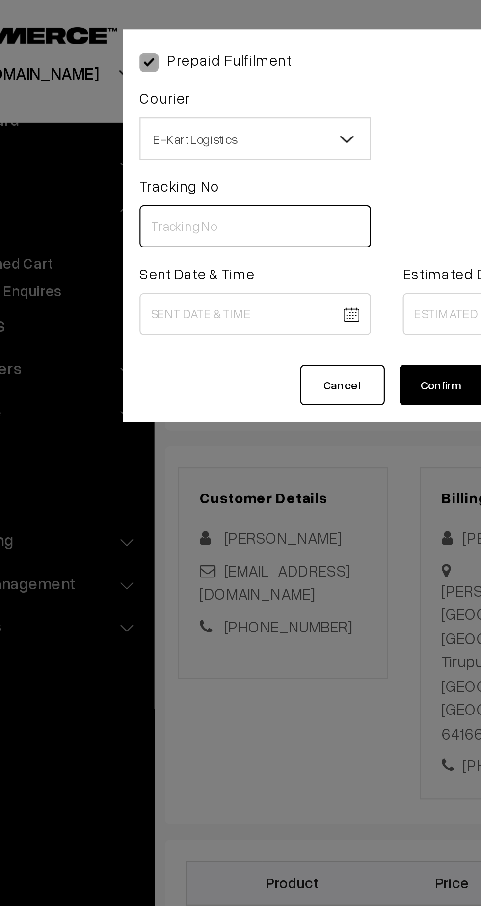
paste input "ICYP0004138862"
type input "ICYP0004138862"
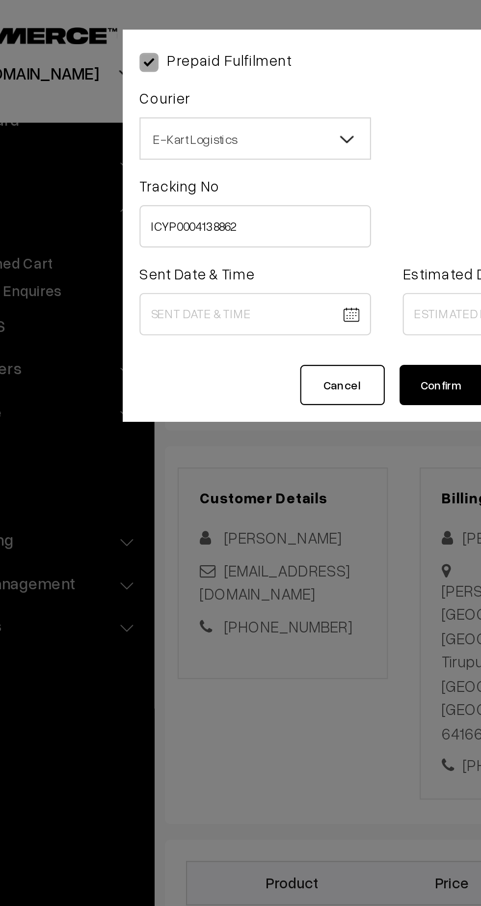
click at [188, 149] on body "Thank you for showing interest. Our team will call you shortly. Close kirtiphar…" at bounding box center [240, 600] width 481 height 1201
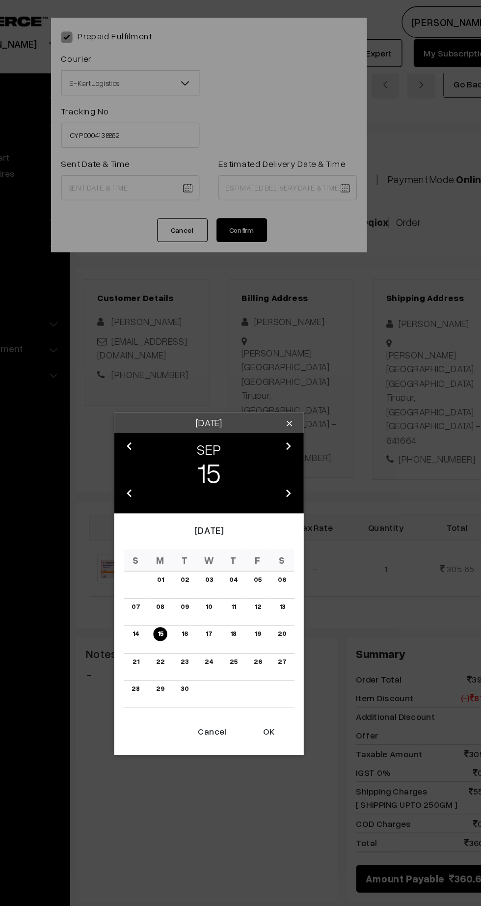
click at [298, 573] on button "OK" at bounding box center [287, 568] width 39 height 22
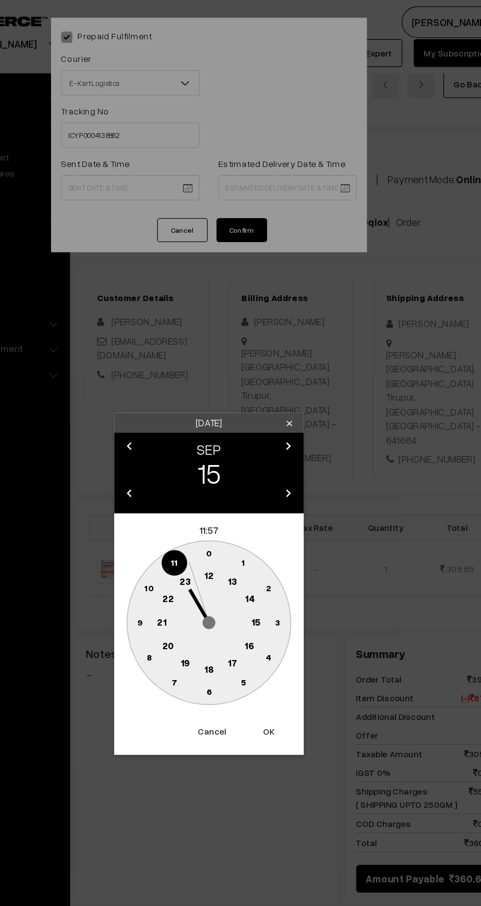
click at [257, 455] on text "13" at bounding box center [258, 451] width 7 height 9
click at [187, 486] on text "45" at bounding box center [187, 483] width 8 height 8
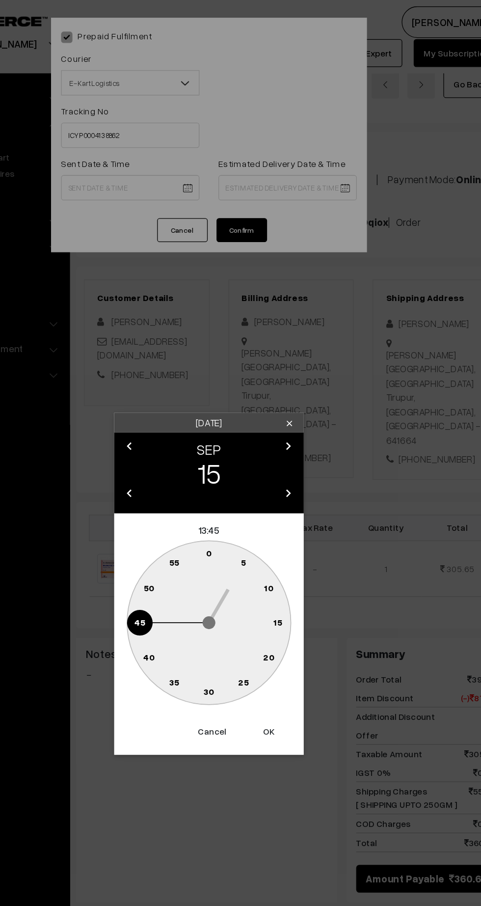
type input "15-09-2025 13:45"
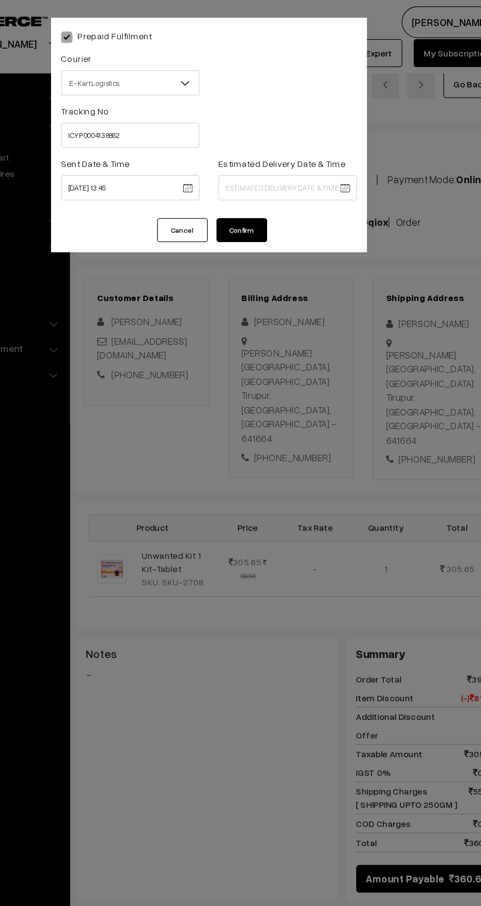
click at [334, 150] on body "Thank you for showing interest. Our team will call you shortly. Close kirtiphar…" at bounding box center [240, 600] width 481 height 1201
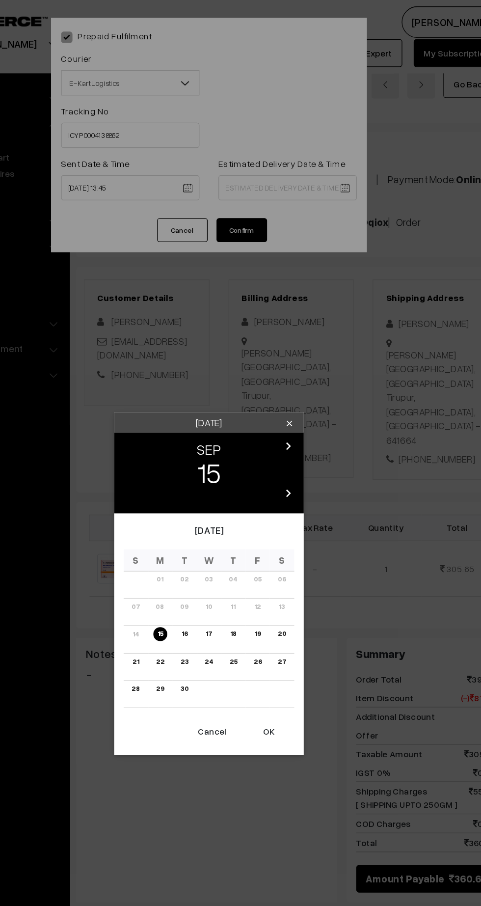
click at [183, 515] on link "21" at bounding box center [183, 514] width 11 height 10
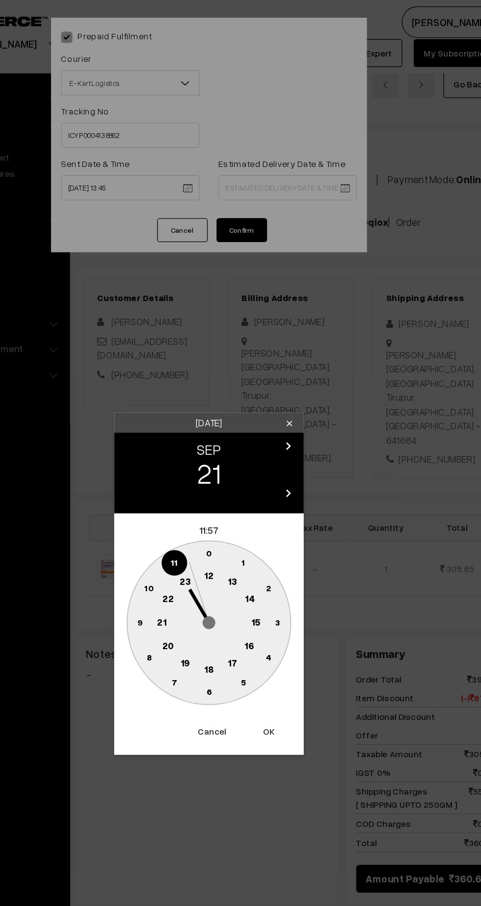
click at [204, 483] on text "21" at bounding box center [203, 482] width 7 height 9
click at [242, 546] on circle at bounding box center [241, 538] width 20 height 20
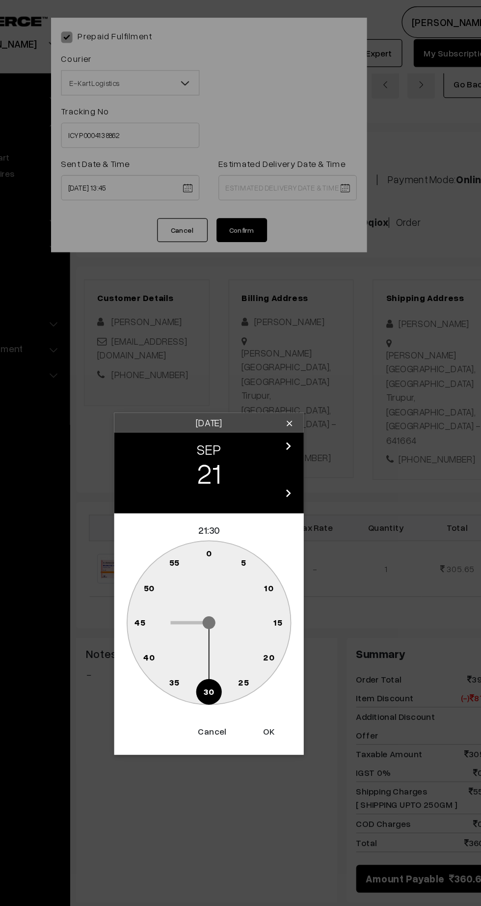
type input "21-09-2025 21:30"
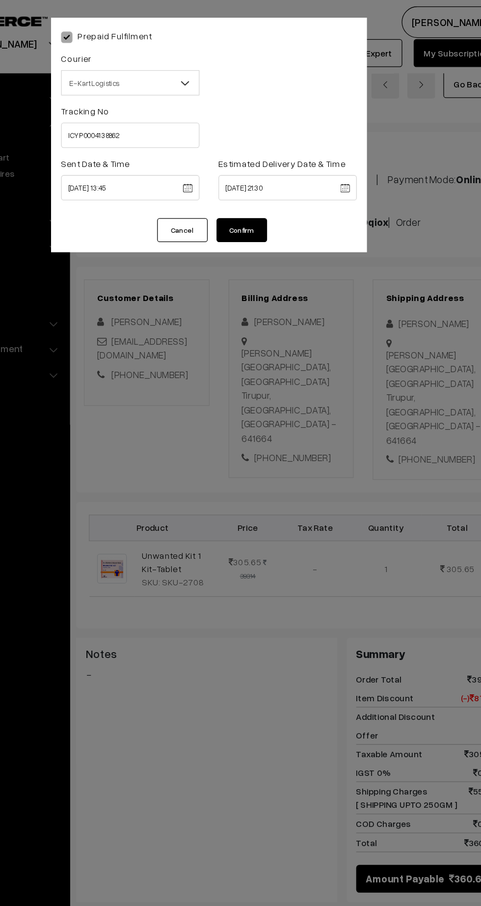
click at [269, 177] on button "Confirm" at bounding box center [266, 178] width 39 height 19
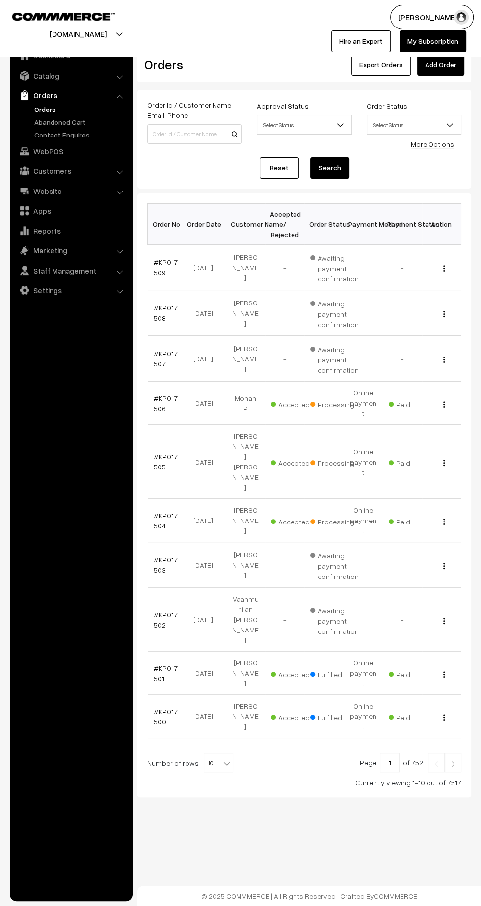
click at [160, 511] on link "#KP017504" at bounding box center [166, 520] width 24 height 19
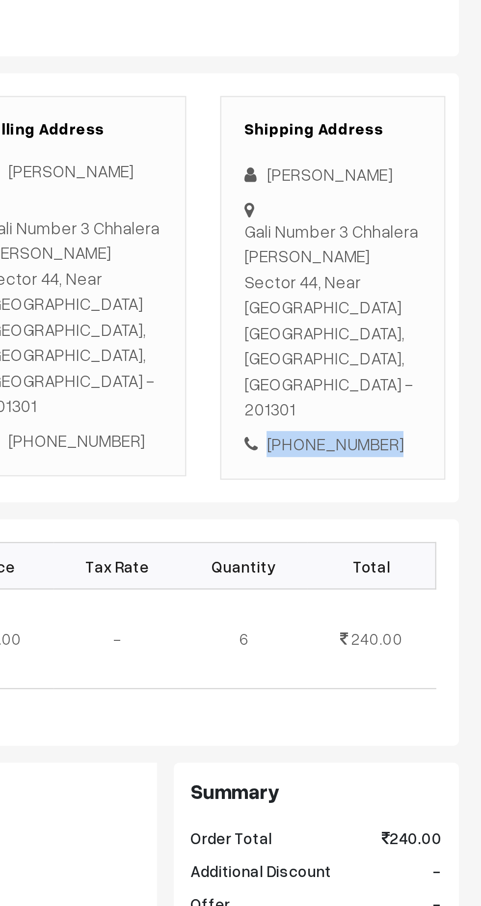
click at [421, 359] on div "[PHONE_NUMBER]" at bounding box center [416, 364] width 77 height 11
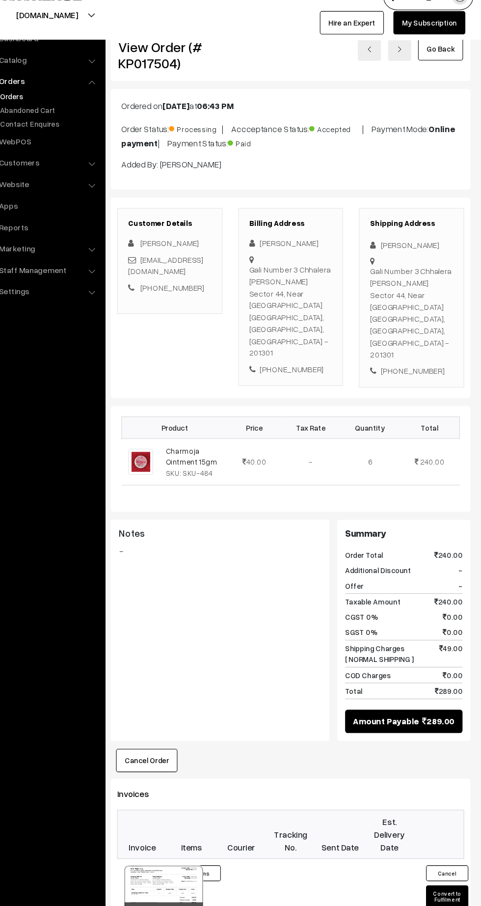
click at [450, 842] on button "Convert to Fulfilment" at bounding box center [449, 852] width 39 height 21
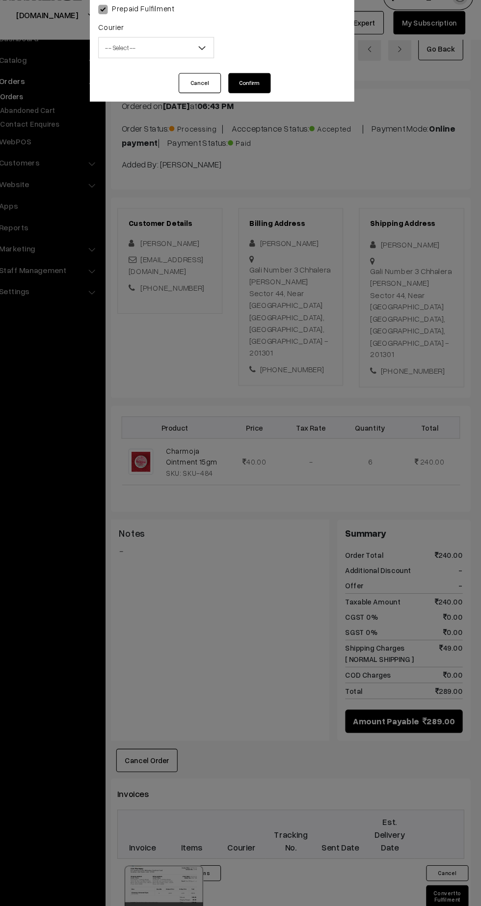
click at [198, 69] on span "-- Select --" at bounding box center [179, 64] width 107 height 17
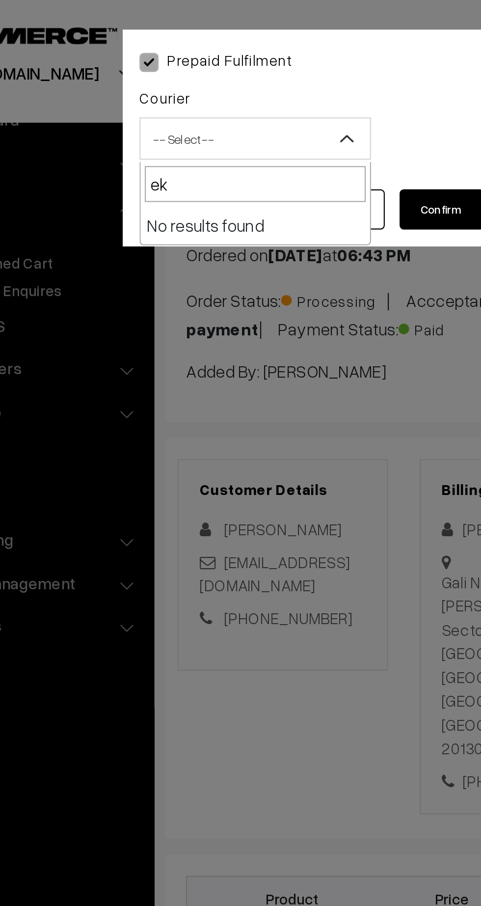
type input "e"
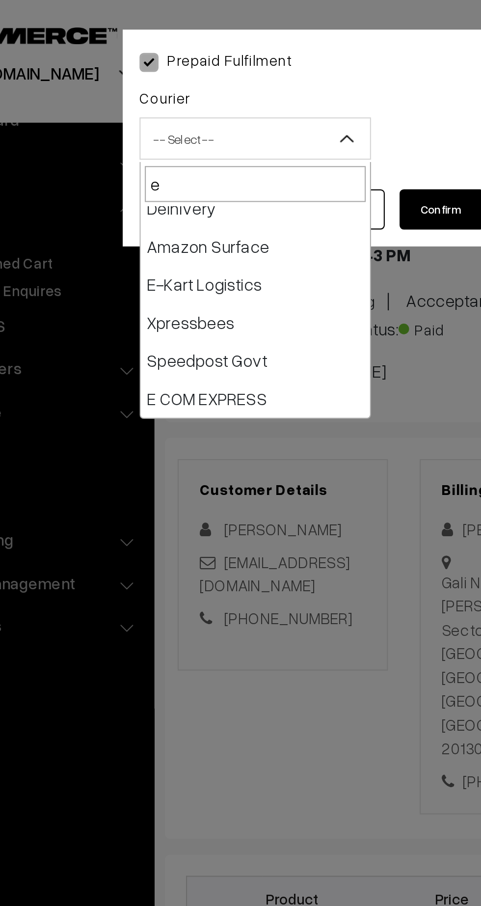
scroll to position [69, 0]
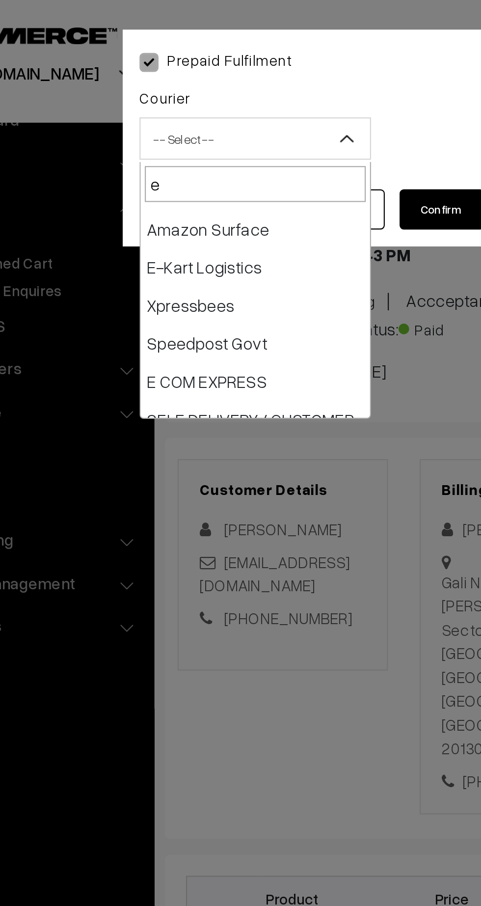
select select "6"
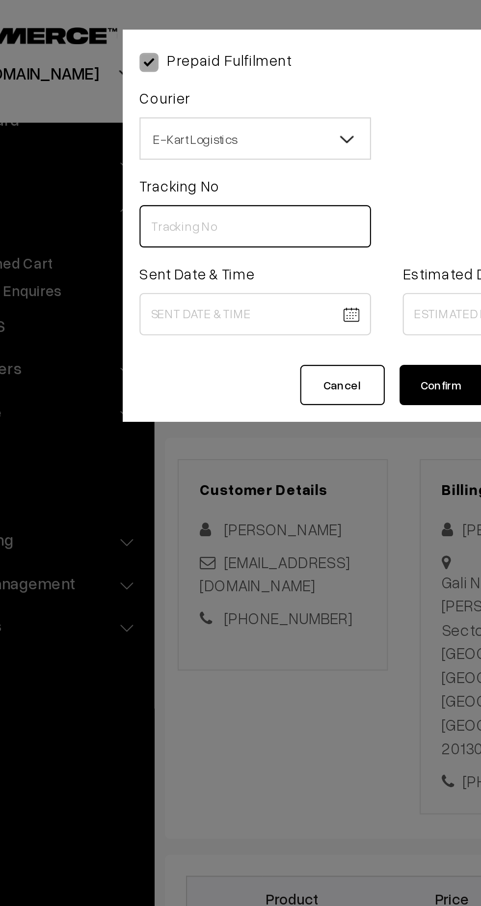
paste input "ICYP0004139014"
type input "ICYP0004139014"
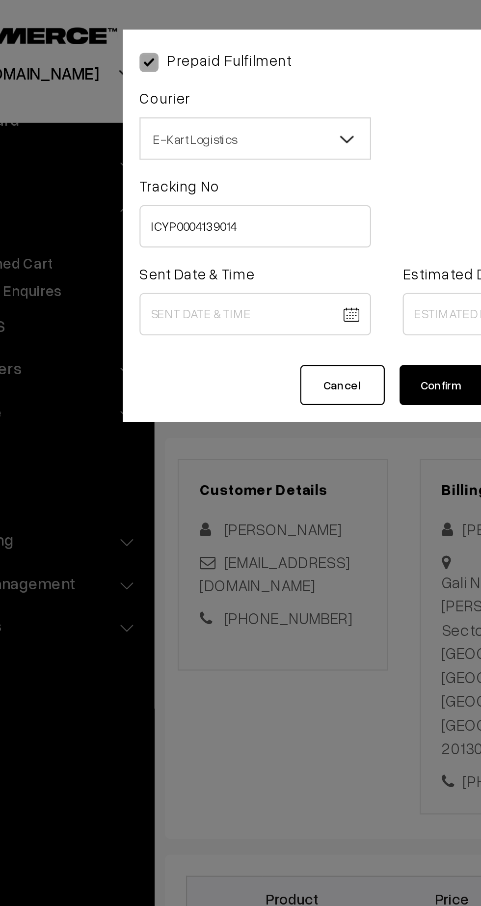
click at [185, 146] on body "Thank you for showing interest. Our team will call you shortly. Close [DOMAIN_N…" at bounding box center [240, 573] width 481 height 1147
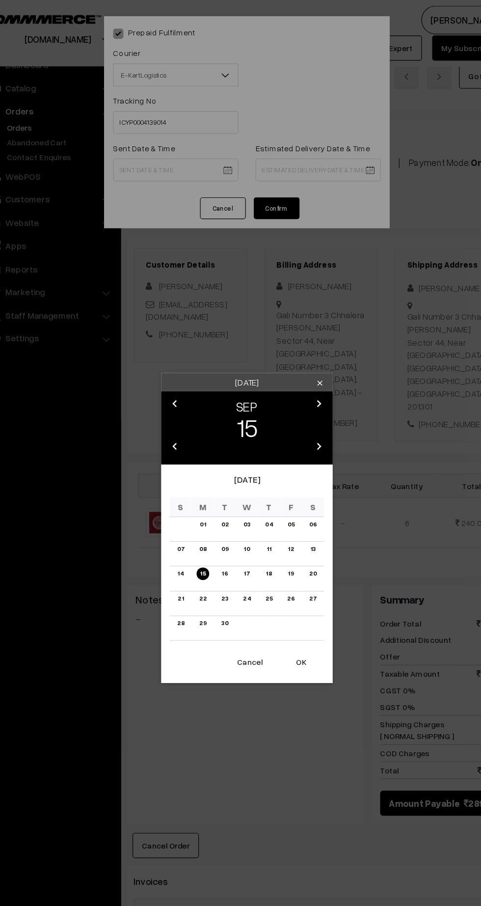
click at [296, 571] on button "OK" at bounding box center [287, 568] width 39 height 22
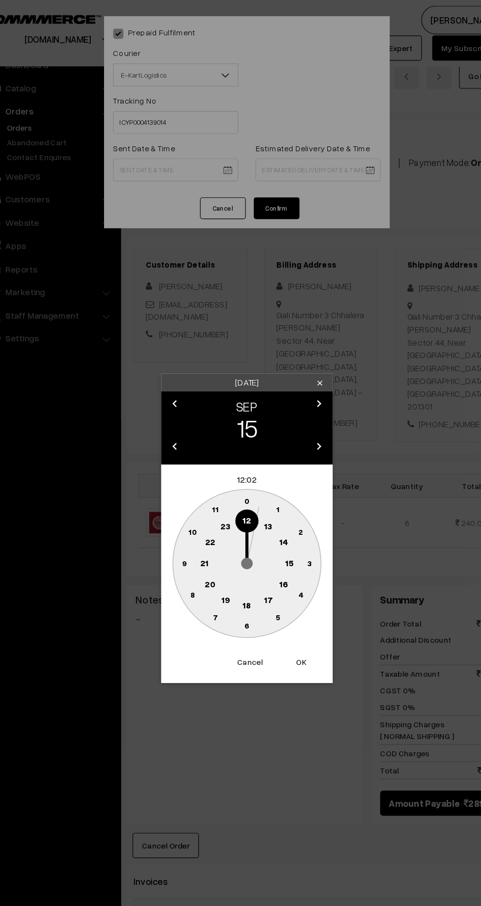
click at [272, 465] on text "14" at bounding box center [272, 464] width 7 height 9
click at [184, 486] on text "45" at bounding box center [187, 483] width 8 height 8
type input "15-09-2025 14:45"
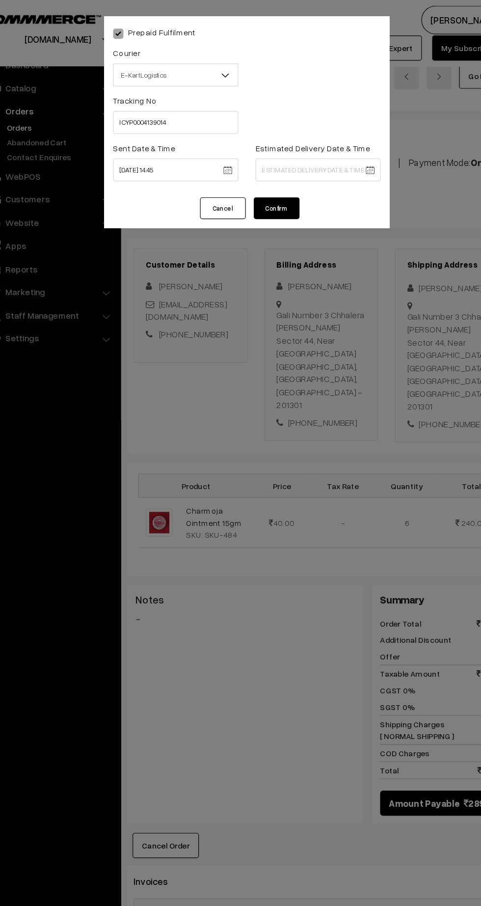
click at [309, 147] on body "Thank you for showing interest. Our team will call you shortly. Close kirtiphar…" at bounding box center [240, 573] width 481 height 1147
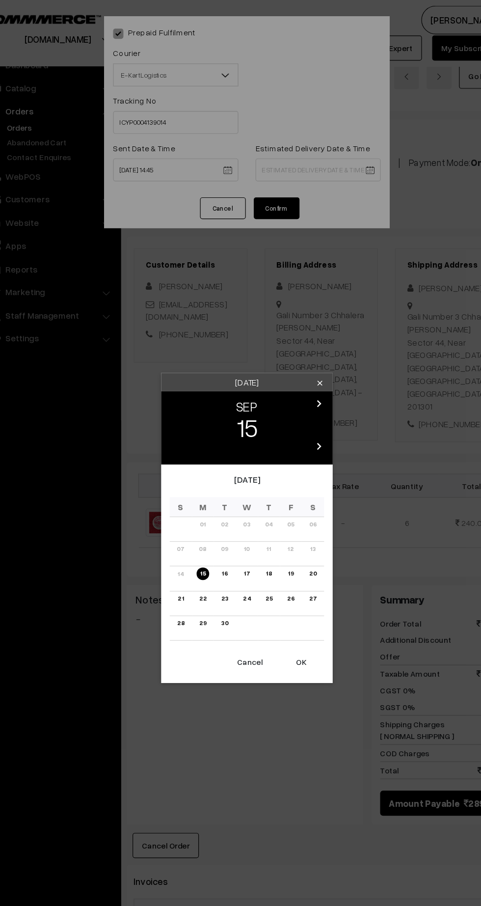
click at [298, 495] on link "20" at bounding box center [297, 492] width 12 height 10
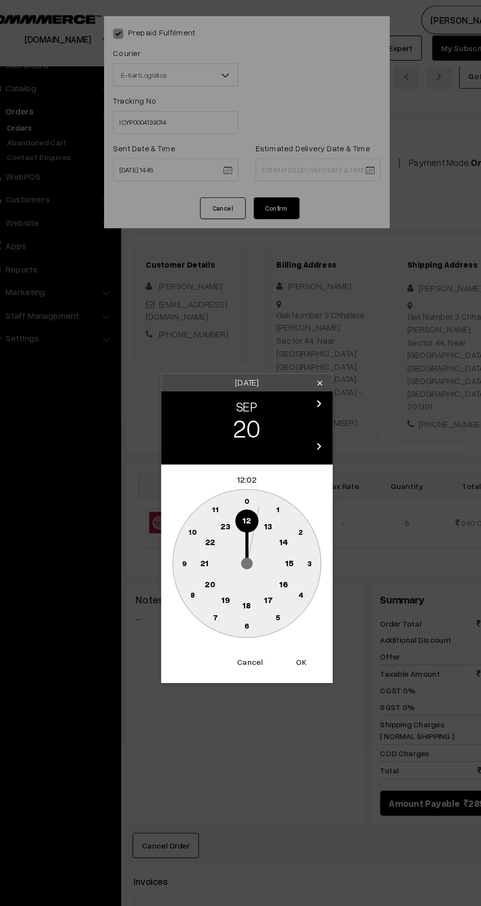
click at [204, 483] on text "21" at bounding box center [203, 482] width 7 height 9
click at [242, 537] on text "30" at bounding box center [241, 537] width 8 height 8
type input "20-09-2025 21:30"
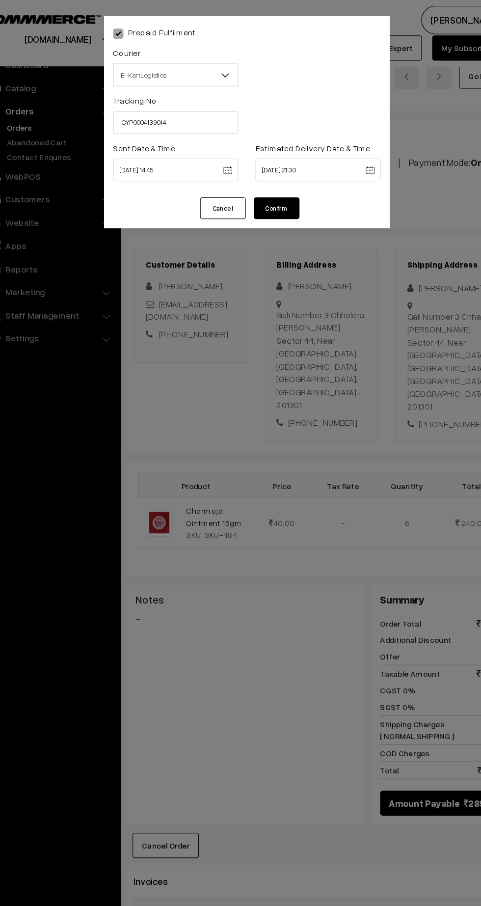
click at [266, 179] on button "Confirm" at bounding box center [266, 178] width 39 height 19
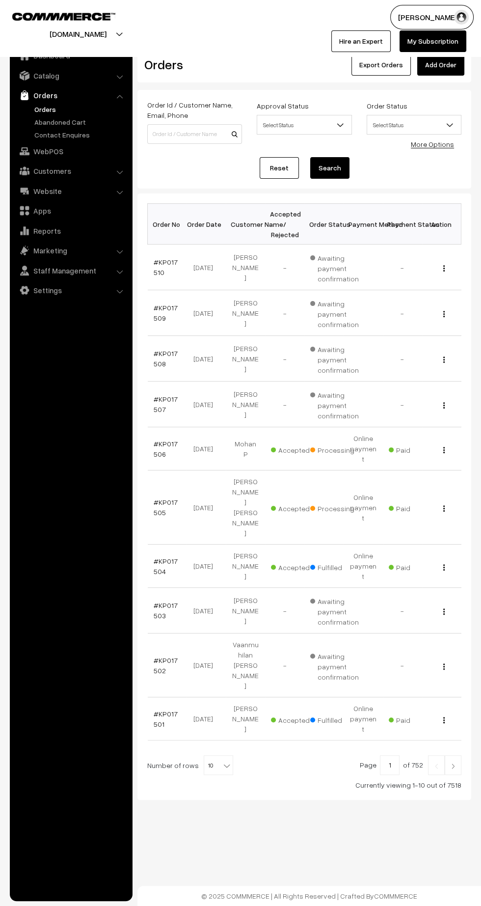
click at [157, 498] on link "#KP017505" at bounding box center [166, 507] width 24 height 19
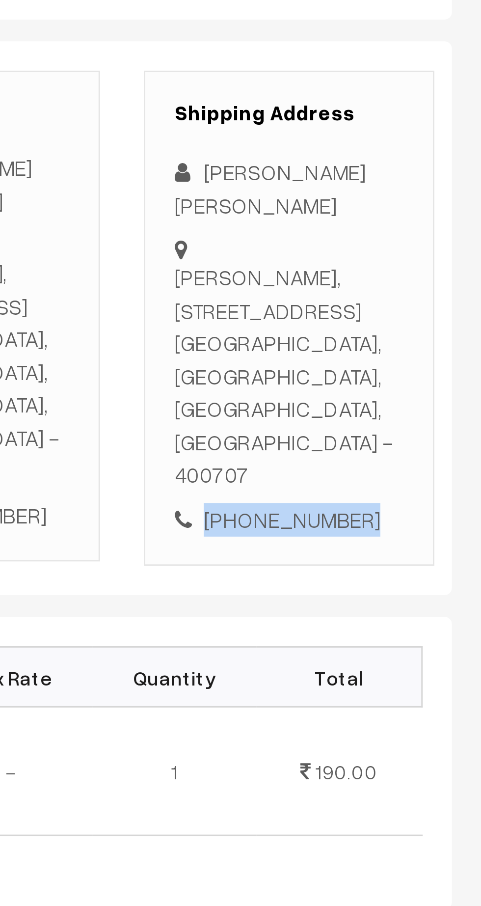
click at [426, 370] on div "+91 9819543978" at bounding box center [416, 367] width 77 height 11
copy div "9819543978"
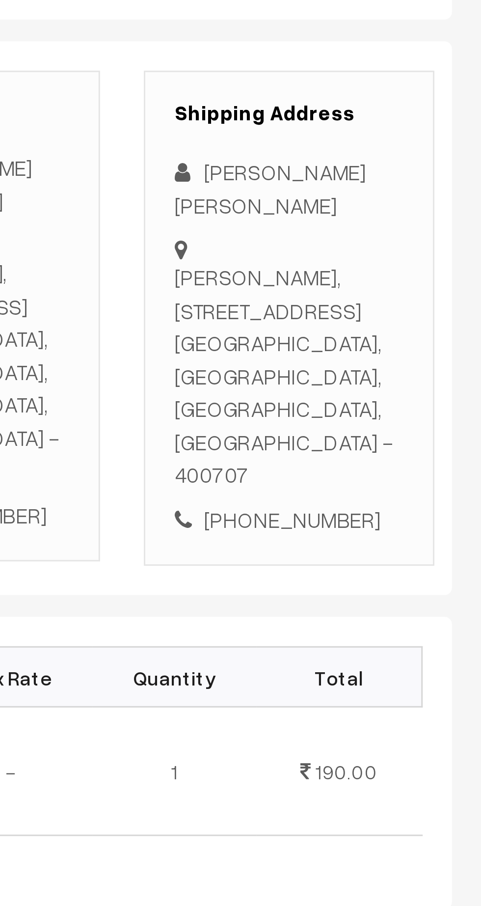
copy div "Shri Sadguru Krupa, House No 280, Karal Village, PO JNPT Township, Taluka Uran …"
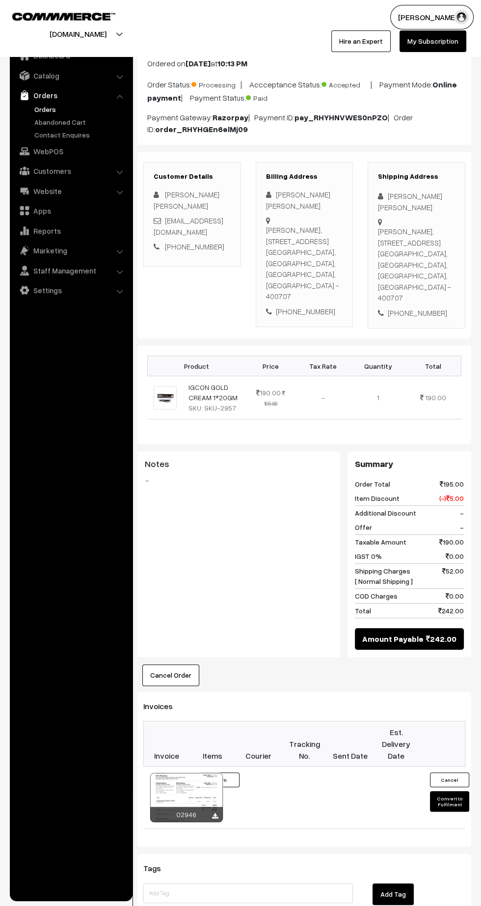
scroll to position [55, 0]
click at [445, 807] on button "Convert to Fulfilment" at bounding box center [449, 801] width 39 height 21
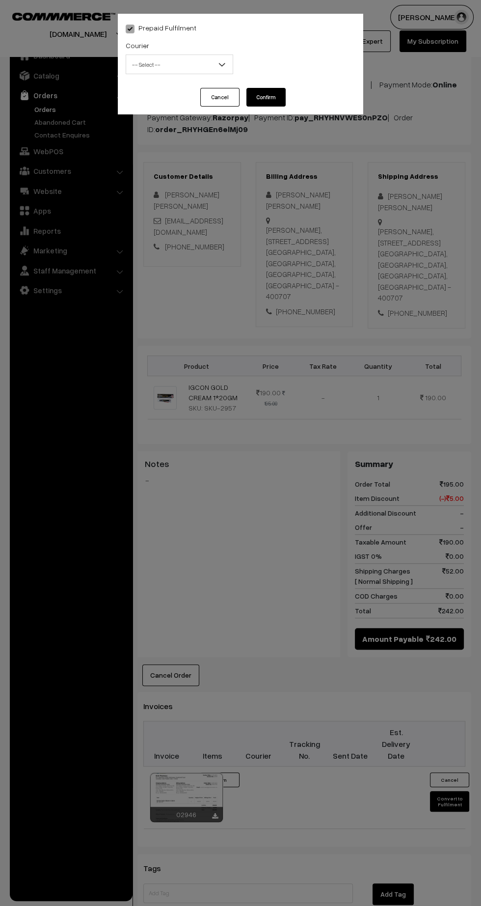
click at [206, 69] on span "-- Select --" at bounding box center [179, 64] width 107 height 17
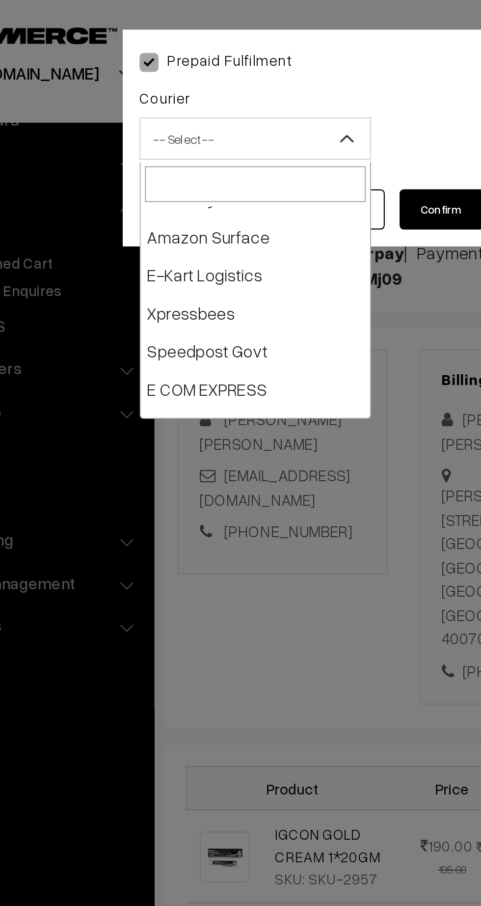
scroll to position [83, 0]
select select "6"
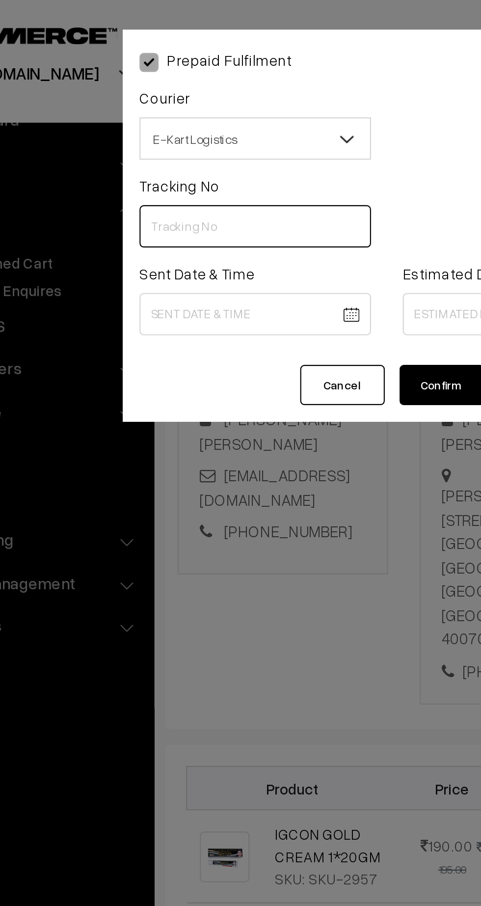
paste input "ICYP0004139166"
type input "ICYP0004139166"
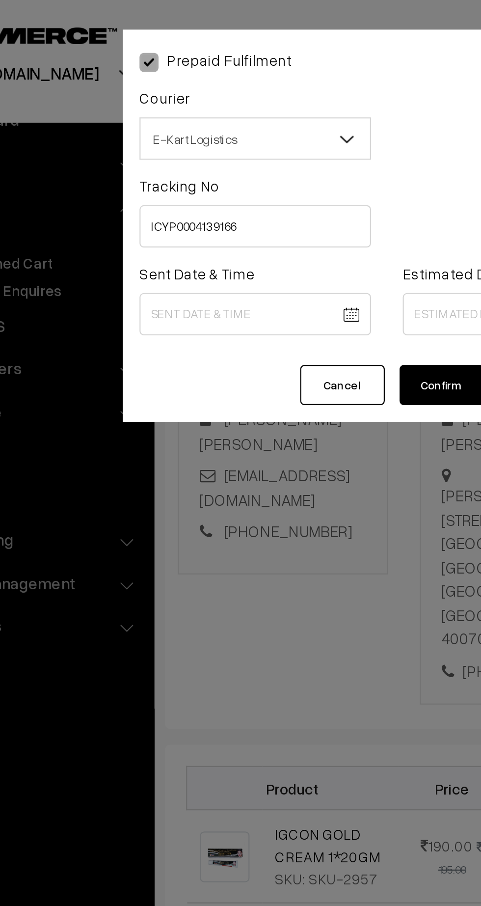
click at [175, 147] on body "Thank you for showing interest. Our team will call you shortly. Close [DOMAIN_N…" at bounding box center [240, 551] width 481 height 1213
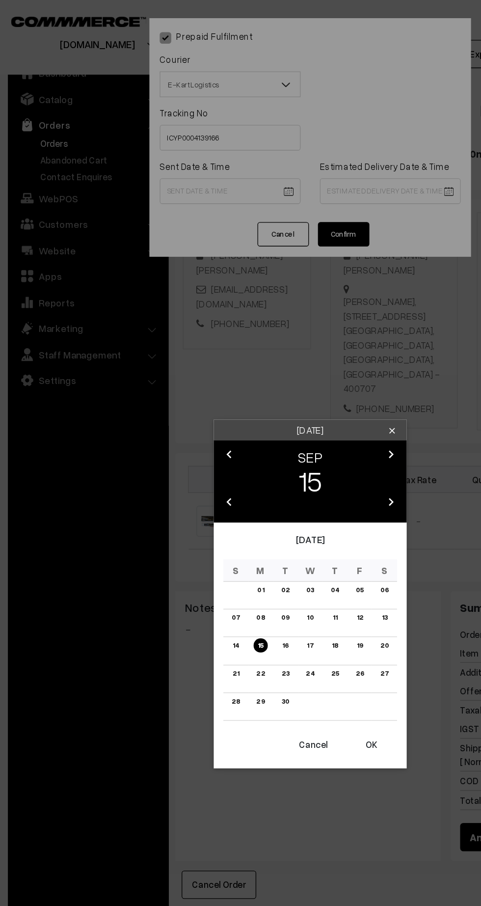
click at [296, 560] on button "OK" at bounding box center [287, 568] width 39 height 22
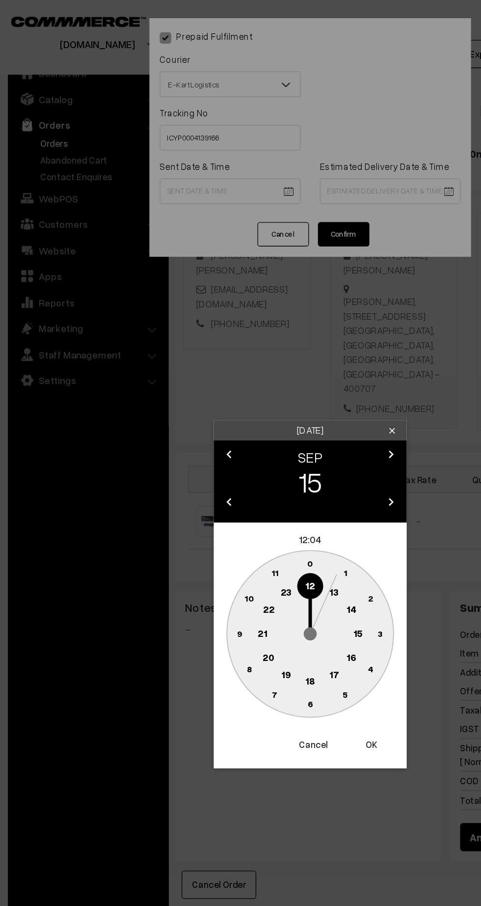
click at [250, 455] on circle at bounding box center [259, 452] width 20 height 20
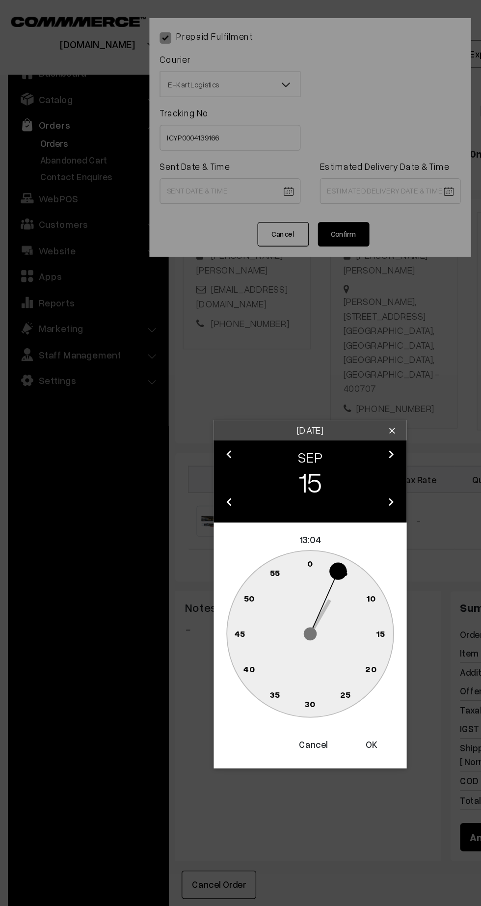
click at [186, 483] on text "45" at bounding box center [187, 483] width 8 height 8
type input "15-09-2025 13:45"
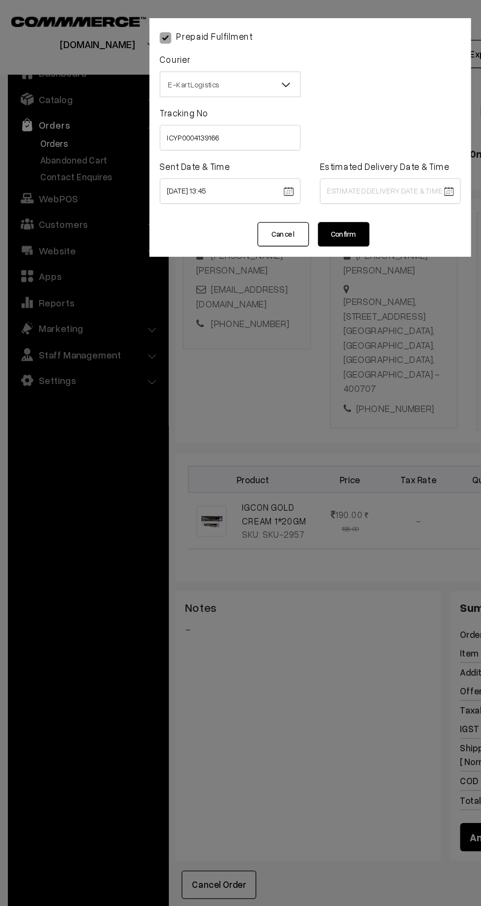
click at [290, 123] on label "Estimated Delivery Date & Time" at bounding box center [297, 127] width 99 height 10
click at [327, 149] on body "Thank you for showing interest. Our team will call you shortly. Close kirtiphar…" at bounding box center [240, 551] width 481 height 1213
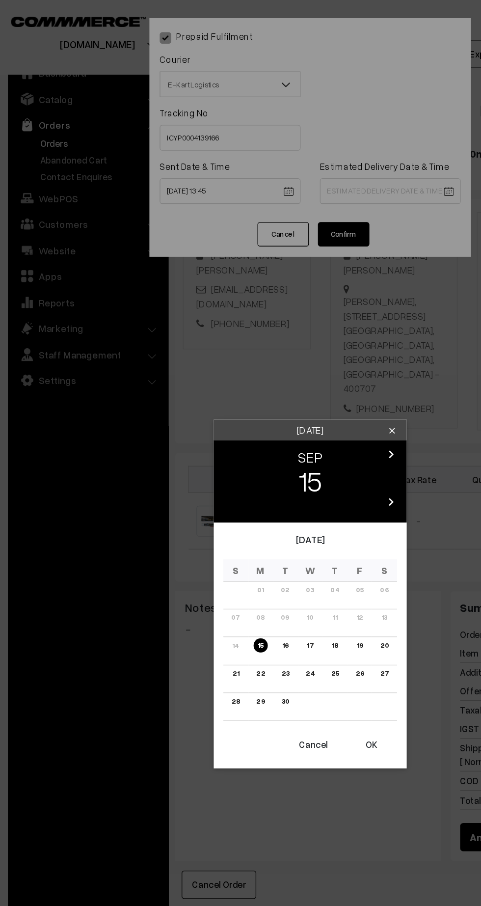
click at [298, 493] on link "20" at bounding box center [297, 492] width 12 height 10
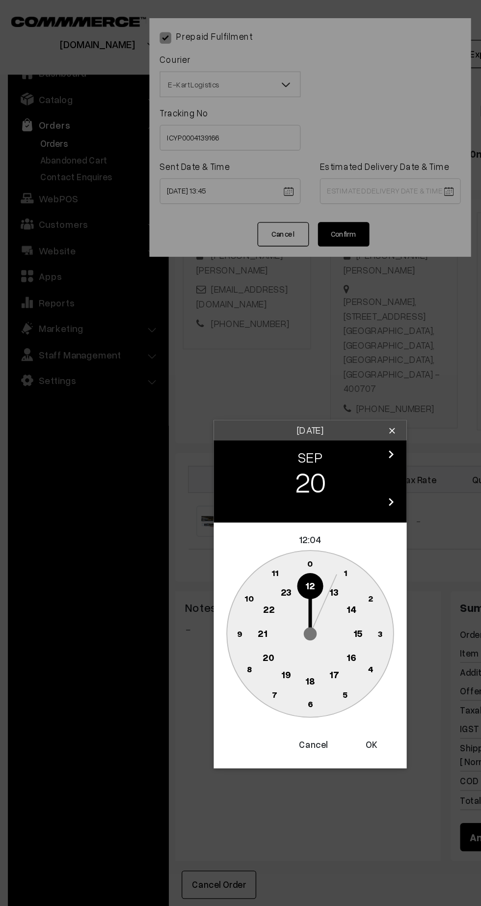
click at [201, 481] on text "21" at bounding box center [203, 482] width 7 height 9
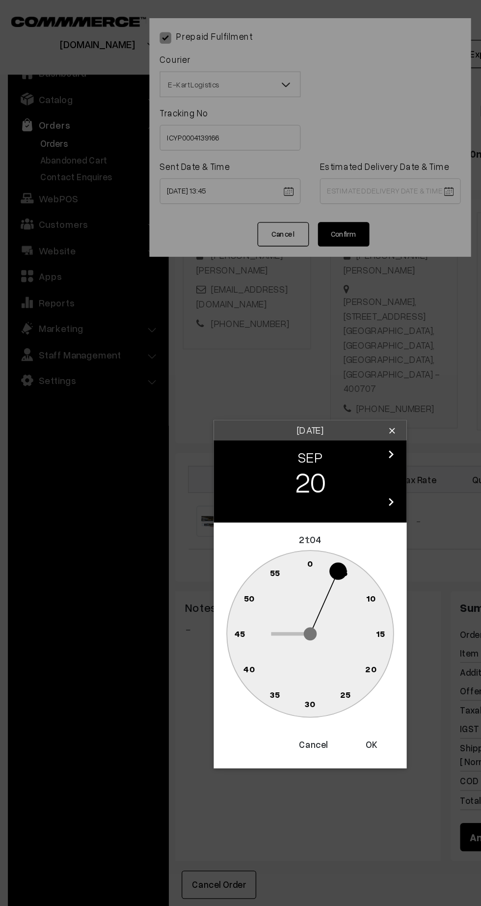
click at [240, 538] on text "30" at bounding box center [241, 537] width 8 height 8
type input "20-09-2025 21:30"
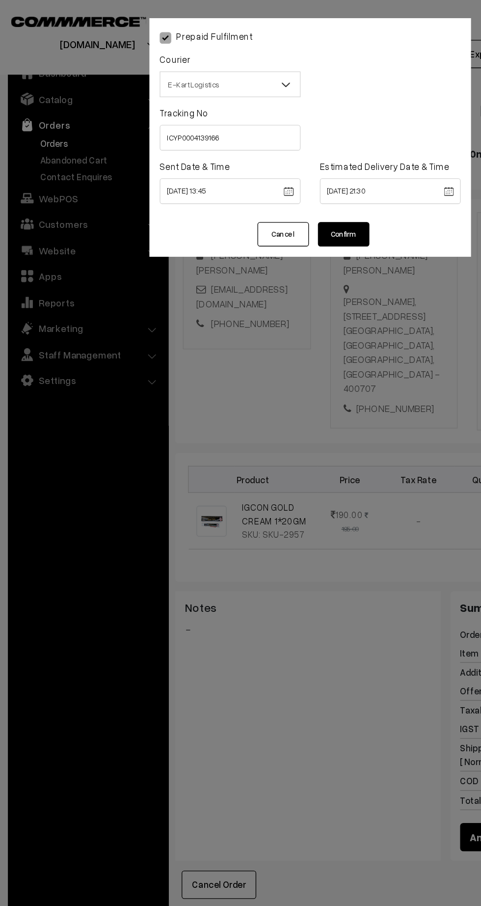
click at [270, 182] on button "Confirm" at bounding box center [266, 178] width 39 height 19
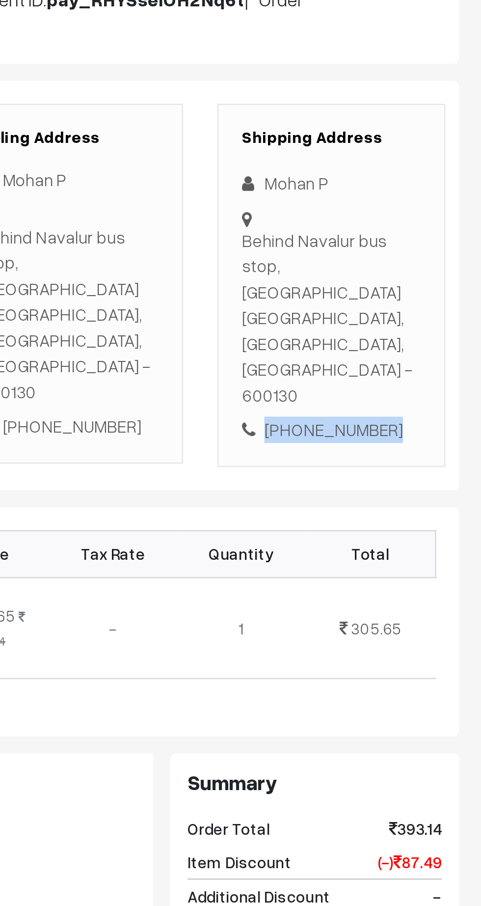
click at [426, 351] on div "[PHONE_NUMBER]" at bounding box center [416, 356] width 77 height 11
copy div "9585859477"
copy div "Behind Navalur bus stop, [GEOGRAPHIC_DATA] [GEOGRAPHIC_DATA], [GEOGRAPHIC_DATA]…"
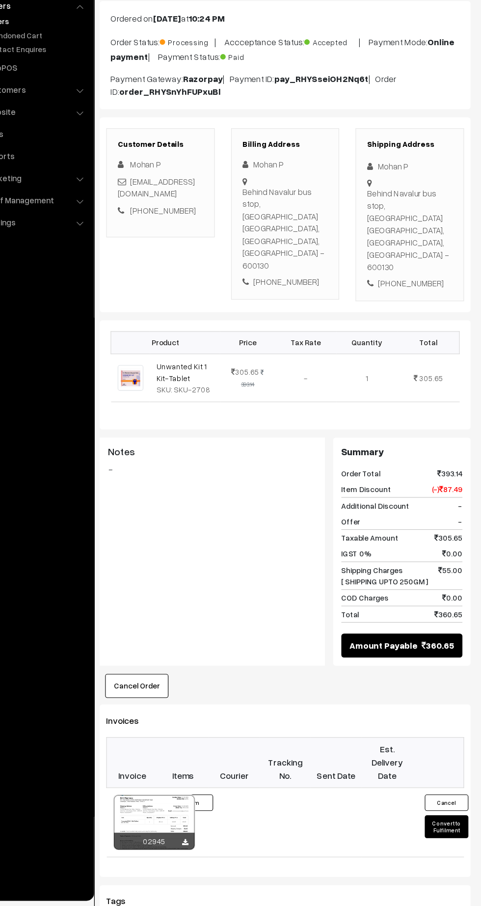
scroll to position [13, 0]
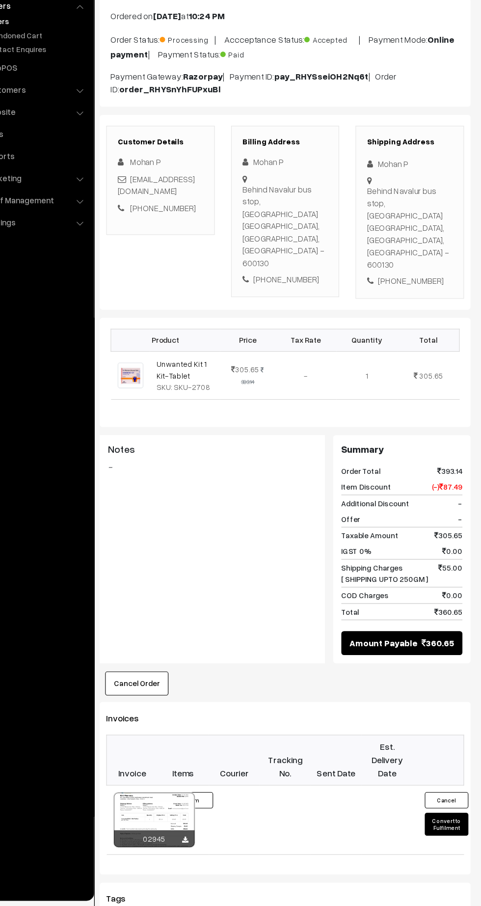
click at [451, 822] on button "Convert to Fulfilment" at bounding box center [449, 832] width 39 height 21
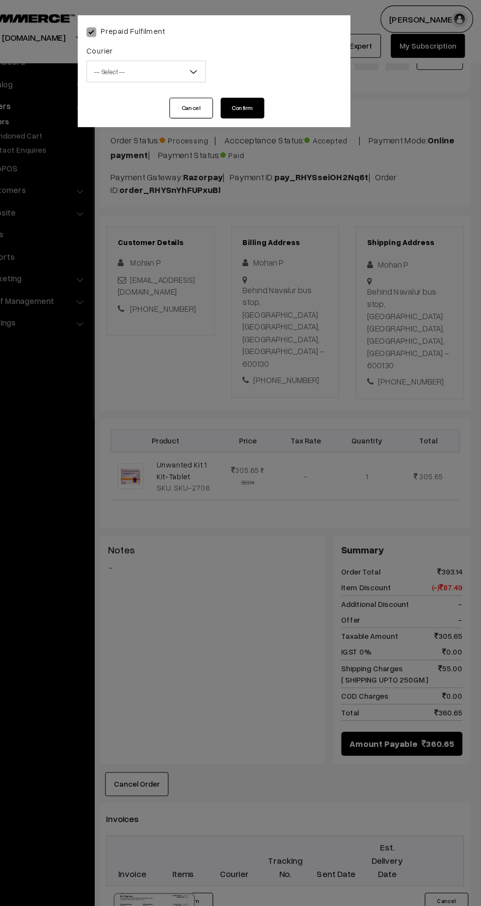
click at [170, 69] on span "-- Select --" at bounding box center [179, 64] width 107 height 17
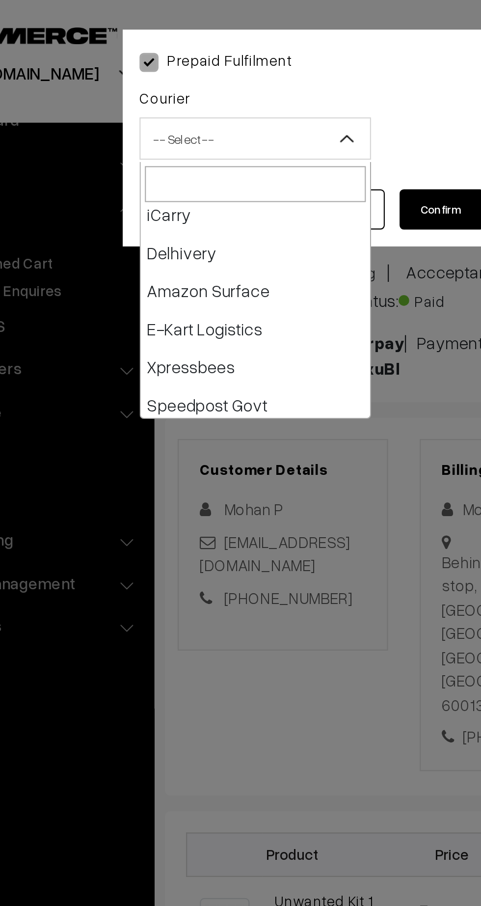
scroll to position [77, 0]
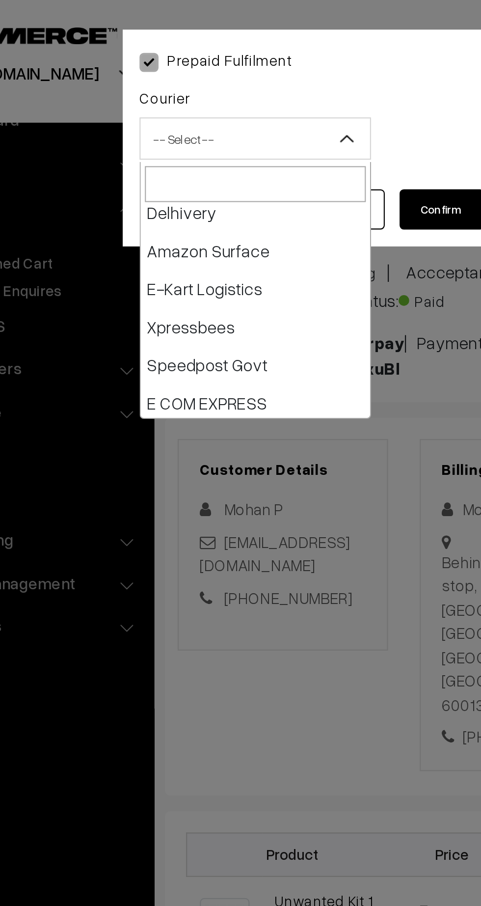
select select "6"
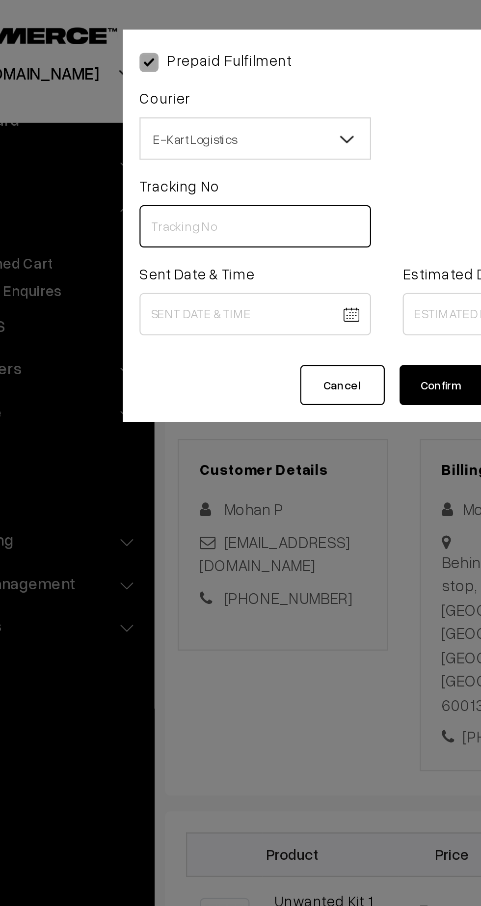
paste input "ICYP0004139199"
type input "ICYP0004139199"
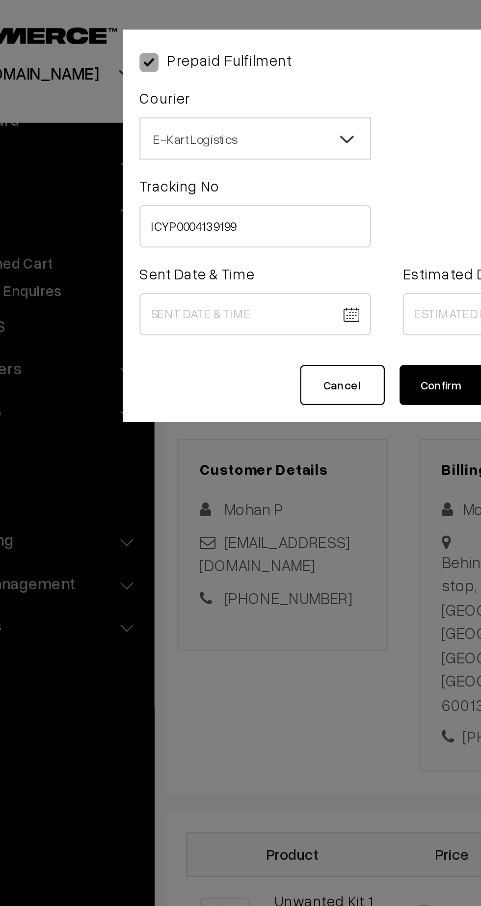
click at [191, 147] on body "Thank you for showing interest. Our team will call you shortly. Close [DOMAIN_N…" at bounding box center [240, 587] width 481 height 1201
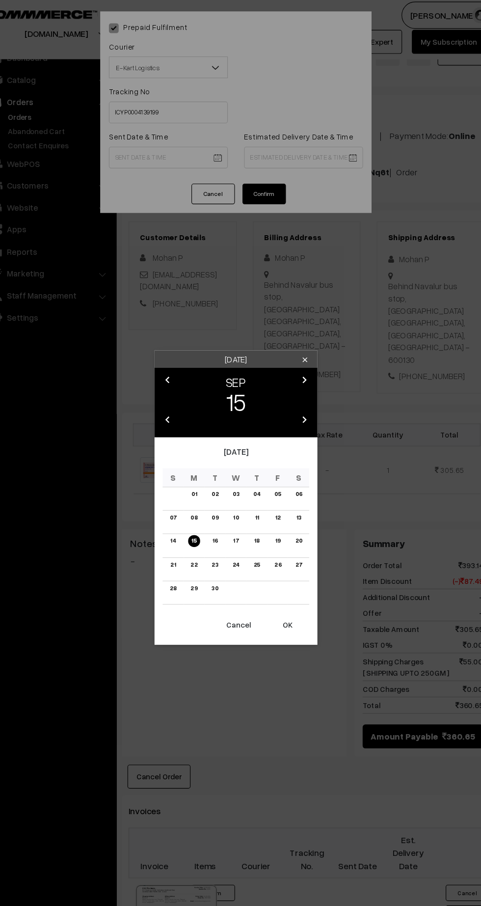
scroll to position [13, 0]
click at [290, 567] on button "OK" at bounding box center [287, 568] width 39 height 22
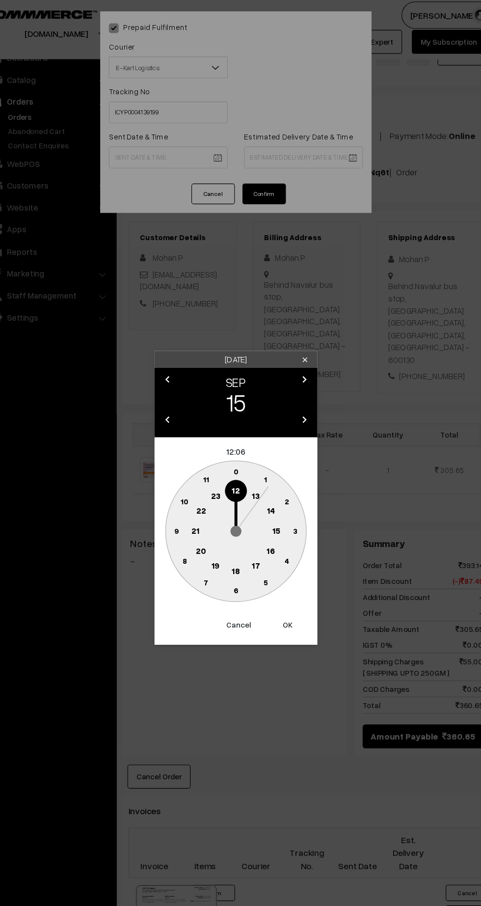
click at [260, 454] on text "13" at bounding box center [258, 451] width 7 height 9
click at [188, 484] on text "45" at bounding box center [187, 483] width 8 height 8
type input "[DATE] 13:45"
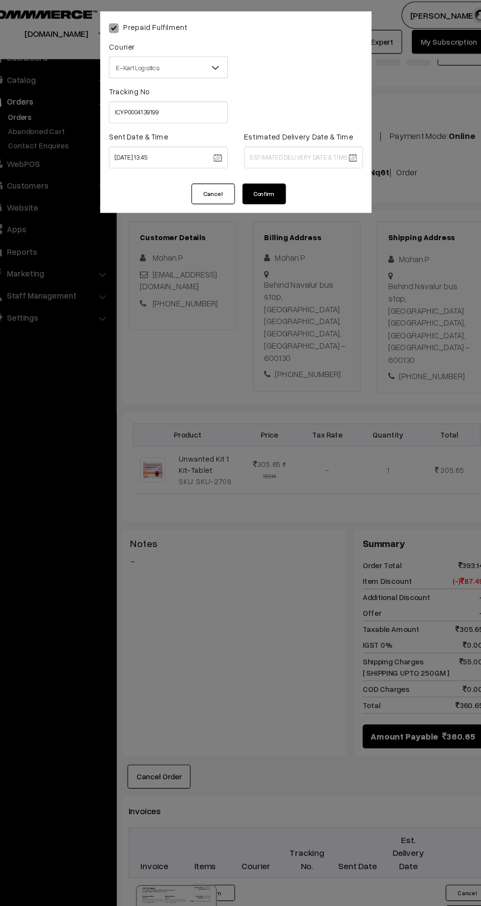
click at [317, 147] on body "Thank you for showing interest. Our team will call you shortly. Close [DOMAIN_N…" at bounding box center [240, 587] width 481 height 1201
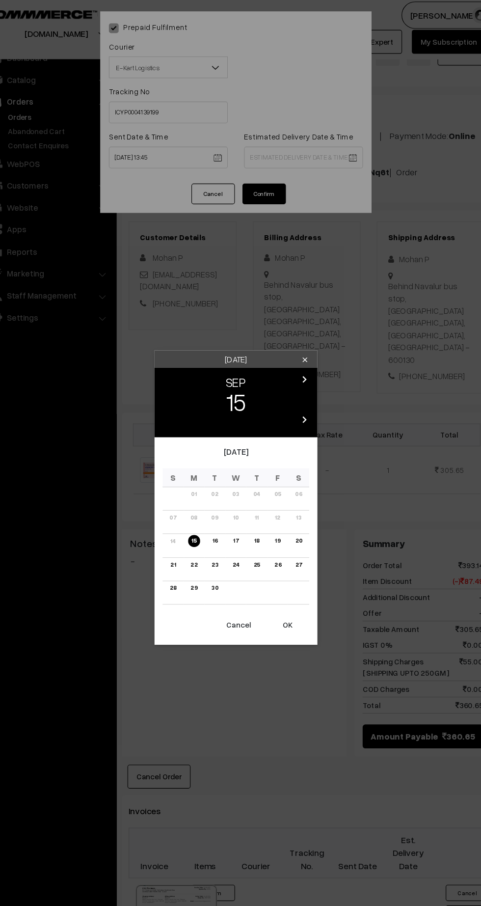
click at [180, 514] on link "21" at bounding box center [183, 514] width 11 height 10
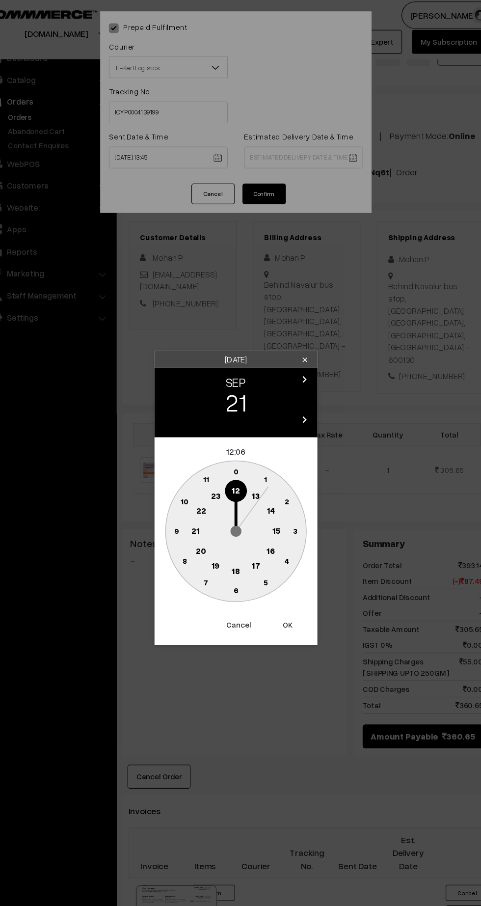
click at [204, 485] on text "21" at bounding box center [203, 482] width 7 height 9
click at [241, 538] on text "30" at bounding box center [241, 537] width 8 height 8
type input "[DATE] 21:30"
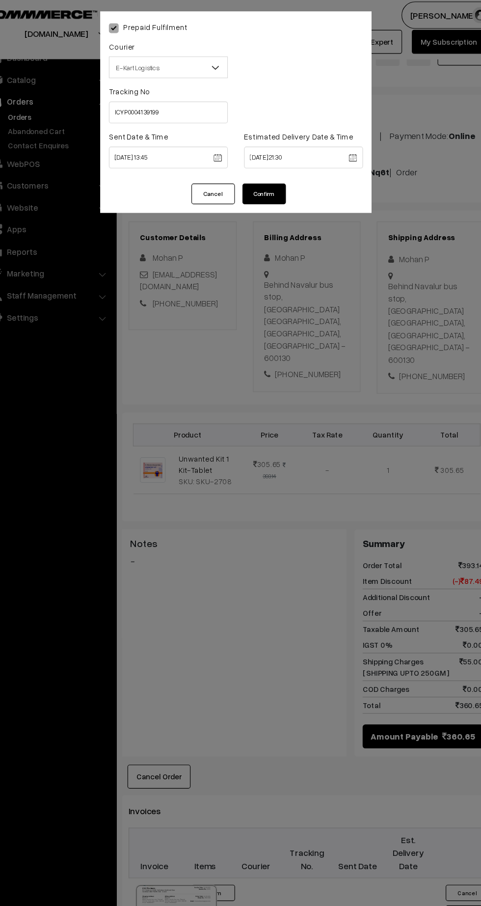
click at [277, 173] on button "Confirm" at bounding box center [266, 178] width 39 height 19
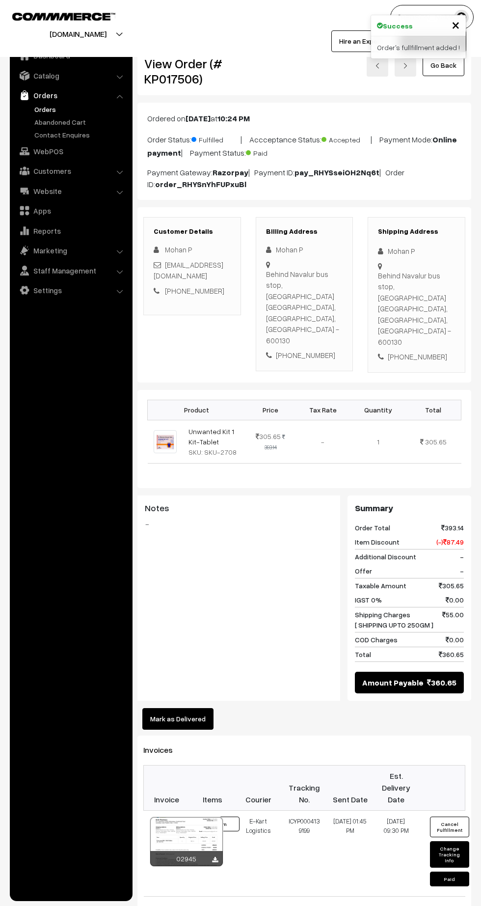
scroll to position [17, 0]
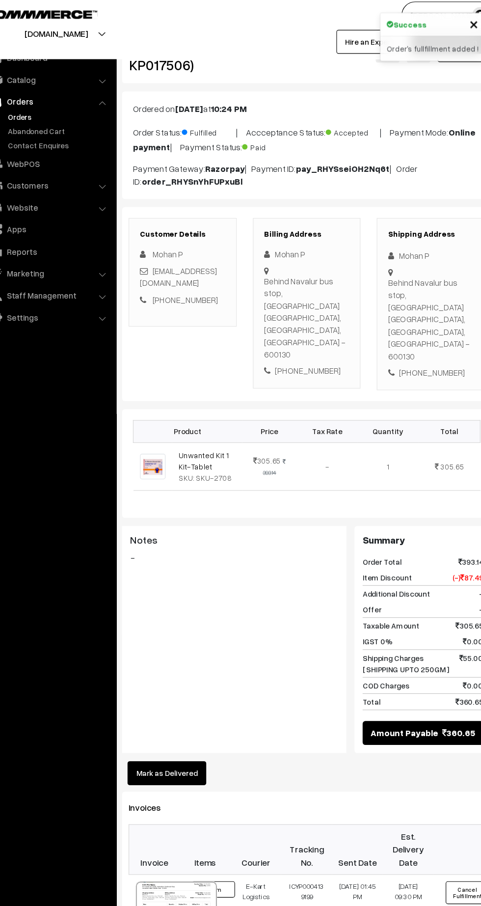
click at [53, 105] on link "Orders" at bounding box center [80, 109] width 97 height 10
